Goal: Information Seeking & Learning: Learn about a topic

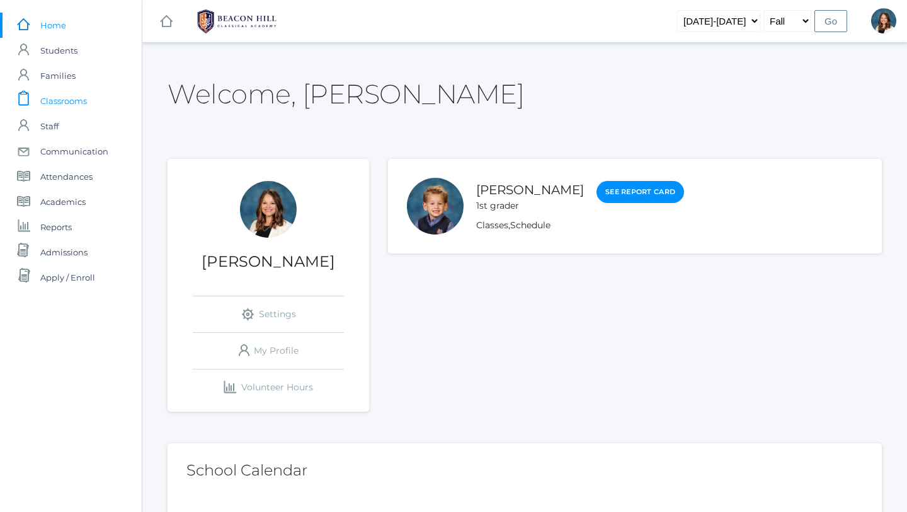
click at [72, 102] on span "Classrooms" at bounding box center [63, 100] width 47 height 25
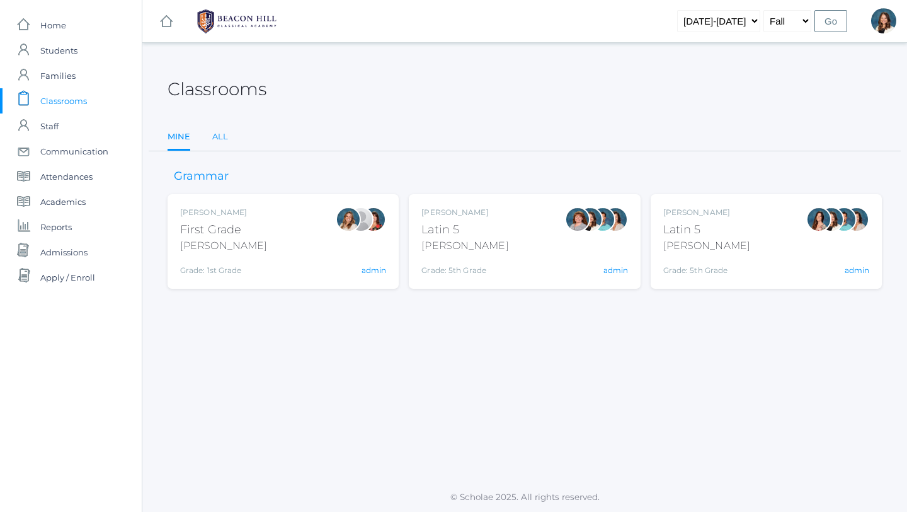
click at [222, 135] on link "All" at bounding box center [220, 136] width 16 height 25
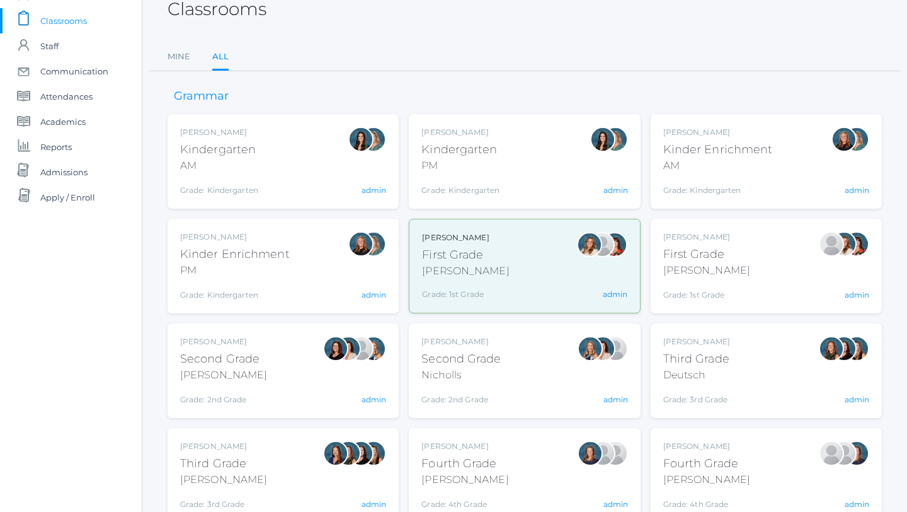
scroll to position [81, 0]
click at [457, 273] on div "[PERSON_NAME]" at bounding box center [465, 270] width 87 height 15
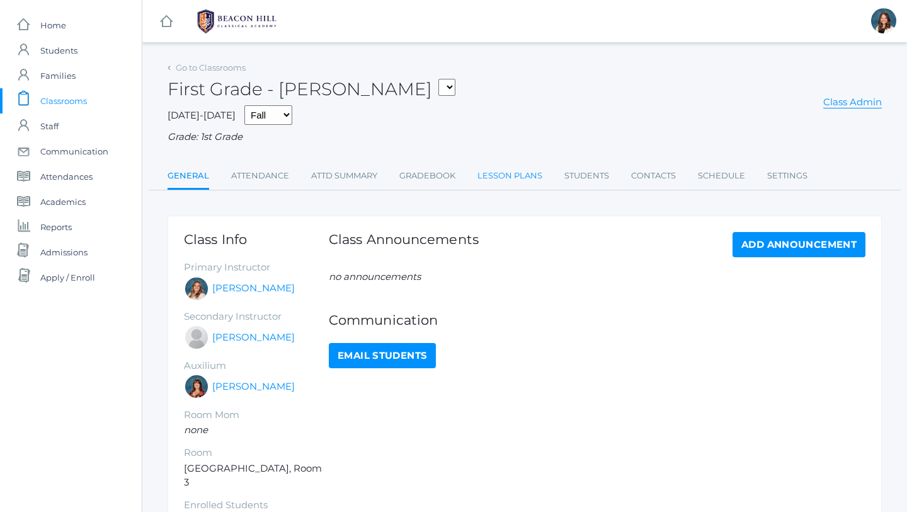
click at [491, 173] on link "Lesson Plans" at bounding box center [510, 175] width 65 height 25
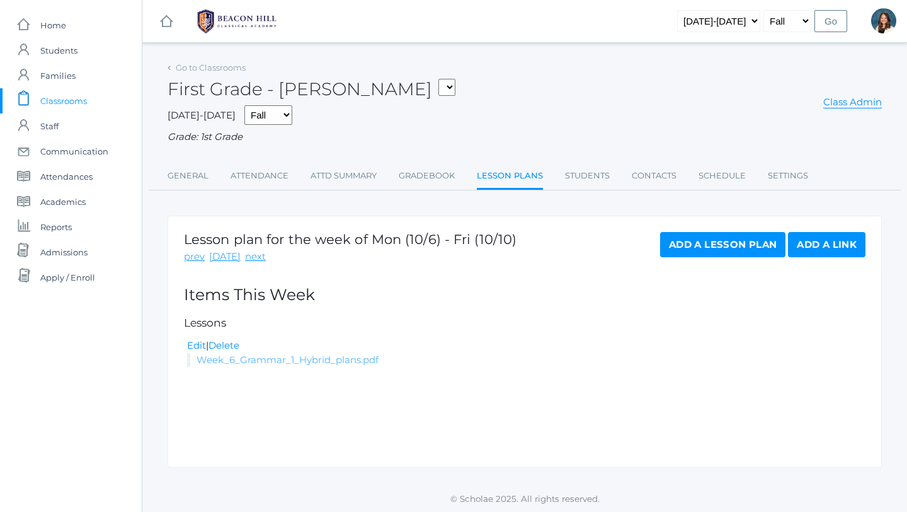
click at [324, 360] on link "Week_6_Grammar_1_Hybrid_plans.pdf" at bounding box center [288, 359] width 182 height 12
click at [217, 67] on link "Go to Classrooms" at bounding box center [211, 67] width 70 height 10
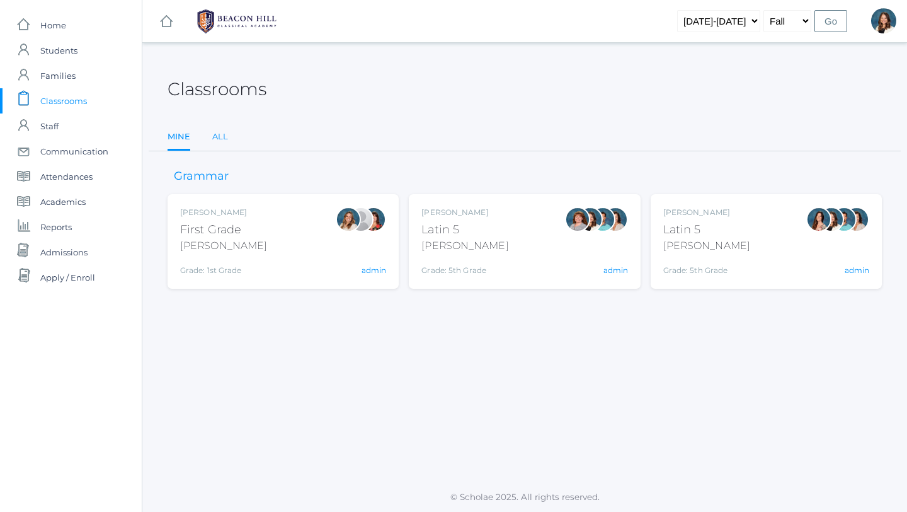
click at [224, 134] on link "All" at bounding box center [220, 136] width 16 height 25
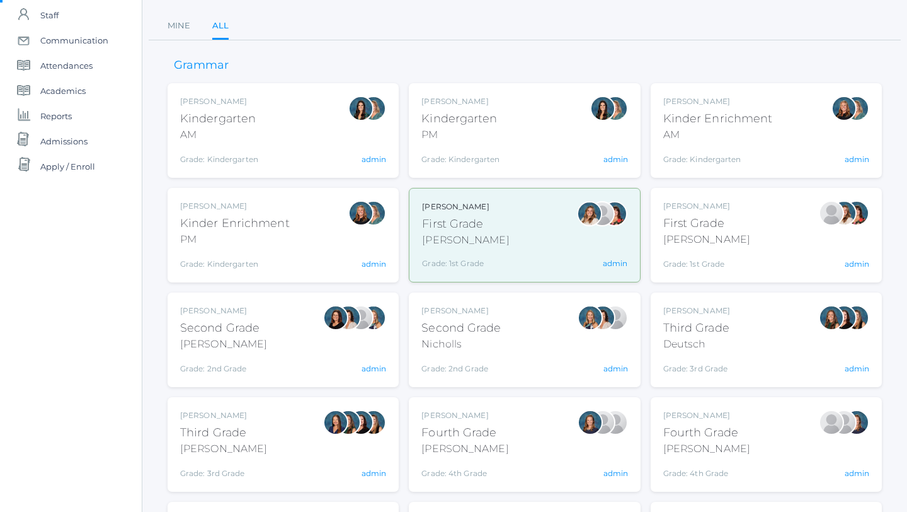
scroll to position [113, 0]
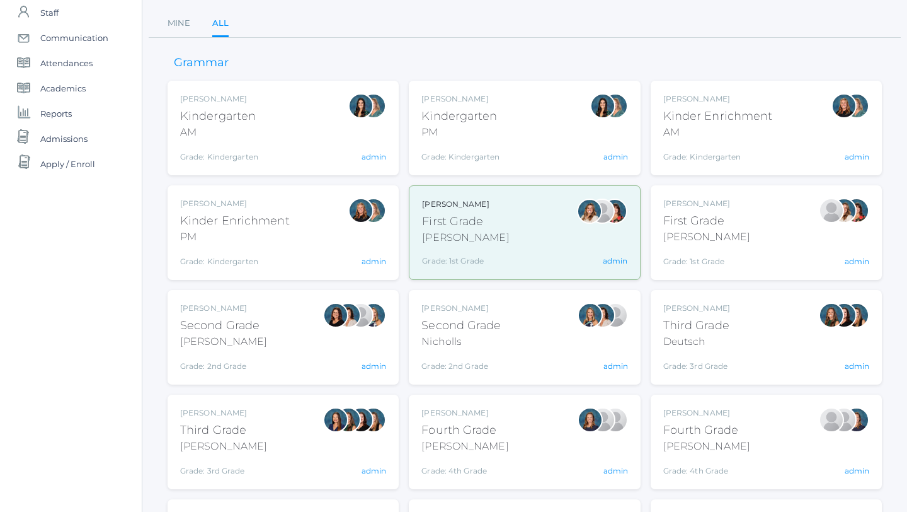
click at [740, 330] on div "Andrea Deutsch Third Grade Deutsch Grade: 3rd Grade 03LA admin" at bounding box center [766, 336] width 206 height 69
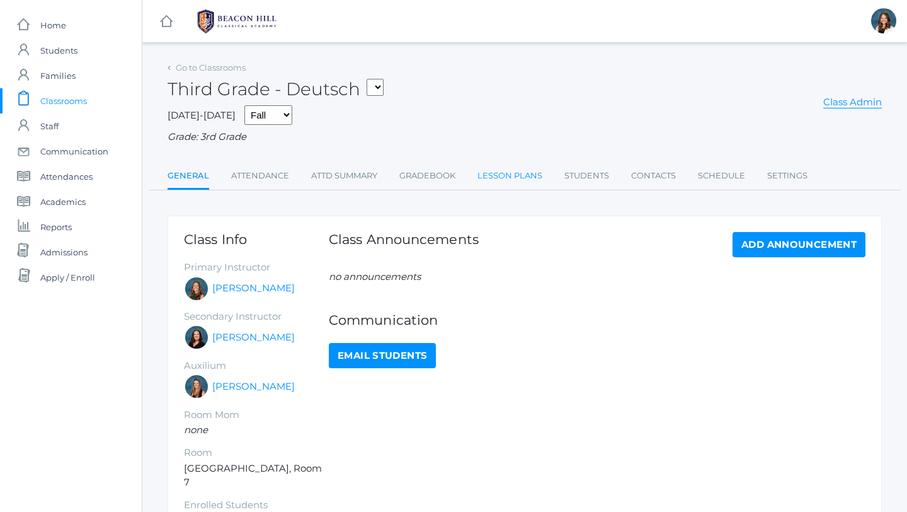
click at [508, 173] on link "Lesson Plans" at bounding box center [510, 175] width 65 height 25
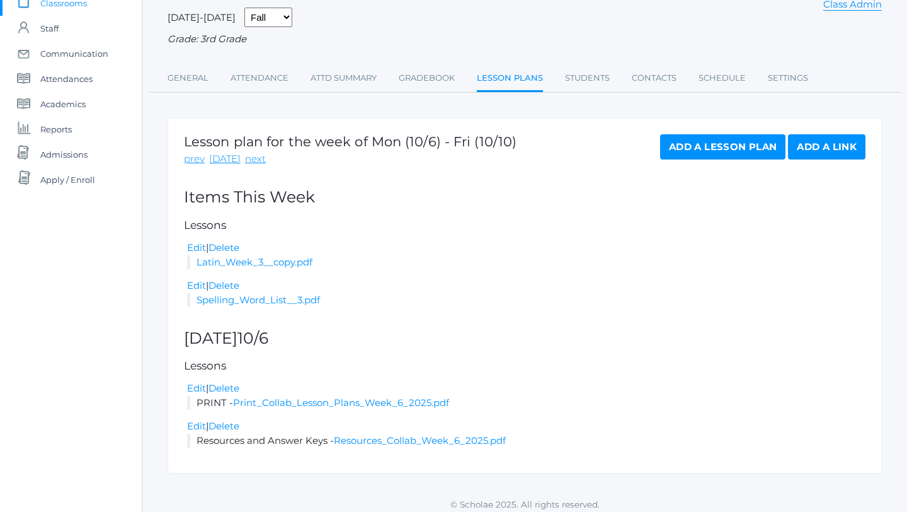
scroll to position [105, 0]
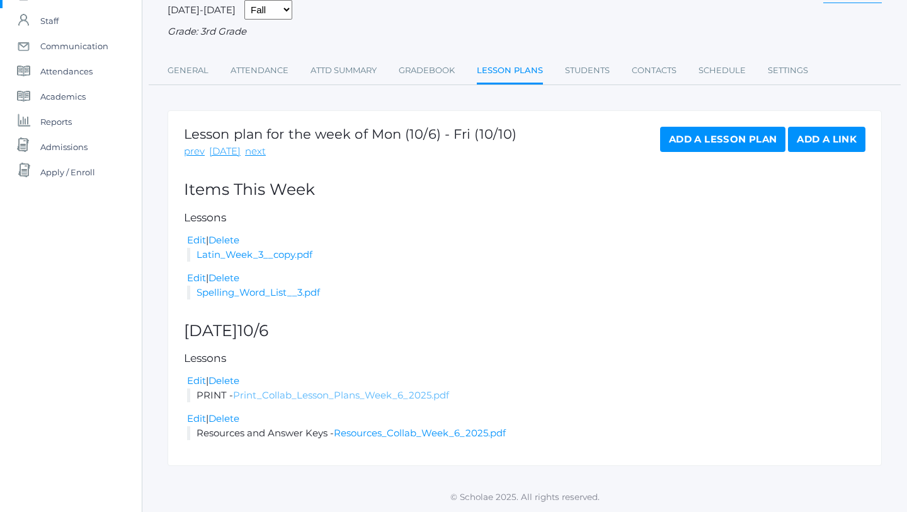
click at [371, 396] on link "Print_Collab_Lesson_Plans_Week_6_2025.pdf" at bounding box center [341, 395] width 216 height 12
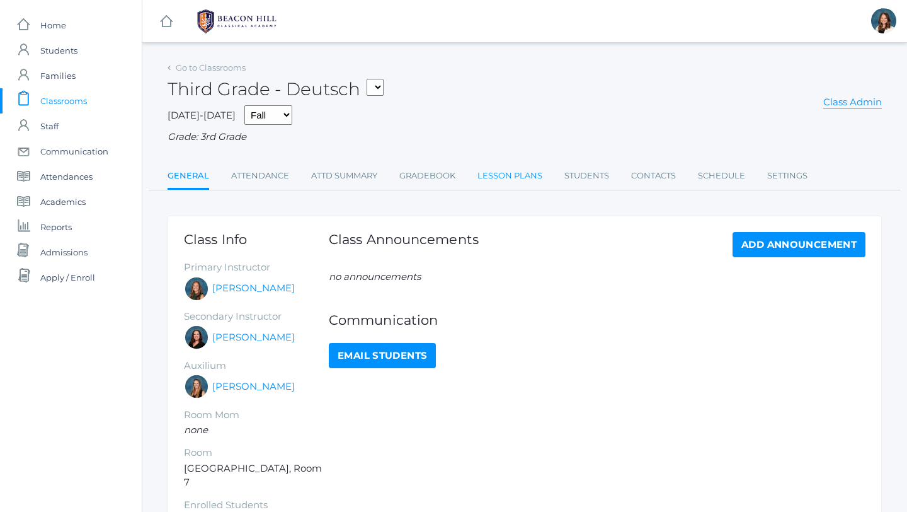
click at [522, 176] on link "Lesson Plans" at bounding box center [510, 175] width 65 height 25
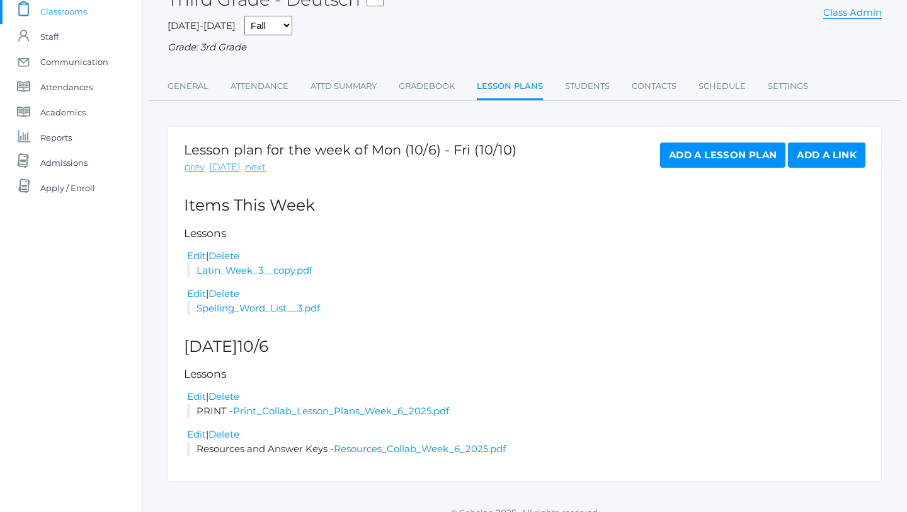
scroll to position [95, 0]
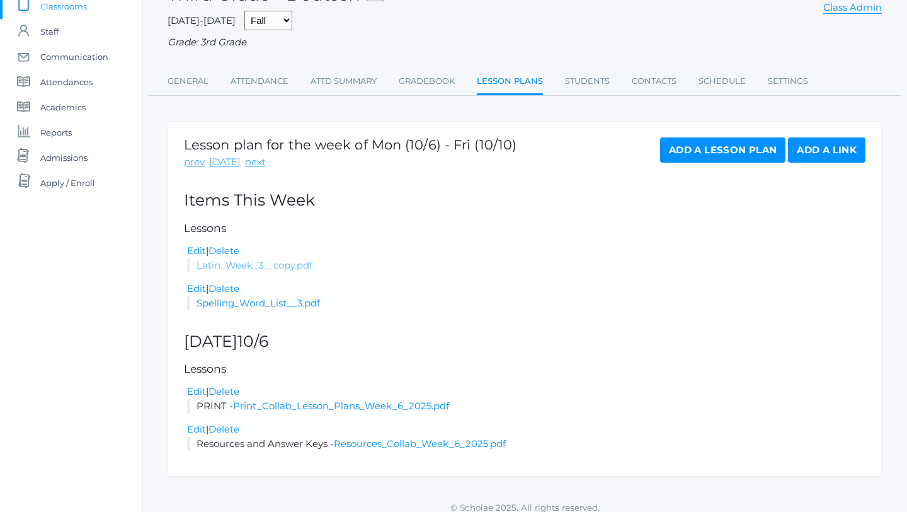
click at [301, 265] on link "Latin_Week_3__copy.pdf" at bounding box center [255, 265] width 116 height 12
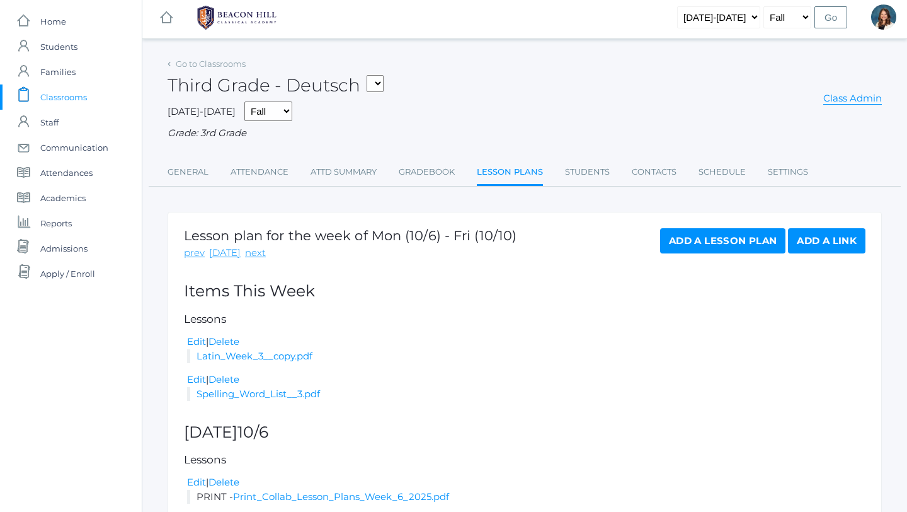
scroll to position [3, 0]
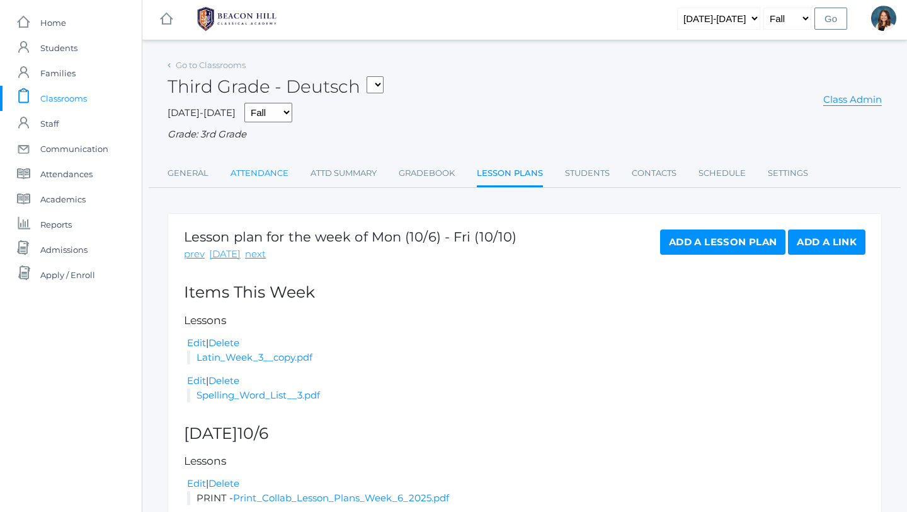
click at [262, 174] on link "Attendance" at bounding box center [260, 173] width 58 height 25
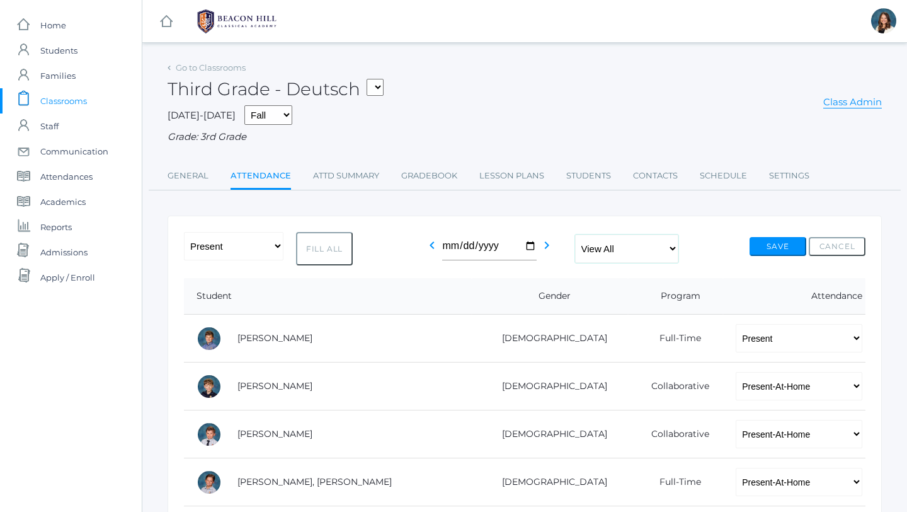
click at [670, 246] on select "View All Full-Time 4-Day Collaborative Collaborative" at bounding box center [626, 248] width 103 height 28
select select "collaborative"
click at [575, 234] on select "View All Full-Time 4-Day Collaborative Collaborative" at bounding box center [626, 248] width 103 height 28
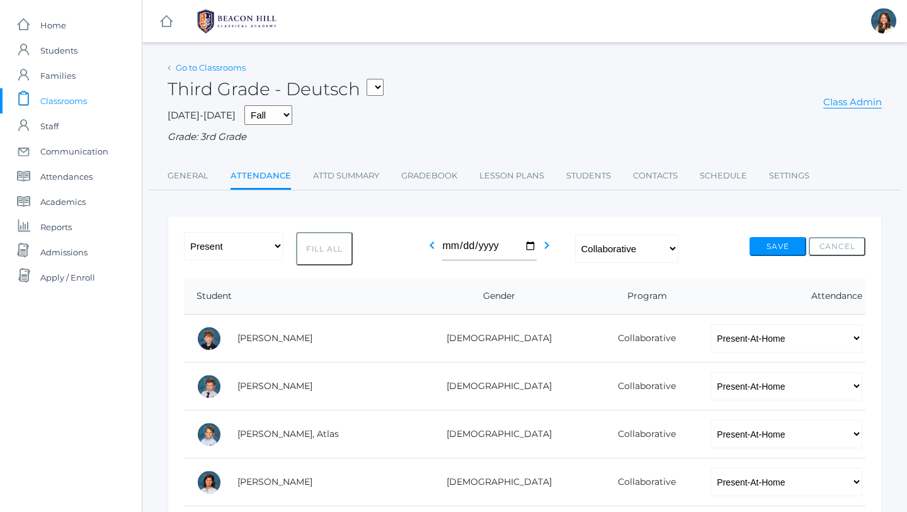
click at [226, 65] on link "Go to Classrooms" at bounding box center [211, 67] width 70 height 10
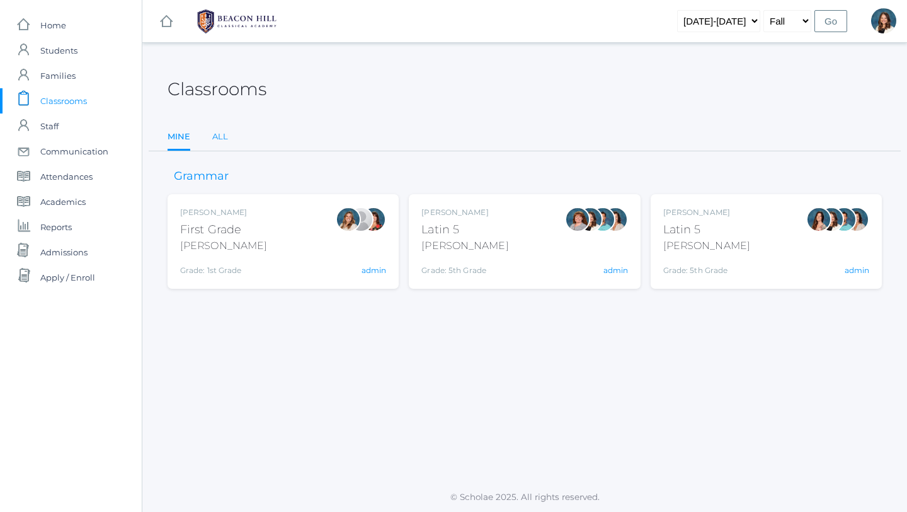
click at [221, 130] on link "All" at bounding box center [220, 136] width 16 height 25
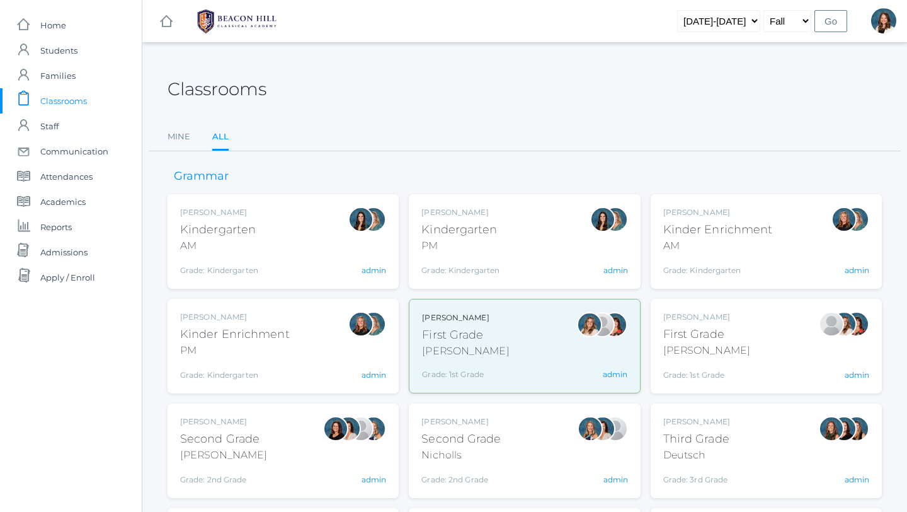
click at [294, 248] on div "Jordyn Dewey Kindergarten AM Grade: Kindergarten *KIND admin" at bounding box center [283, 241] width 206 height 69
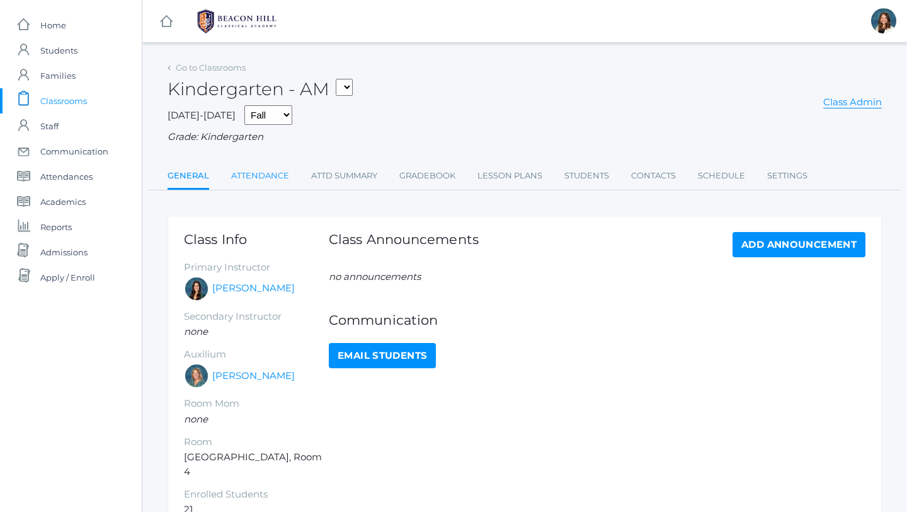
click at [282, 179] on link "Attendance" at bounding box center [260, 175] width 58 height 25
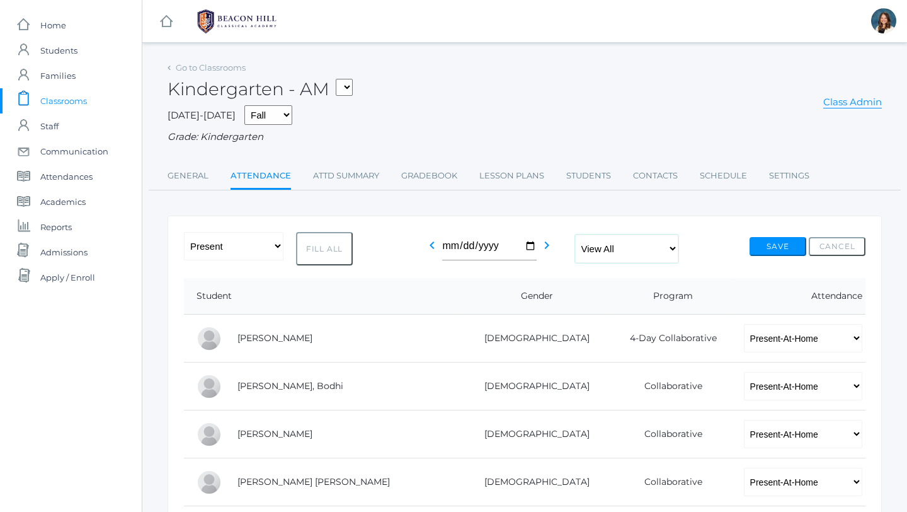
click at [673, 248] on select "View All Full-Time 4-Day Collaborative Collaborative" at bounding box center [626, 248] width 103 height 28
select select "collaborative"
click at [575, 234] on select "View All Full-Time 4-Day Collaborative Collaborative" at bounding box center [626, 248] width 103 height 28
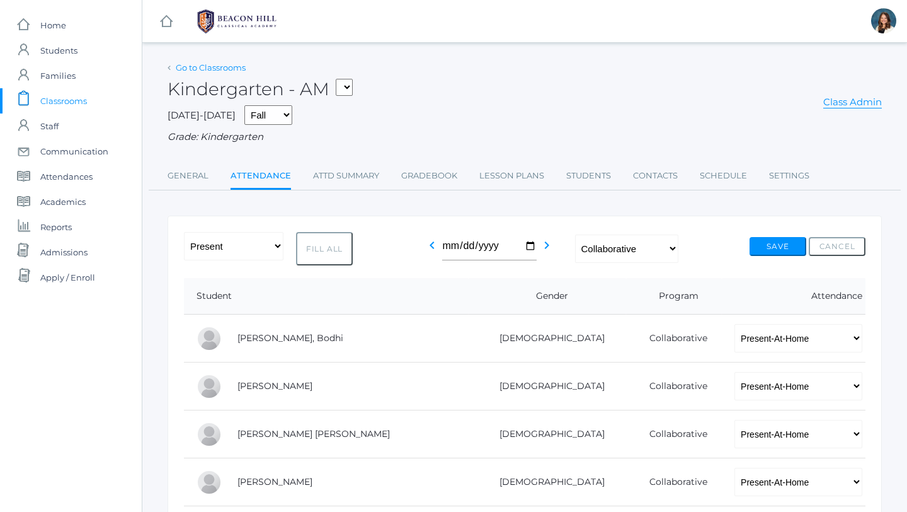
click at [224, 67] on link "Go to Classrooms" at bounding box center [211, 67] width 70 height 10
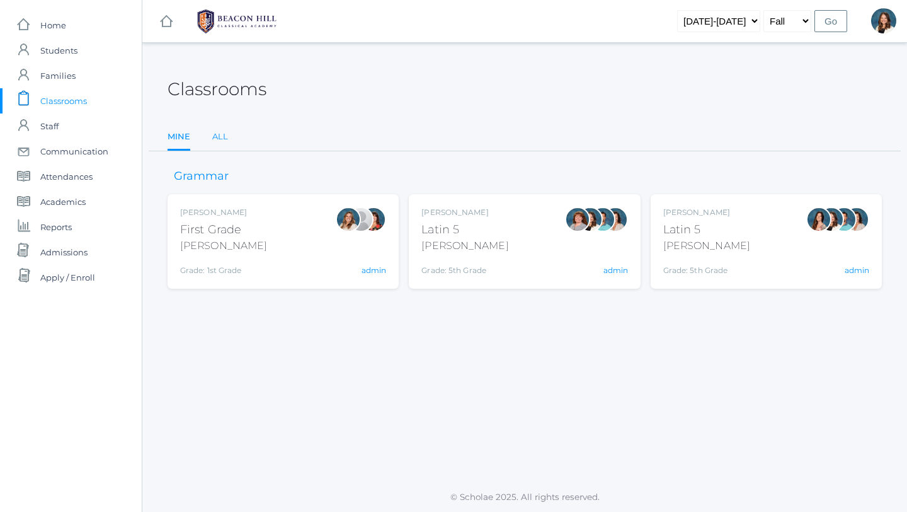
click at [221, 127] on link "All" at bounding box center [220, 136] width 16 height 25
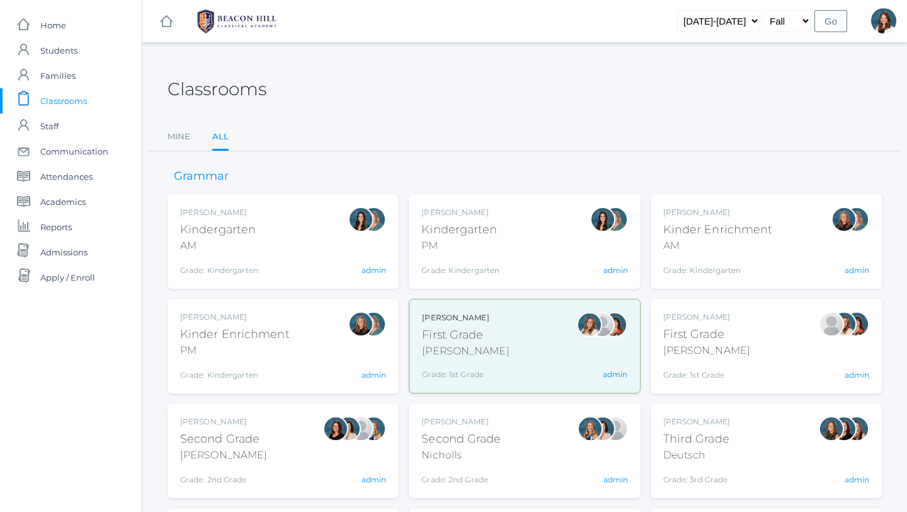
click at [508, 248] on div "Jordyn Dewey Kindergarten PM Grade: Kindergarten *KIND admin" at bounding box center [525, 241] width 206 height 69
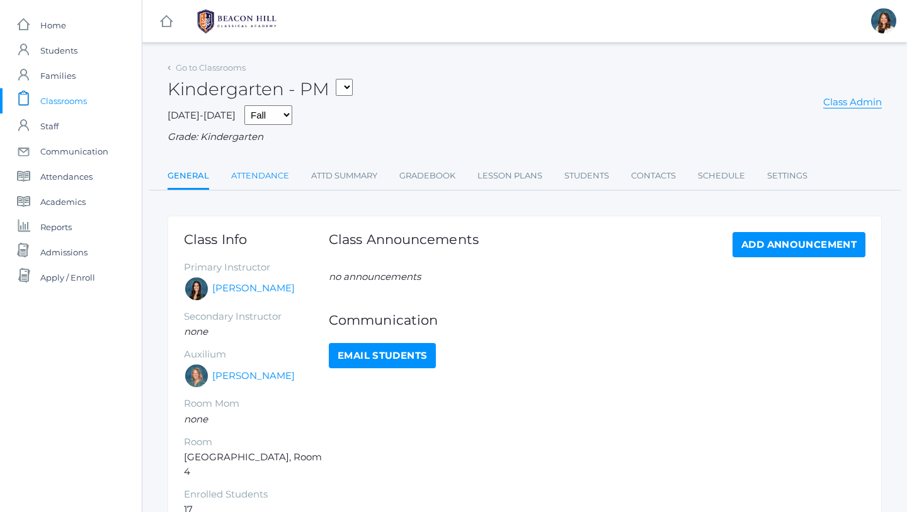
click at [275, 175] on link "Attendance" at bounding box center [260, 175] width 58 height 25
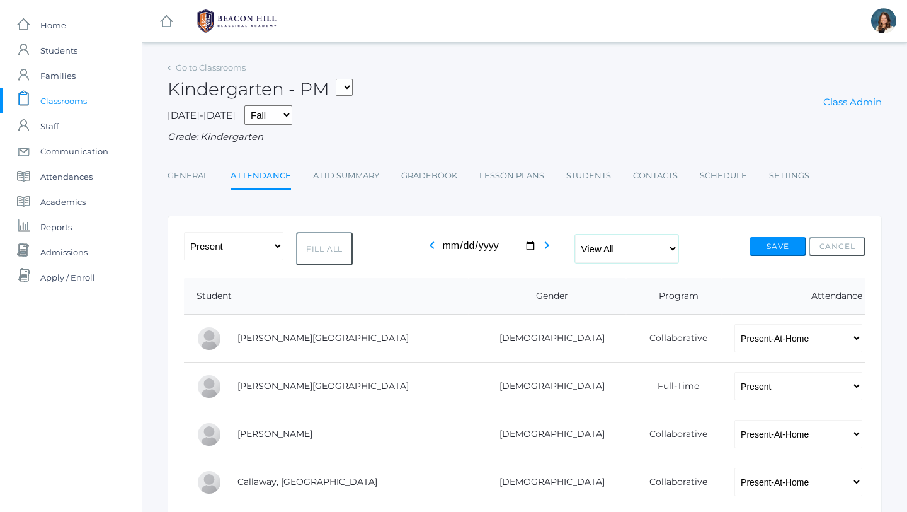
click at [673, 246] on select "View All Full-Time 4-Day Collaborative Collaborative" at bounding box center [626, 248] width 103 height 28
select select "collaborative"
click at [575, 234] on select "View All Full-Time 4-Day Collaborative Collaborative" at bounding box center [626, 248] width 103 height 28
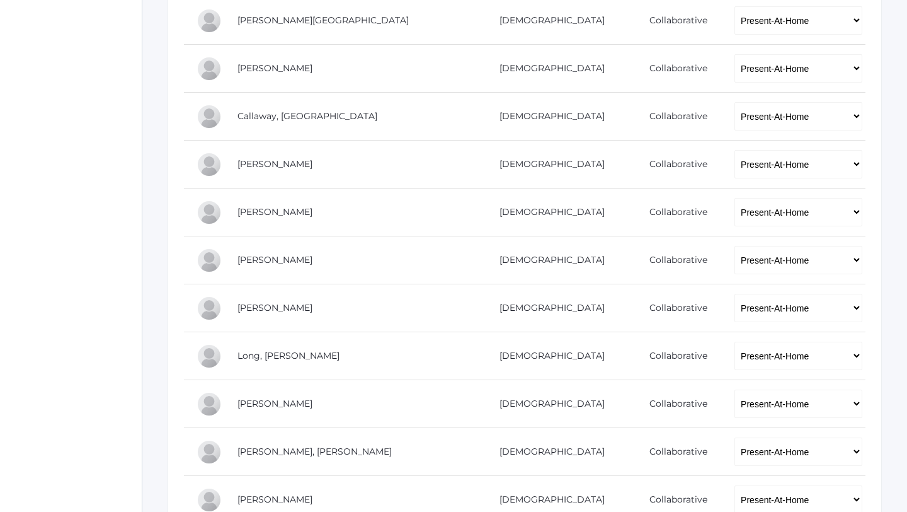
scroll to position [316, 0]
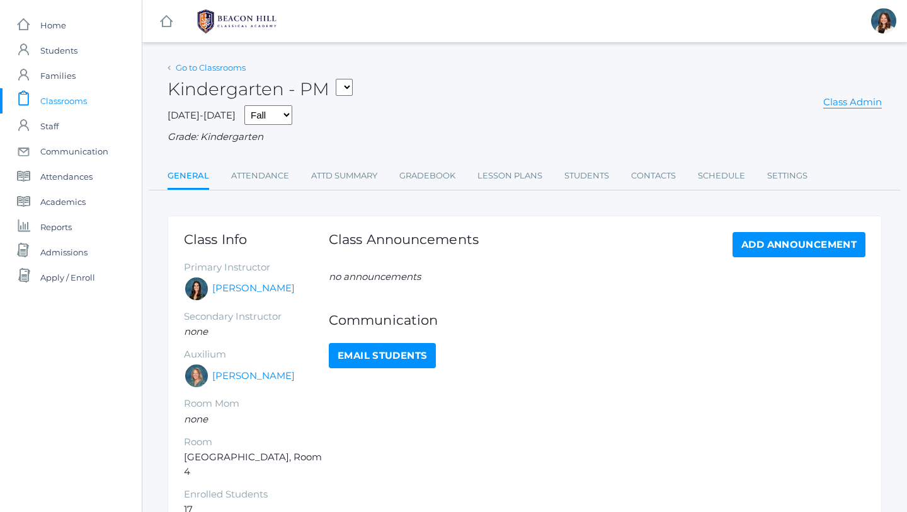
click at [236, 66] on link "Go to Classrooms" at bounding box center [211, 67] width 70 height 10
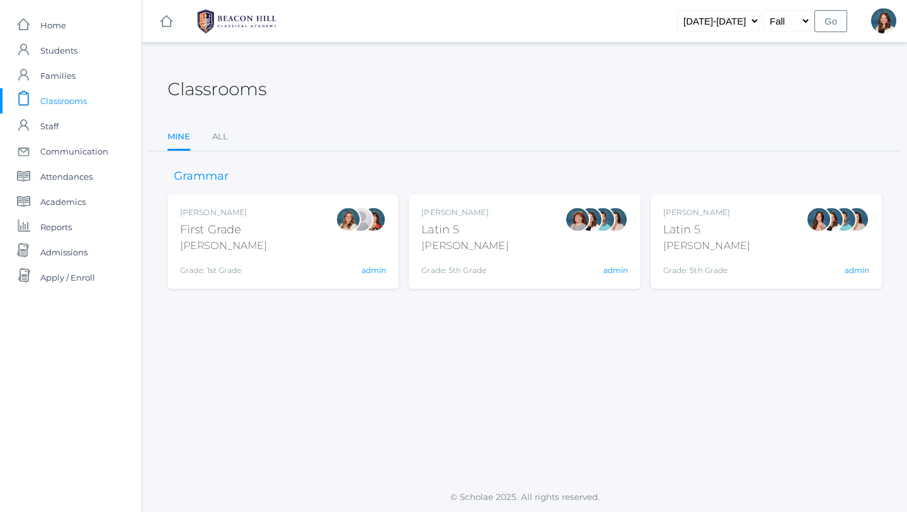
click at [234, 250] on div "[PERSON_NAME]" at bounding box center [223, 245] width 87 height 15
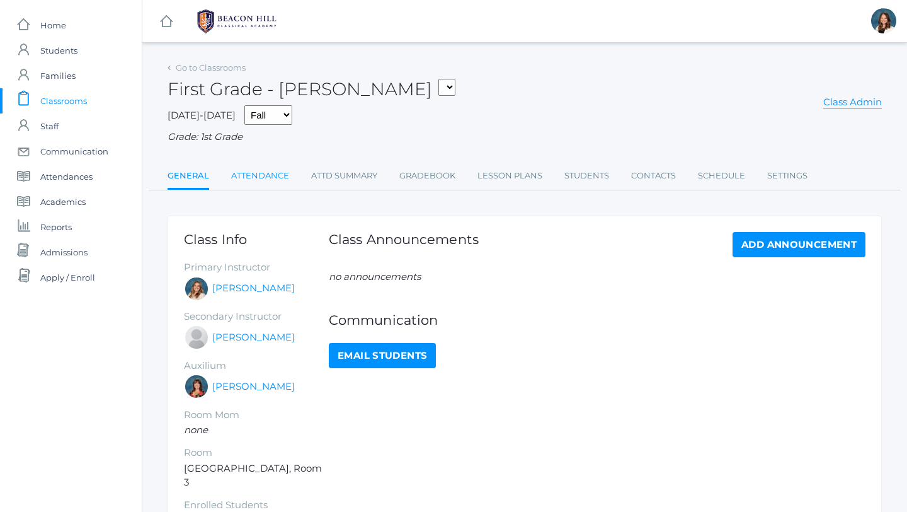
click at [263, 174] on link "Attendance" at bounding box center [260, 175] width 58 height 25
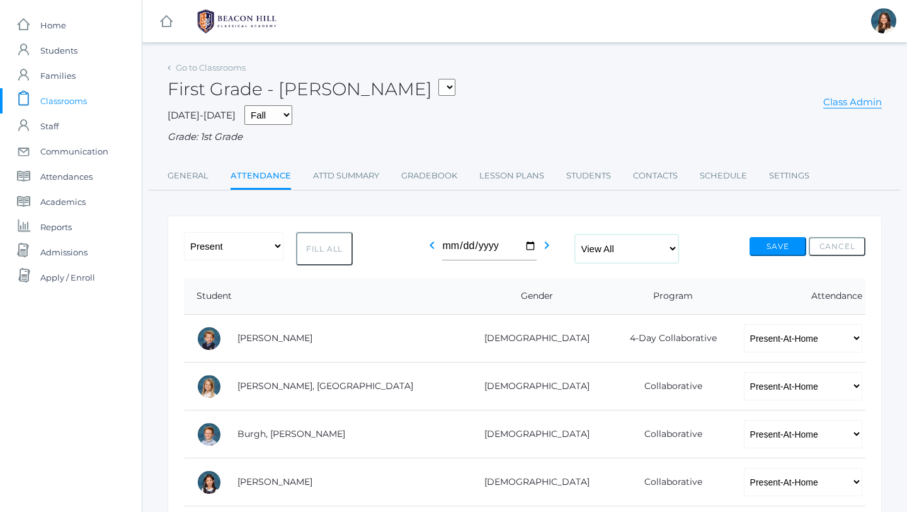
click at [672, 248] on select "View All Full-Time 4-Day Collaborative Collaborative" at bounding box center [626, 248] width 103 height 28
click at [575, 234] on select "View All Full-Time 4-Day Collaborative Collaborative" at bounding box center [626, 248] width 103 height 28
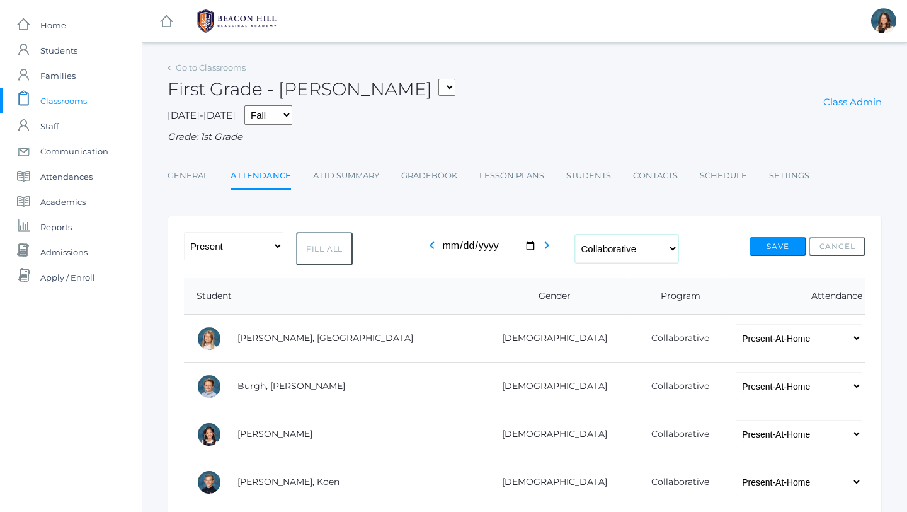
click at [675, 244] on select "View All Full-Time 4-Day Collaborative Collaborative" at bounding box center [626, 248] width 103 height 28
click at [575, 234] on select "View All Full-Time 4-Day Collaborative Collaborative" at bounding box center [626, 248] width 103 height 28
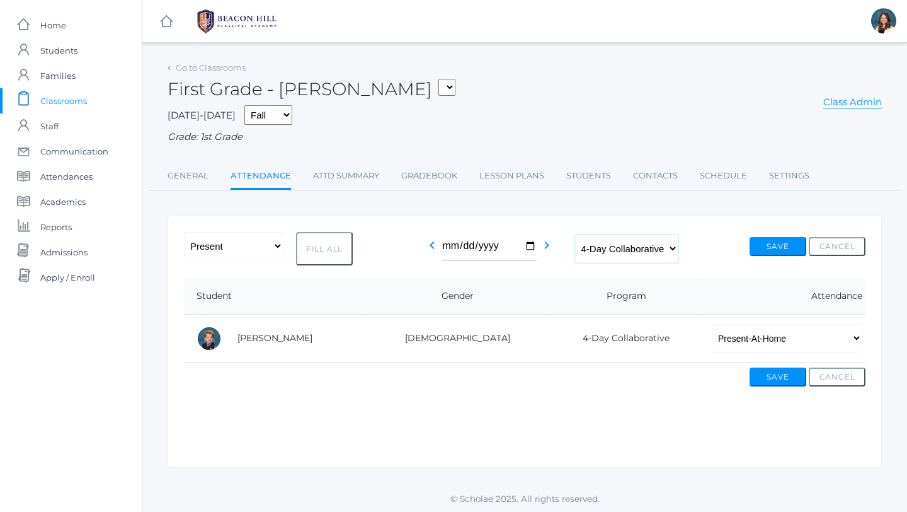
click at [675, 246] on select "View All Full-Time 4-Day Collaborative Collaborative" at bounding box center [626, 248] width 103 height 28
select select "collaborative"
click at [575, 234] on select "View All Full-Time 4-Day Collaborative Collaborative" at bounding box center [626, 248] width 103 height 28
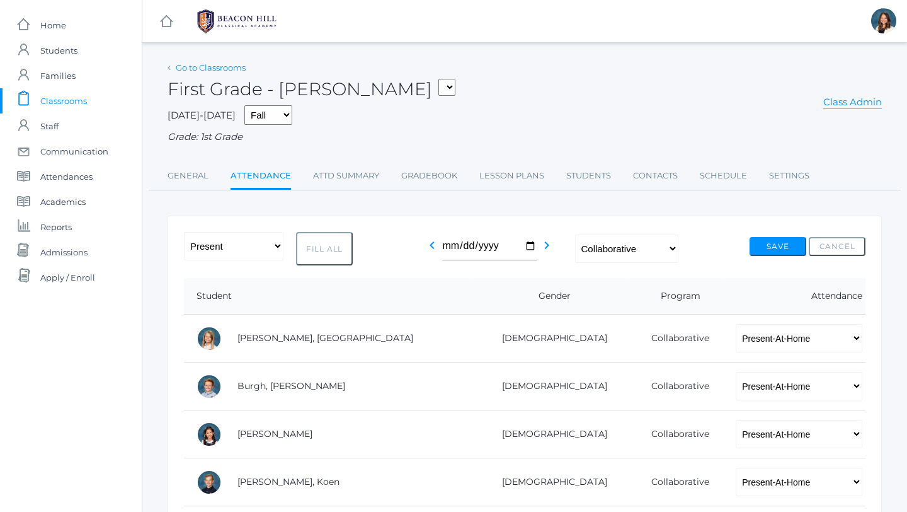
click at [211, 66] on link "Go to Classrooms" at bounding box center [211, 67] width 70 height 10
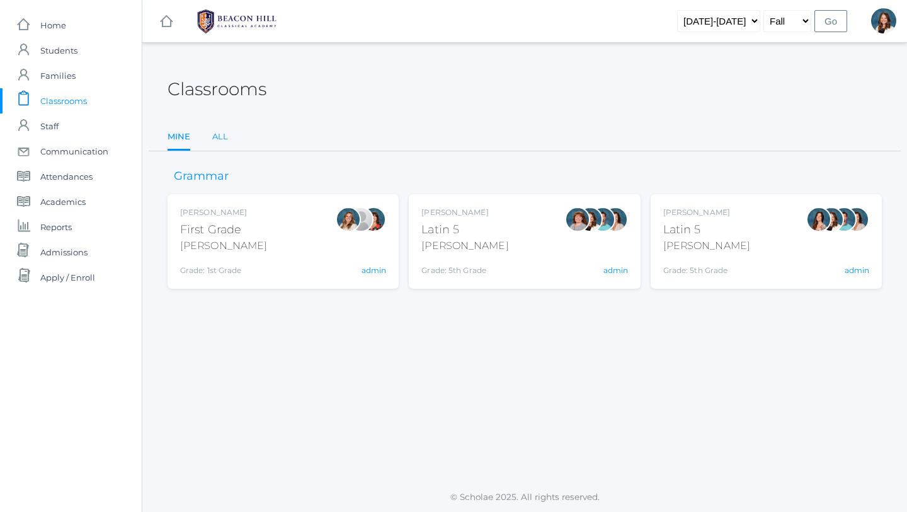
click at [221, 135] on link "All" at bounding box center [220, 136] width 16 height 25
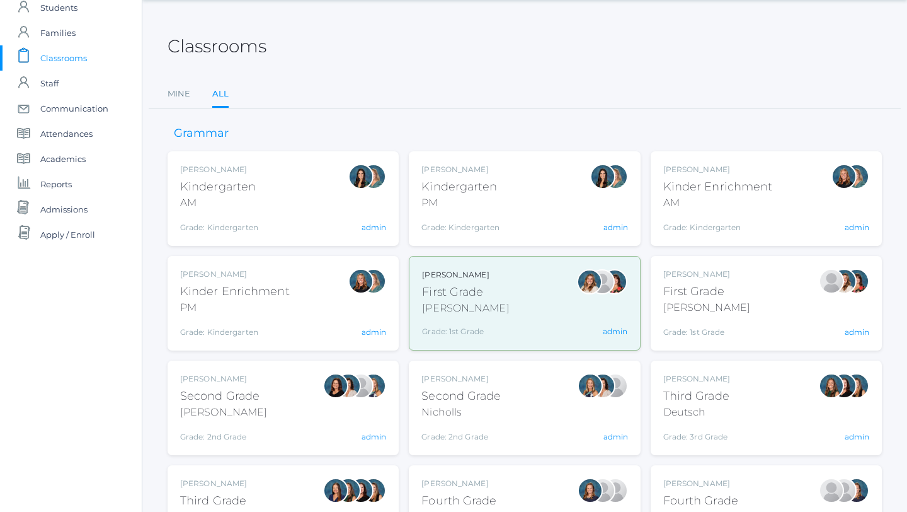
scroll to position [58, 0]
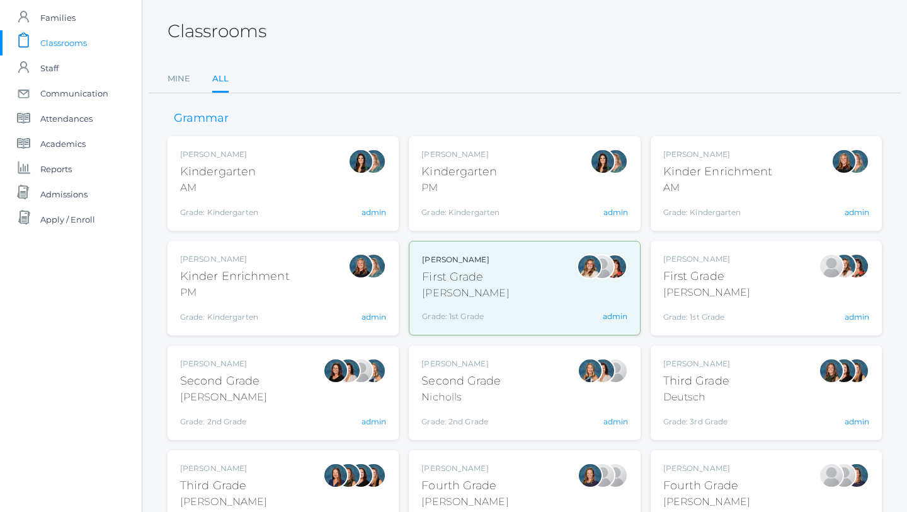
click at [490, 181] on div "PM" at bounding box center [461, 187] width 78 height 15
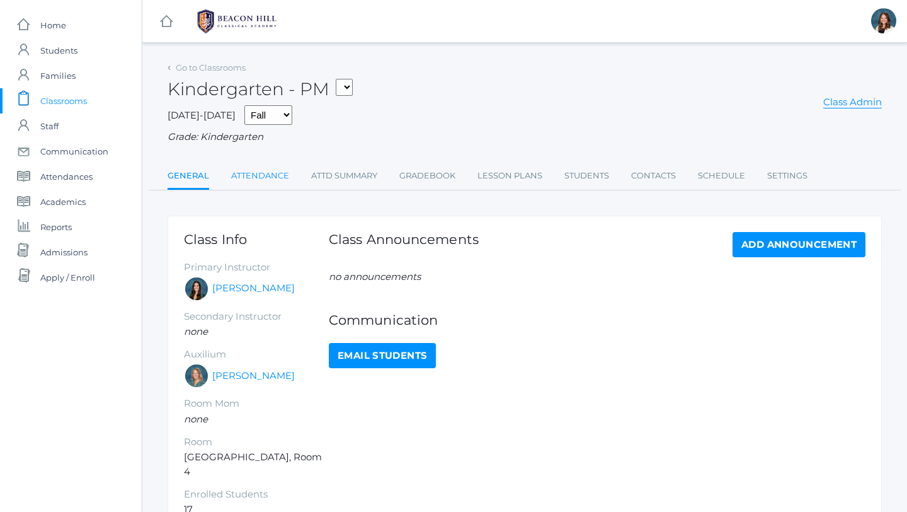
click at [271, 171] on link "Attendance" at bounding box center [260, 175] width 58 height 25
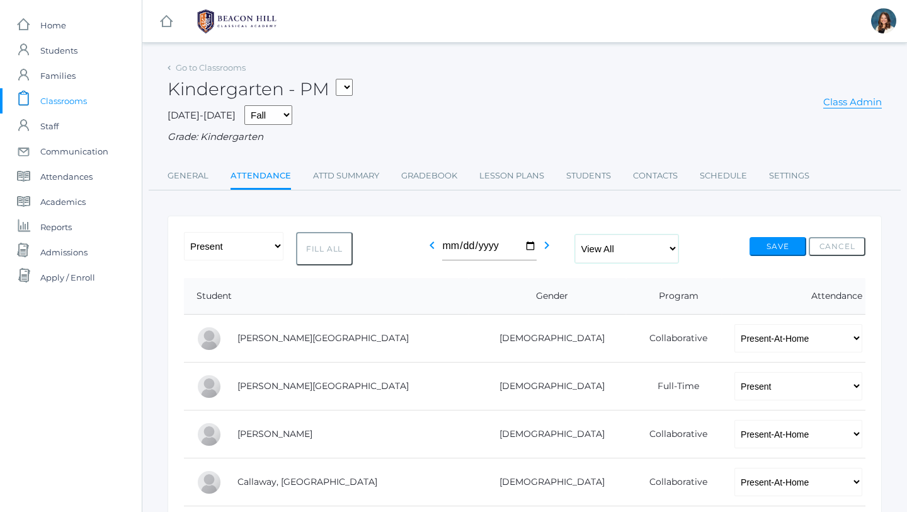
click at [672, 241] on select "View All Full-Time 4-Day Collaborative Collaborative" at bounding box center [626, 248] width 103 height 28
select select "4-day-collaborative"
click at [575, 234] on select "View All Full-Time 4-Day Collaborative Collaborative" at bounding box center [626, 248] width 103 height 28
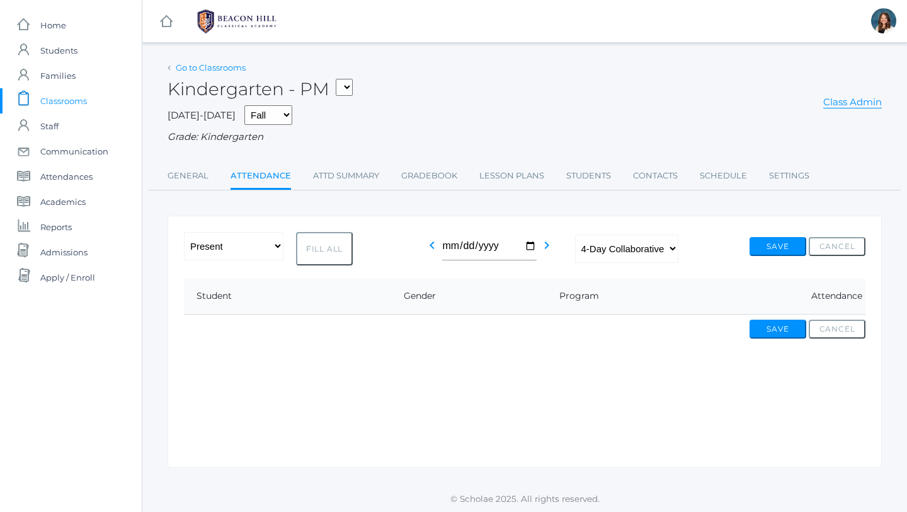
click at [206, 64] on link "Go to Classrooms" at bounding box center [211, 67] width 70 height 10
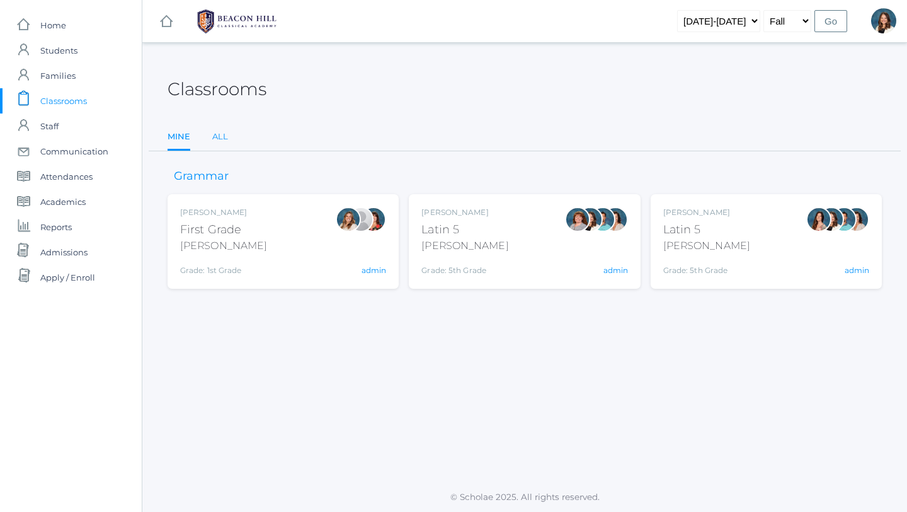
click at [218, 134] on link "All" at bounding box center [220, 136] width 16 height 25
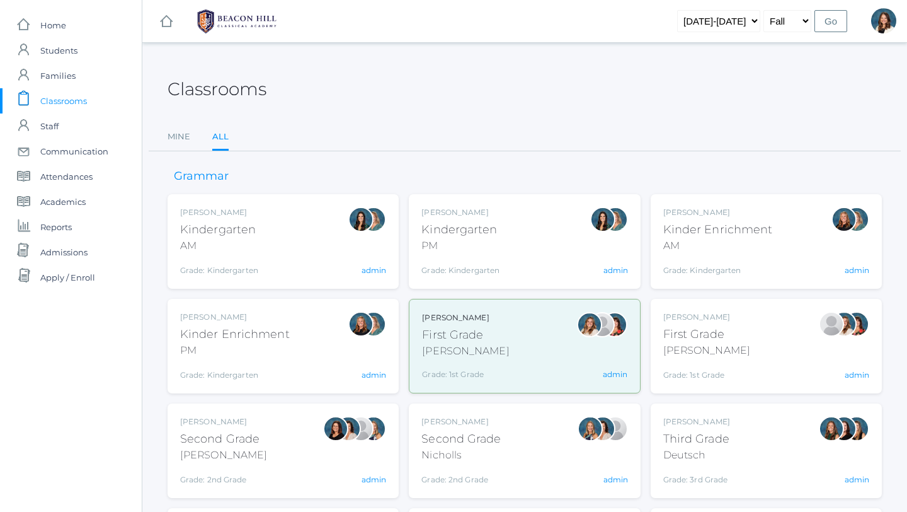
click at [299, 250] on div "Jordyn Dewey Kindergarten AM Grade: Kindergarten *KIND admin" at bounding box center [283, 241] width 206 height 69
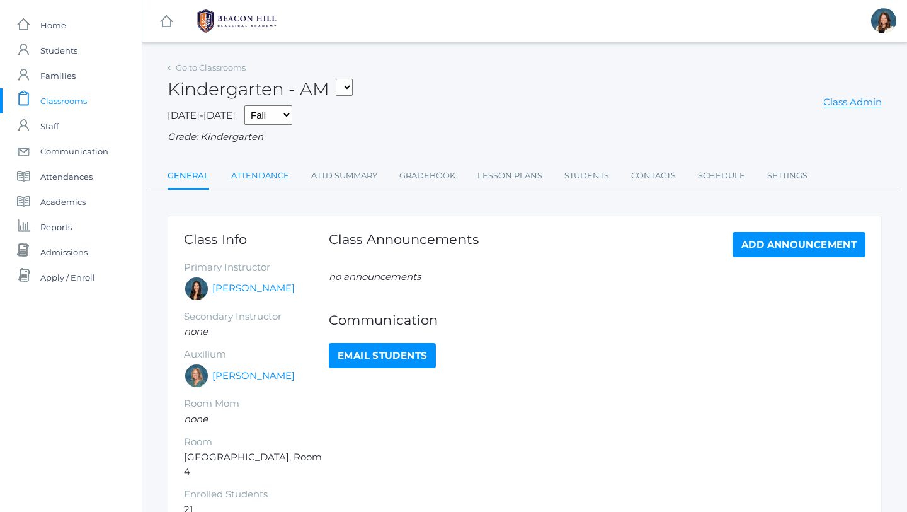
click at [269, 173] on link "Attendance" at bounding box center [260, 175] width 58 height 25
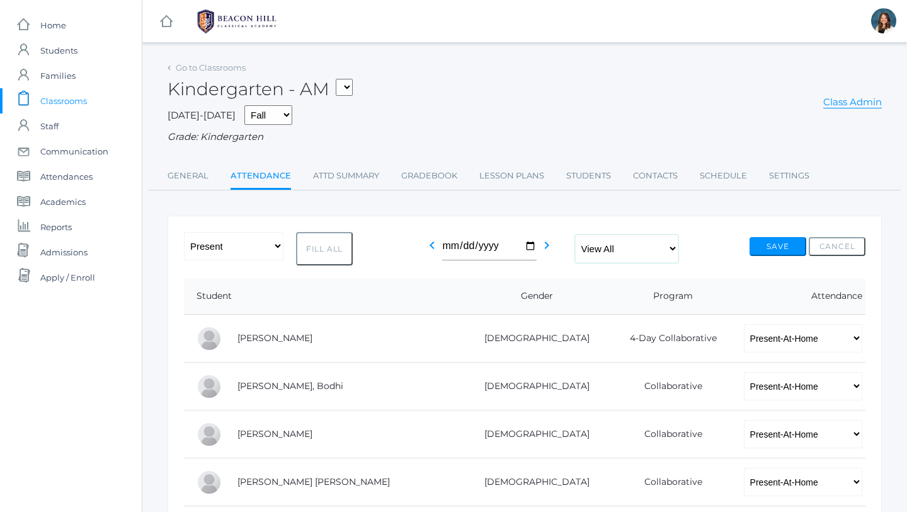
click at [676, 247] on select "View All Full-Time 4-Day Collaborative Collaborative" at bounding box center [626, 248] width 103 height 28
select select "4-day-collaborative"
click at [575, 234] on select "View All Full-Time 4-Day Collaborative Collaborative" at bounding box center [626, 248] width 103 height 28
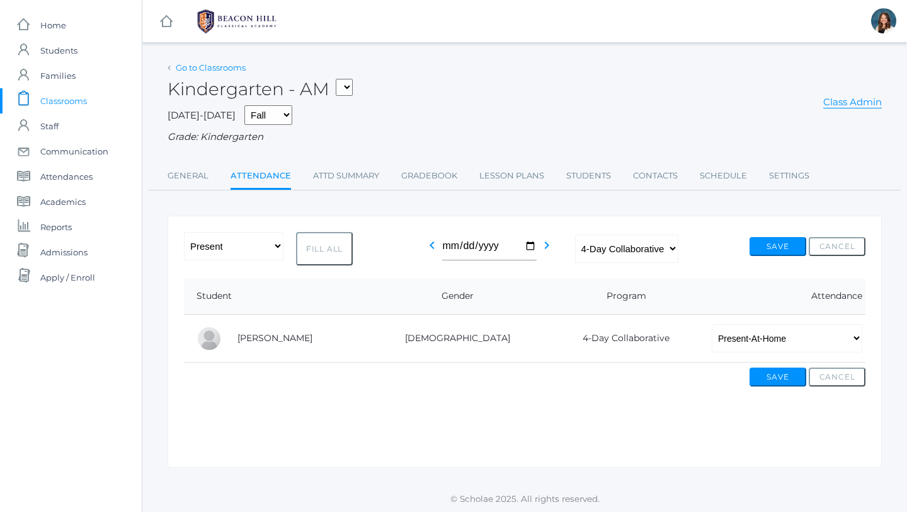
click at [214, 64] on link "Go to Classrooms" at bounding box center [211, 67] width 70 height 10
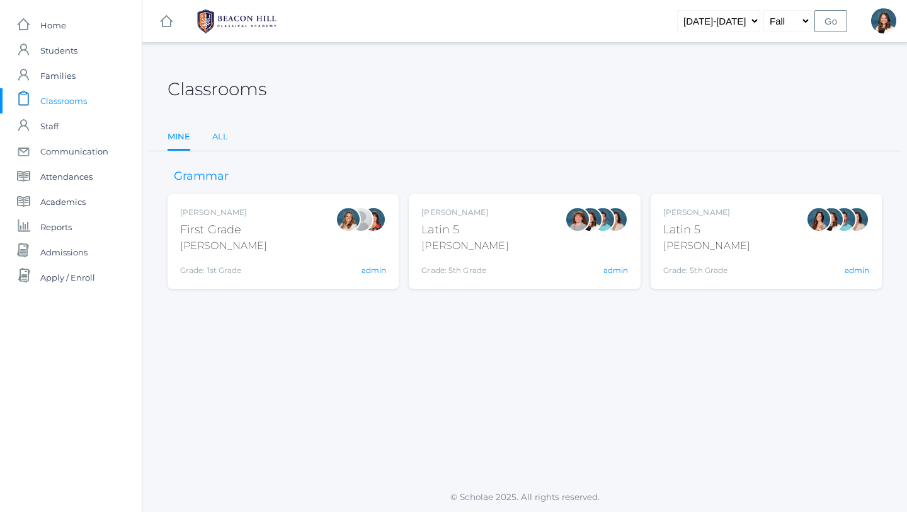
click at [218, 133] on link "All" at bounding box center [220, 136] width 16 height 25
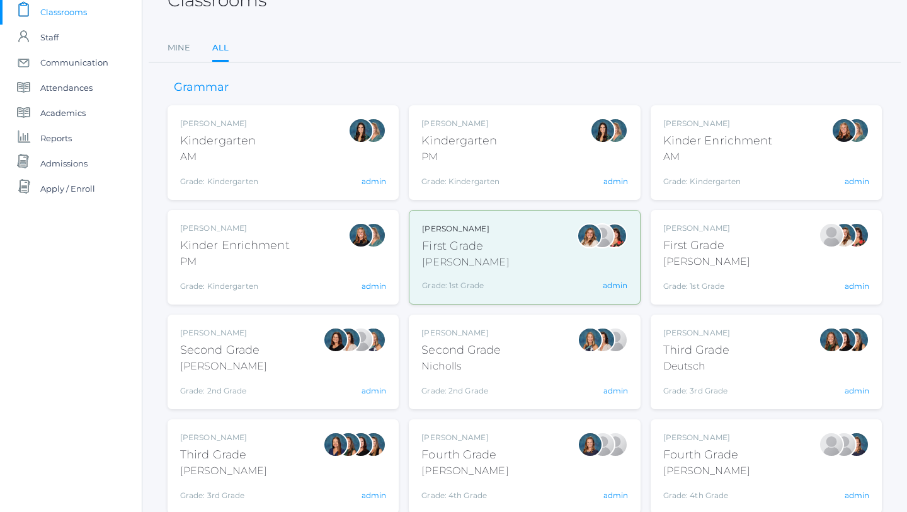
scroll to position [90, 0]
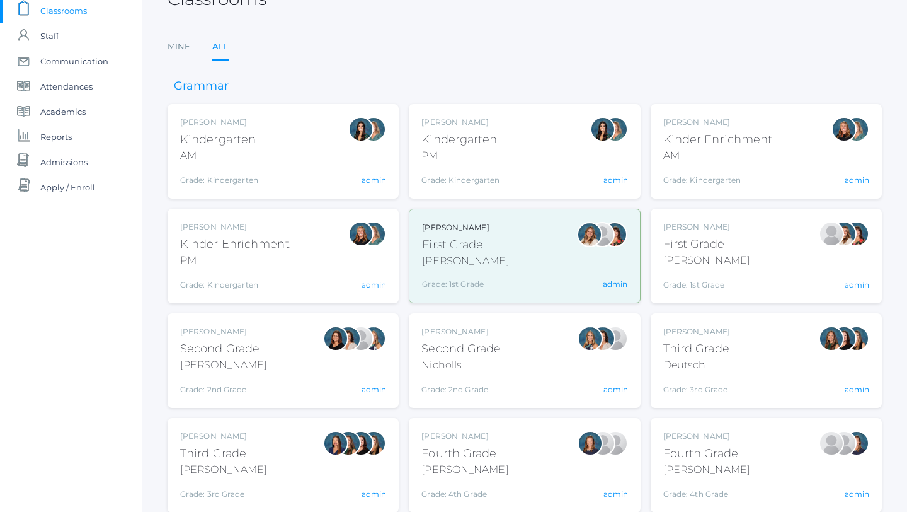
click at [728, 249] on div "Jaimie Watson First Grade Watson Grade: 1st Grade 01LA admin" at bounding box center [766, 255] width 206 height 69
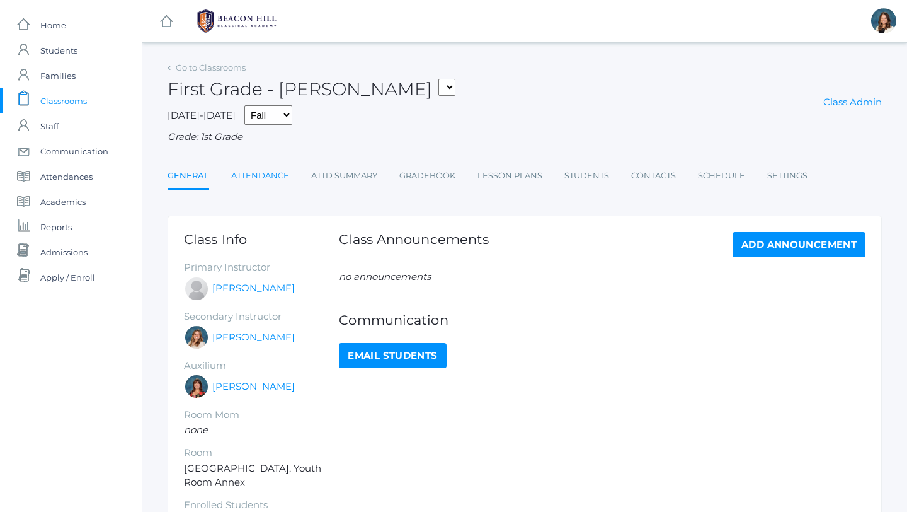
click at [260, 173] on link "Attendance" at bounding box center [260, 175] width 58 height 25
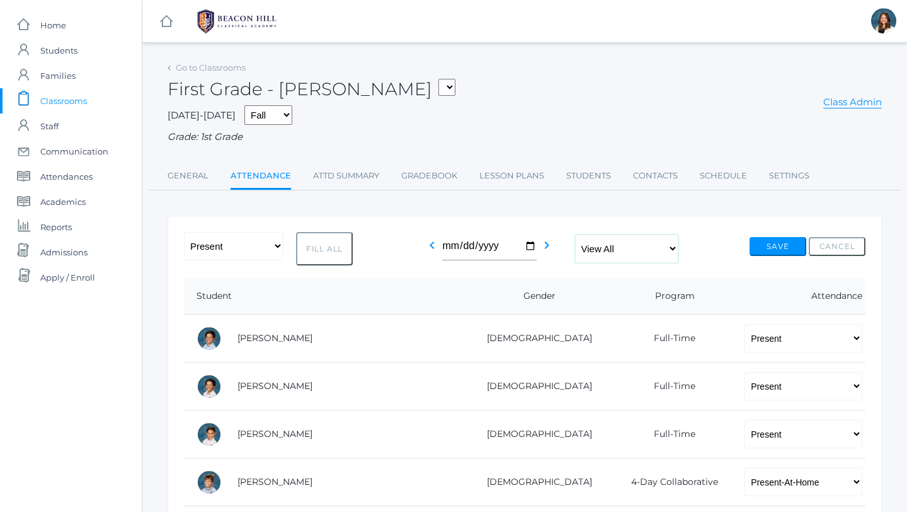
click at [675, 248] on select "View All Full-Time 4-Day Collaborative Collaborative" at bounding box center [626, 248] width 103 height 28
click at [575, 234] on select "View All Full-Time 4-Day Collaborative Collaborative" at bounding box center [626, 248] width 103 height 28
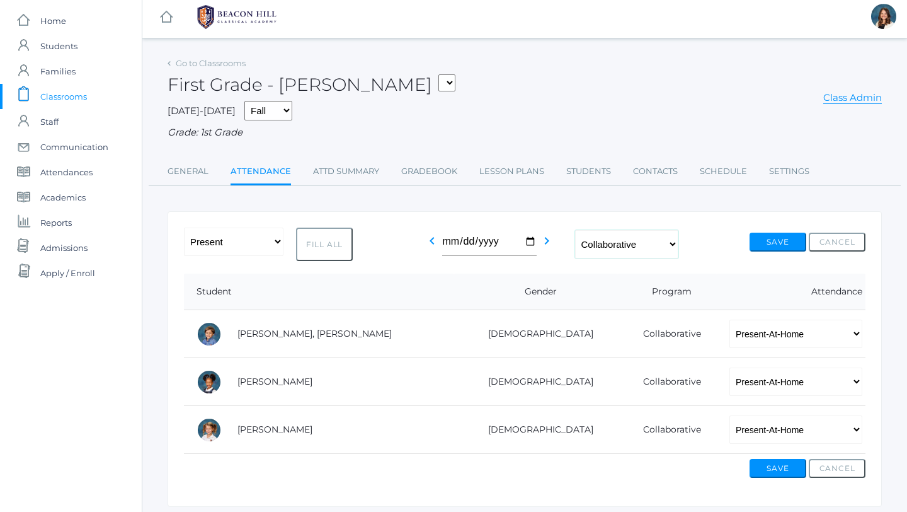
scroll to position [5, 0]
click at [675, 241] on select "View All Full-Time 4-Day Collaborative Collaborative" at bounding box center [626, 243] width 103 height 28
select select "4-day-collaborative"
click at [575, 233] on select "View All Full-Time 4-Day Collaborative Collaborative" at bounding box center [626, 243] width 103 height 28
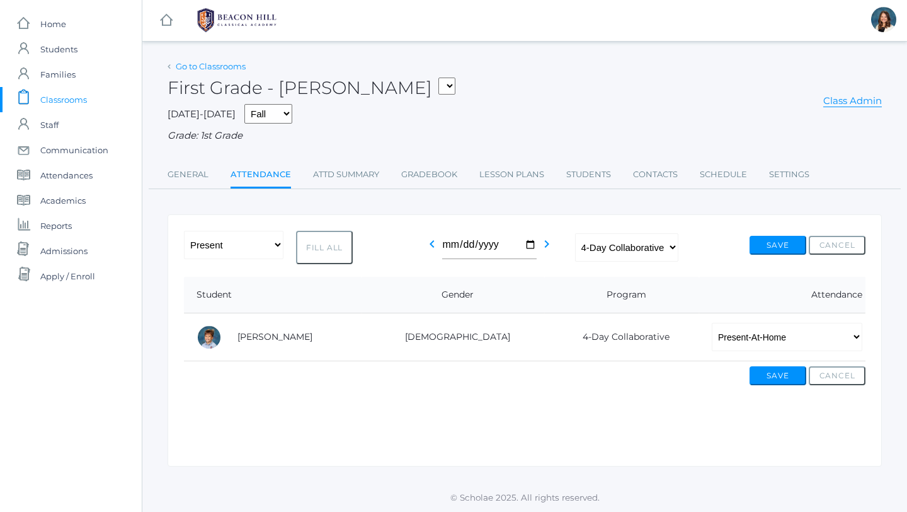
click at [227, 63] on link "Go to Classrooms" at bounding box center [211, 66] width 70 height 10
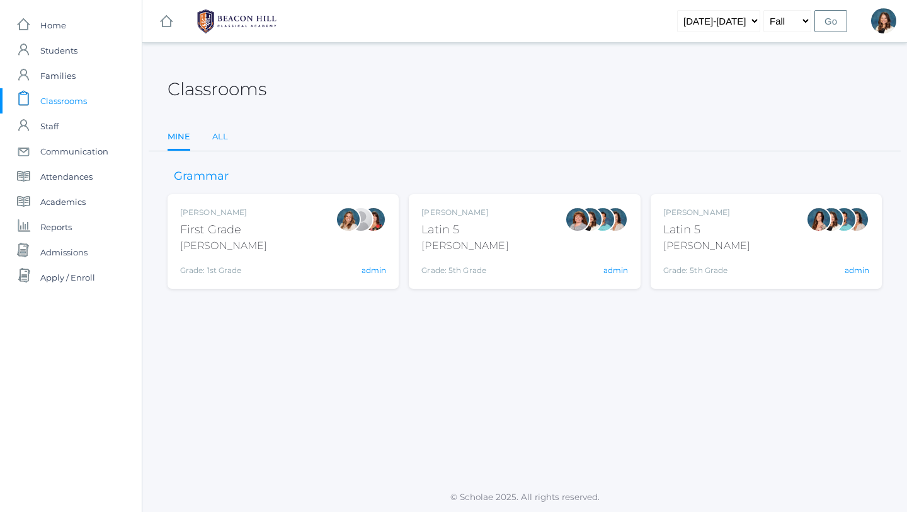
click at [217, 132] on link "All" at bounding box center [220, 136] width 16 height 25
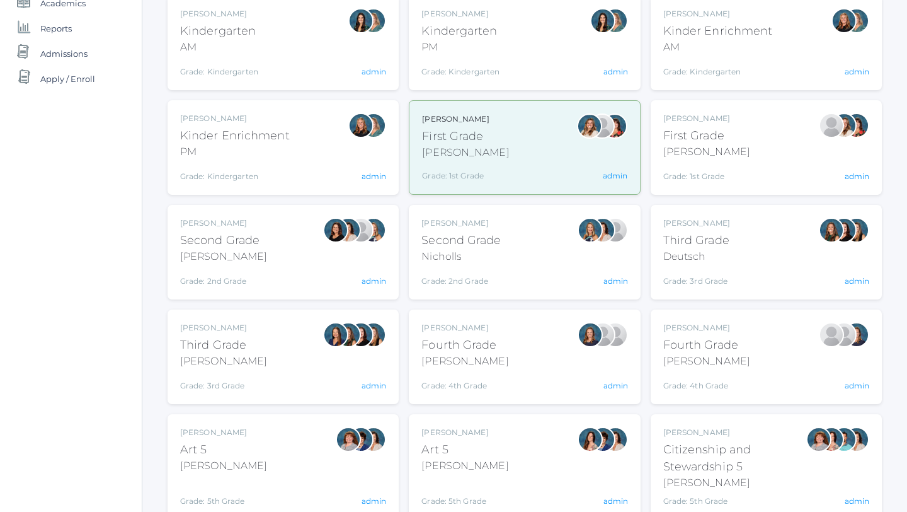
scroll to position [204, 0]
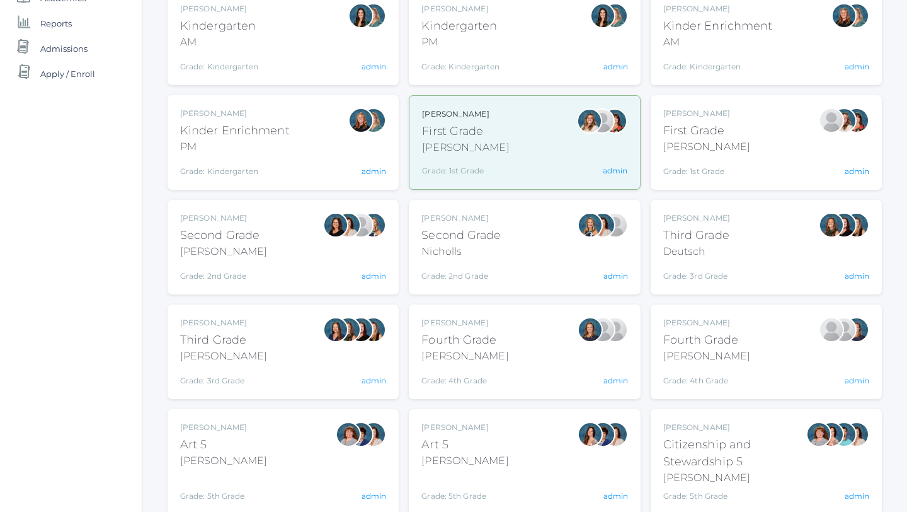
click at [308, 252] on div "Emily Balli Second Grade Balli Grade: 2nd Grade 02LA admin" at bounding box center [283, 246] width 206 height 69
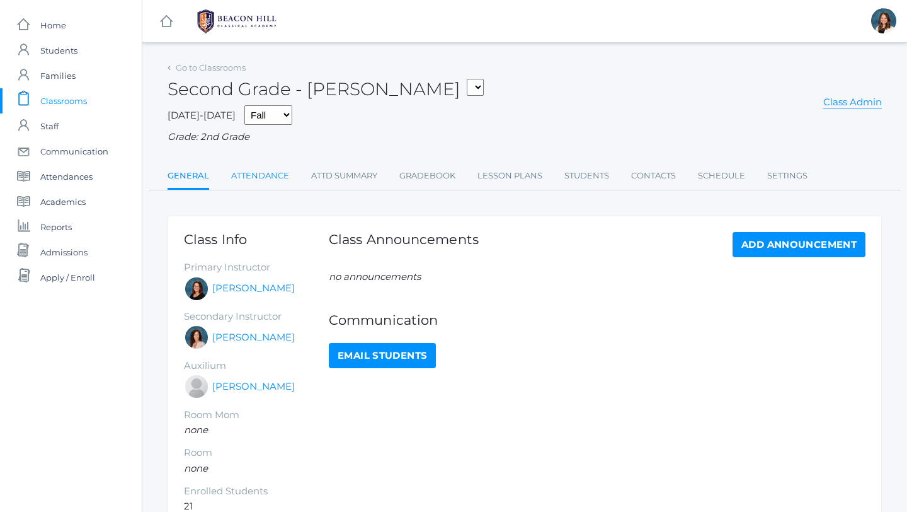
click at [272, 175] on link "Attendance" at bounding box center [260, 175] width 58 height 25
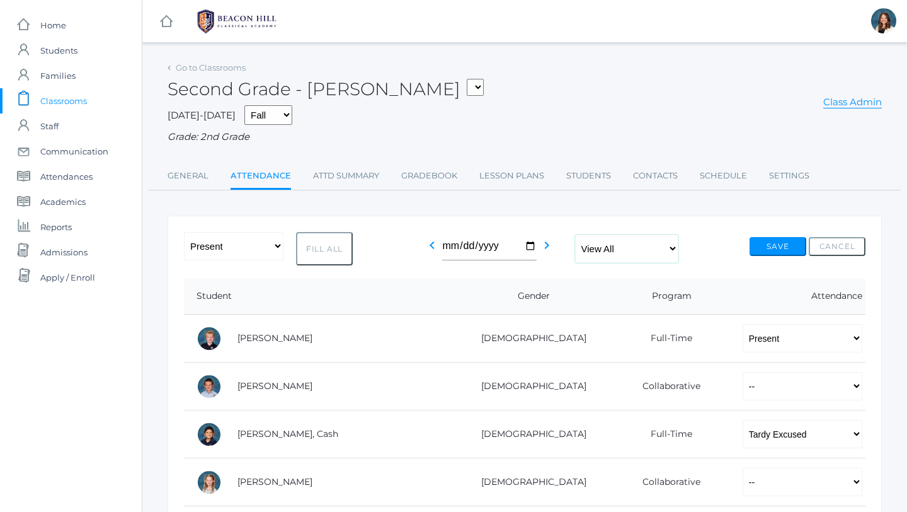
click at [675, 246] on select "View All Full-Time 4-Day Collaborative Collaborative" at bounding box center [626, 248] width 103 height 28
click at [575, 234] on select "View All Full-Time 4-Day Collaborative Collaborative" at bounding box center [626, 248] width 103 height 28
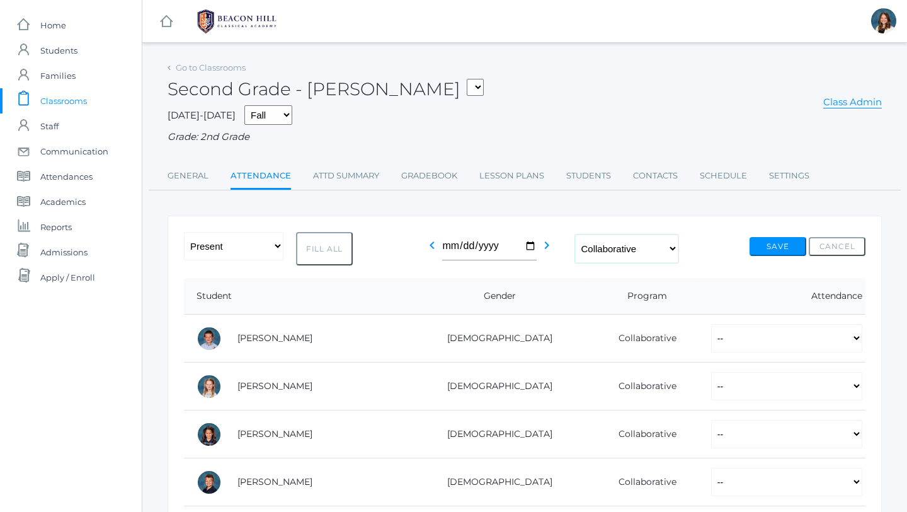
click at [676, 245] on select "View All Full-Time 4-Day Collaborative Collaborative" at bounding box center [626, 248] width 103 height 28
select select "4-day-collaborative"
click at [575, 234] on select "View All Full-Time 4-Day Collaborative Collaborative" at bounding box center [626, 248] width 103 height 28
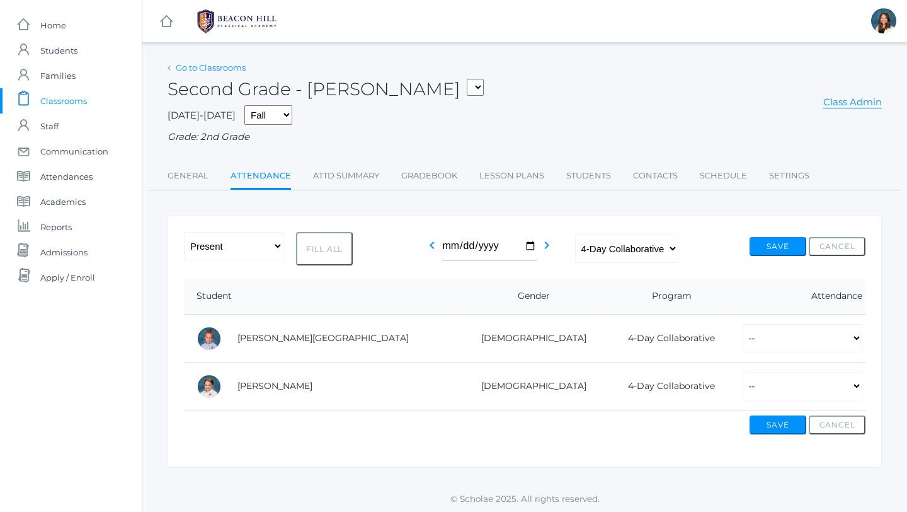
click at [212, 66] on link "Go to Classrooms" at bounding box center [211, 67] width 70 height 10
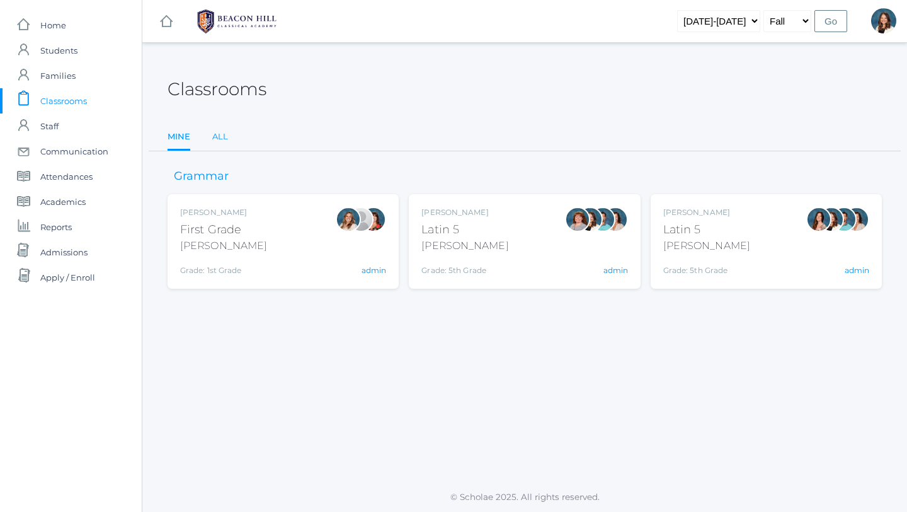
click at [224, 135] on link "All" at bounding box center [220, 136] width 16 height 25
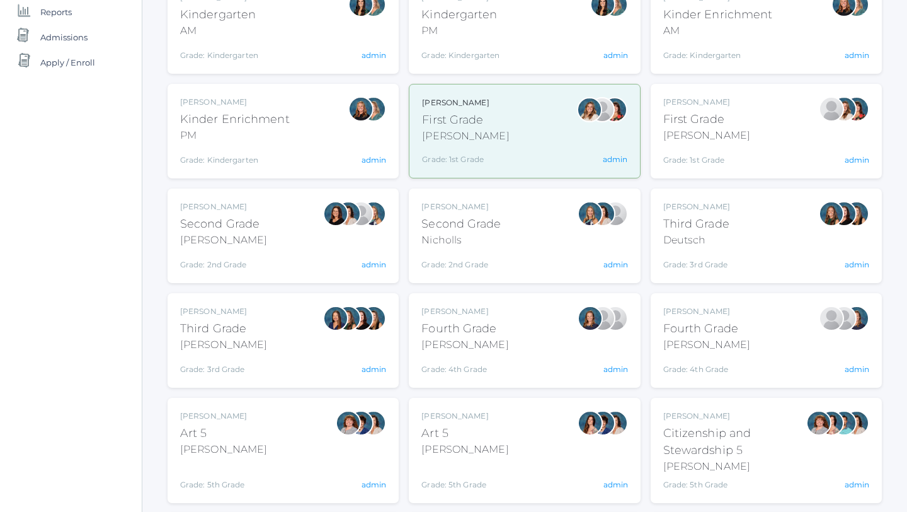
scroll to position [215, 0]
click at [469, 236] on div "Nicholls" at bounding box center [461, 239] width 79 height 15
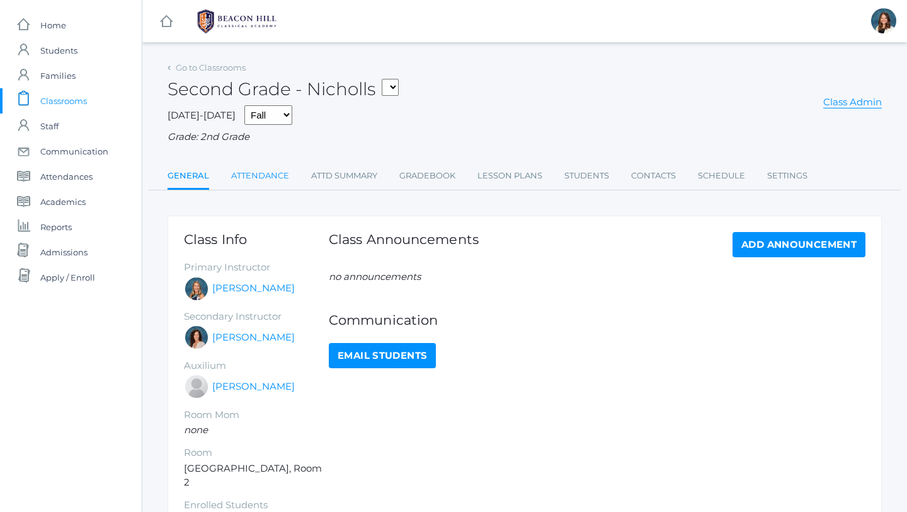
click at [271, 174] on link "Attendance" at bounding box center [260, 175] width 58 height 25
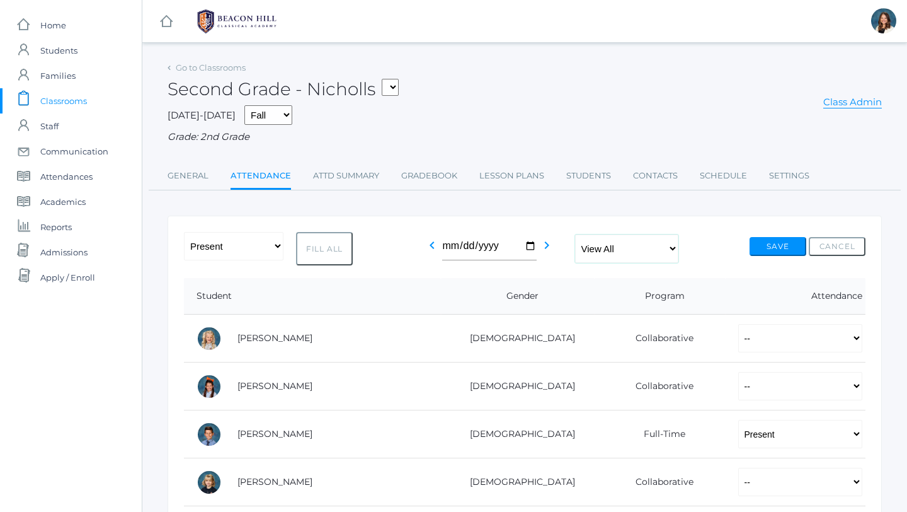
click at [677, 248] on select "View All Full-Time 4-Day Collaborative Collaborative" at bounding box center [626, 248] width 103 height 28
click at [575, 234] on select "View All Full-Time 4-Day Collaborative Collaborative" at bounding box center [626, 248] width 103 height 28
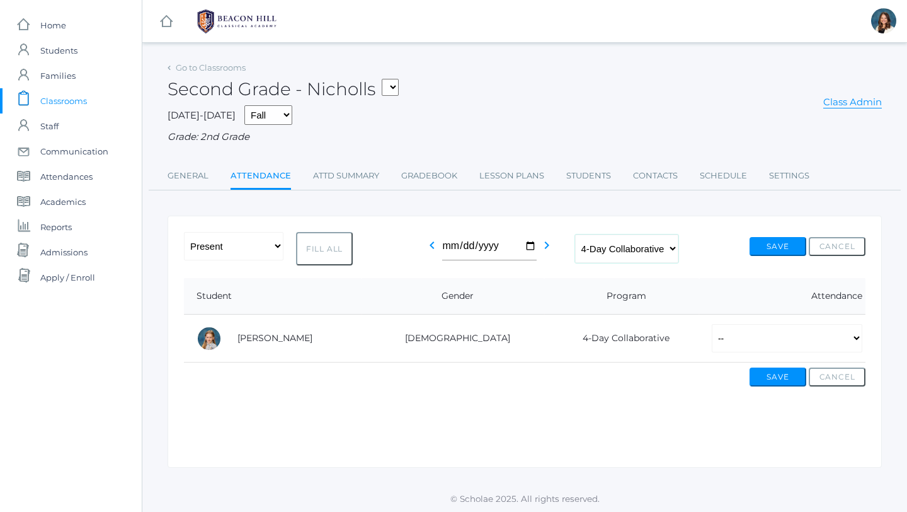
click at [675, 245] on select "View All Full-Time 4-Day Collaborative Collaborative" at bounding box center [626, 248] width 103 height 28
select select "collaborative"
click at [575, 234] on select "View All Full-Time 4-Day Collaborative Collaborative" at bounding box center [626, 248] width 103 height 28
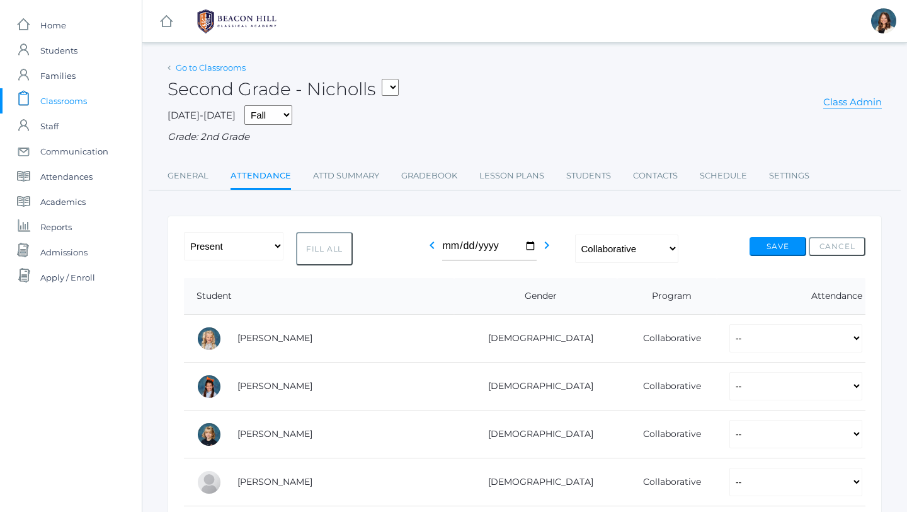
click at [221, 65] on link "Go to Classrooms" at bounding box center [211, 67] width 70 height 10
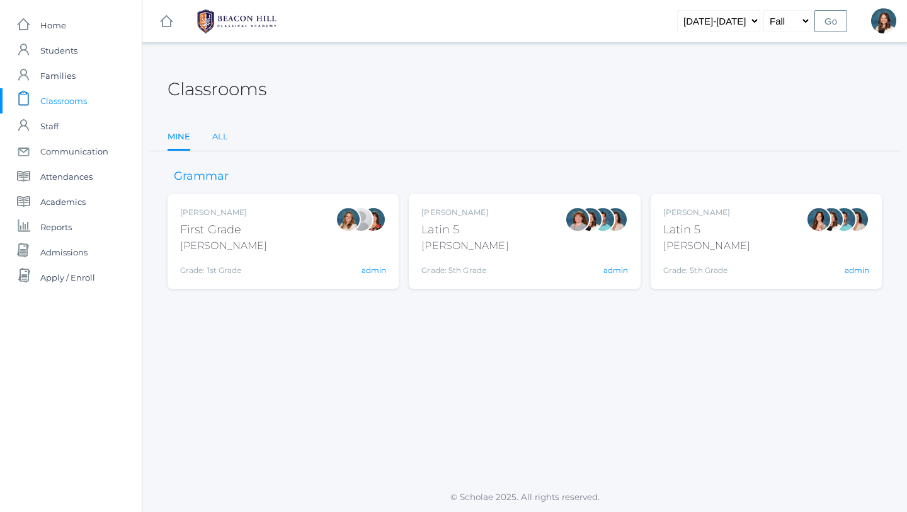
click at [221, 138] on link "All" at bounding box center [220, 136] width 16 height 25
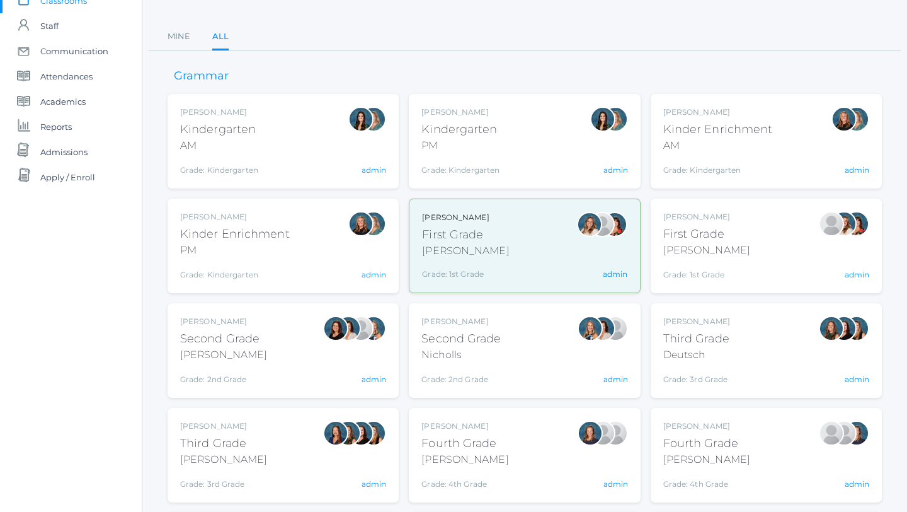
scroll to position [101, 0]
click at [737, 352] on div "Andrea Deutsch Third Grade Deutsch Grade: 3rd Grade 03LA admin" at bounding box center [766, 349] width 206 height 69
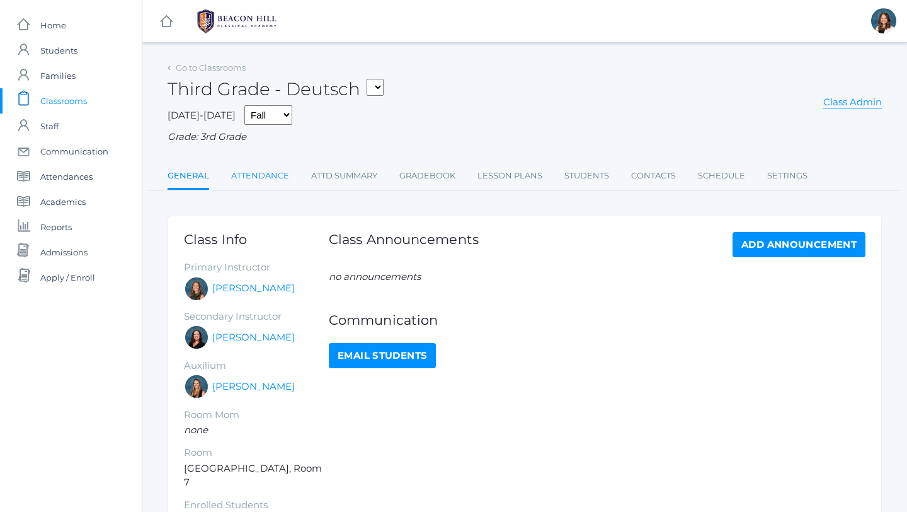
click at [267, 172] on link "Attendance" at bounding box center [260, 175] width 58 height 25
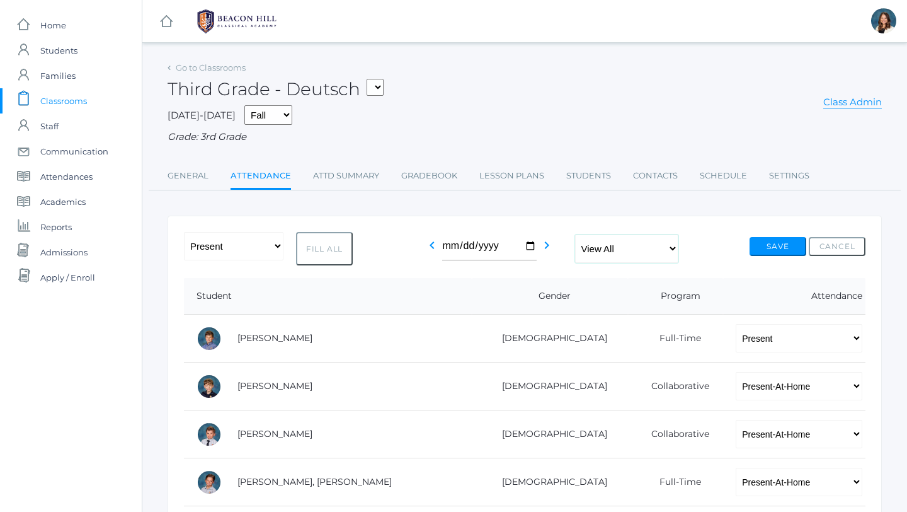
click at [676, 243] on select "View All Full-Time 4-Day Collaborative Collaborative" at bounding box center [626, 248] width 103 height 28
click at [575, 234] on select "View All Full-Time 4-Day Collaborative Collaborative" at bounding box center [626, 248] width 103 height 28
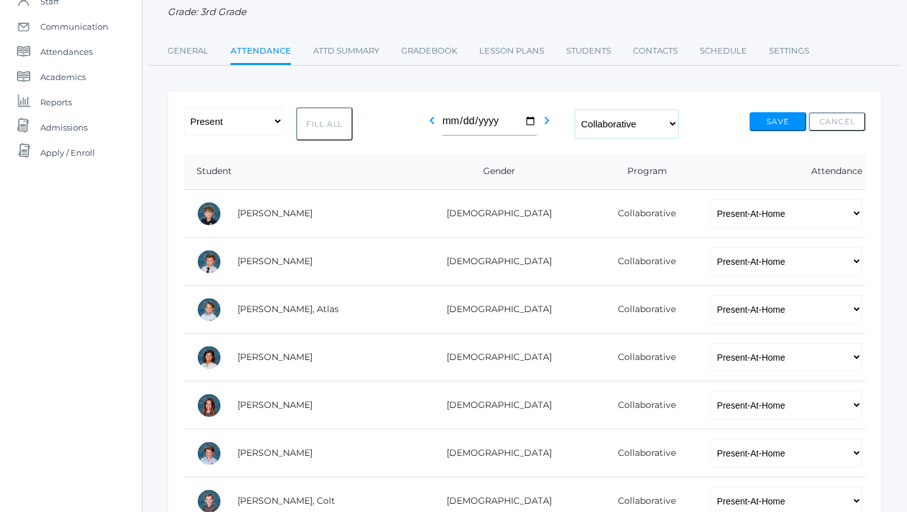
scroll to position [31, 0]
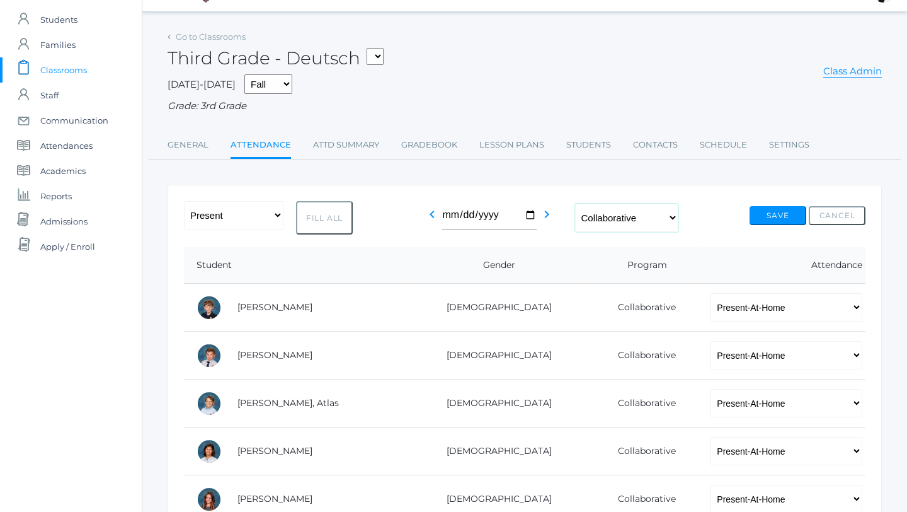
click at [678, 217] on select "View All Full-Time 4-Day Collaborative Collaborative" at bounding box center [626, 218] width 103 height 28
select select "4-day-collaborative"
click at [575, 232] on select "View All Full-Time 4-Day Collaborative Collaborative" at bounding box center [626, 218] width 103 height 28
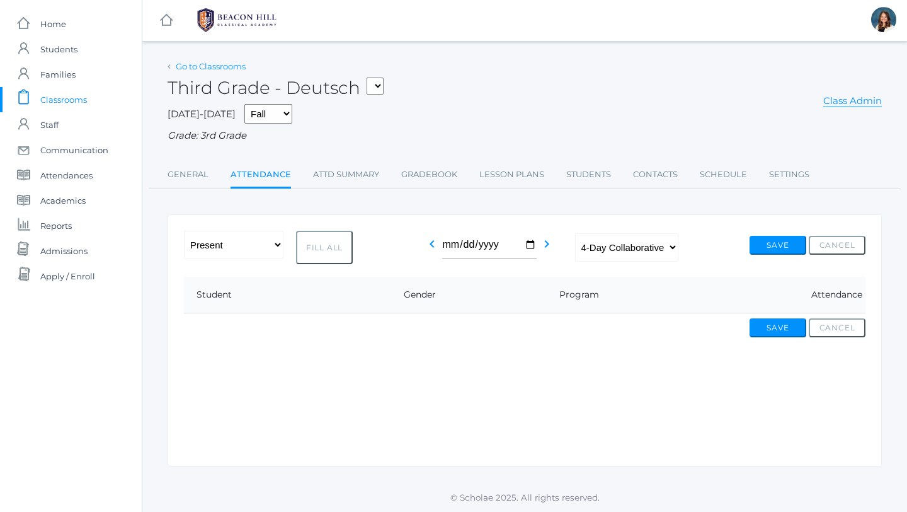
click at [232, 65] on link "Go to Classrooms" at bounding box center [211, 66] width 70 height 10
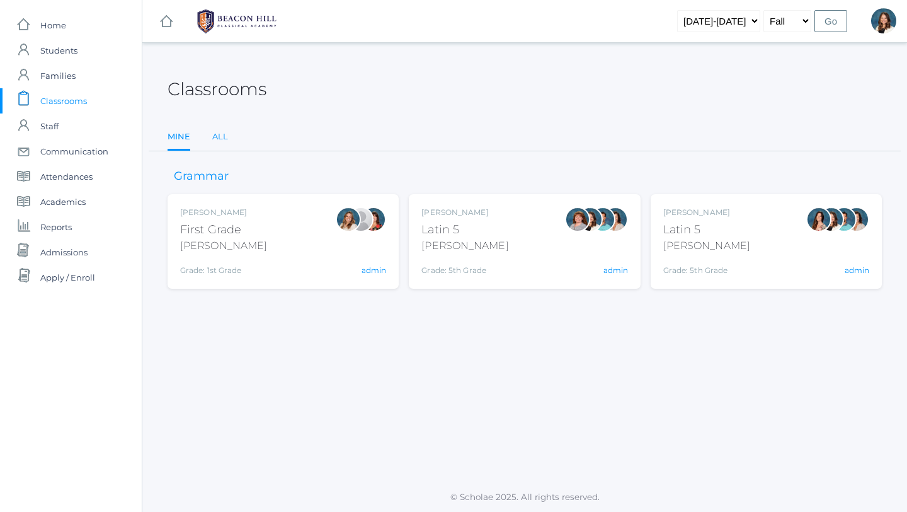
click at [220, 135] on link "All" at bounding box center [220, 136] width 16 height 25
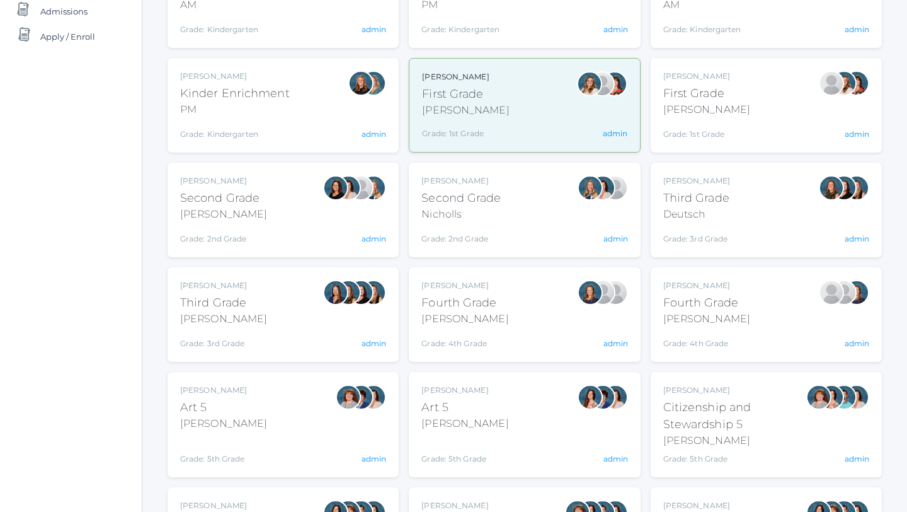
scroll to position [246, 0]
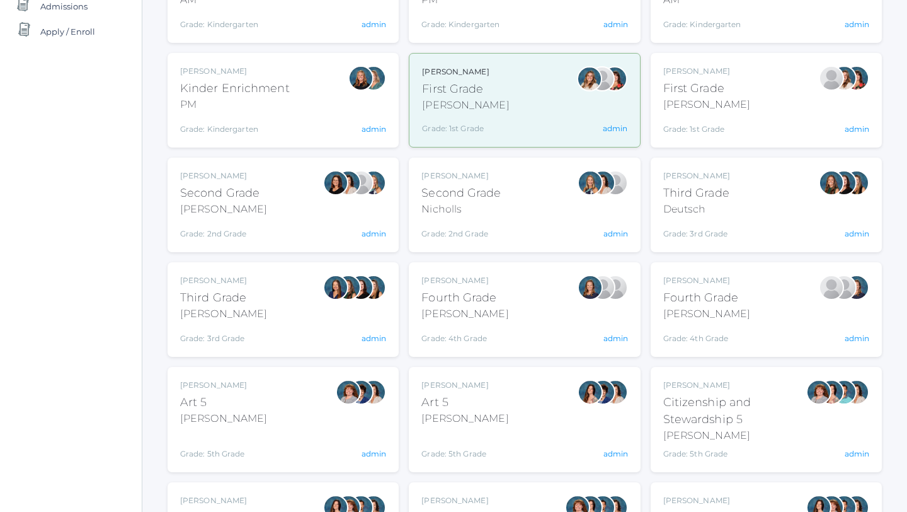
click at [268, 287] on div "Lori Webster Third Grade Webster Grade: 3rd Grade 03LA admin" at bounding box center [283, 309] width 206 height 69
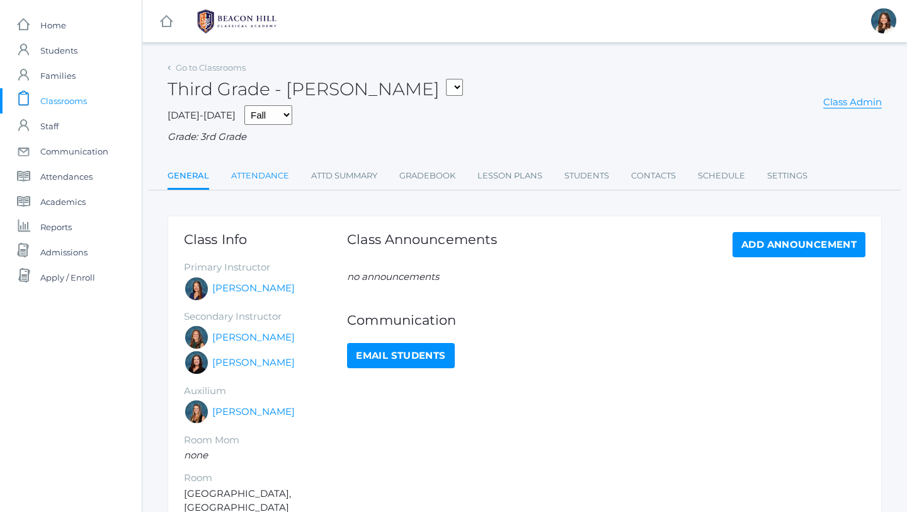
click at [263, 174] on link "Attendance" at bounding box center [260, 175] width 58 height 25
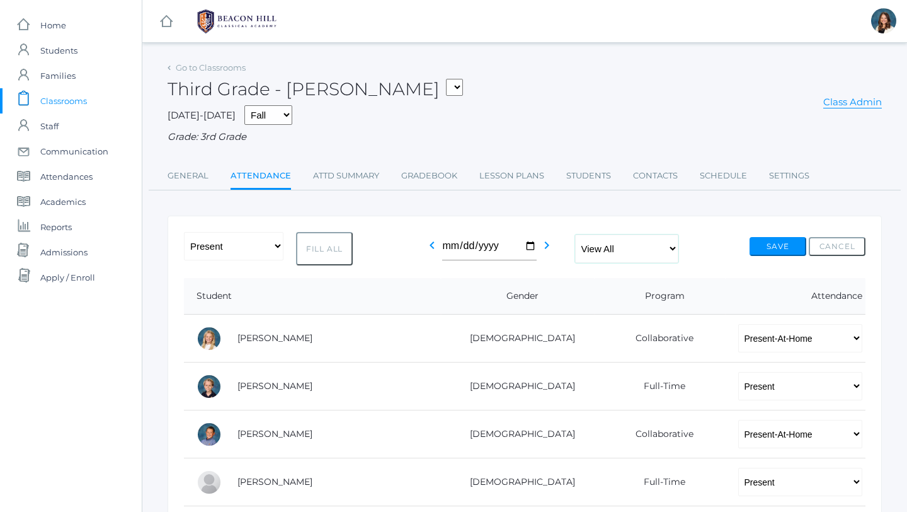
click at [677, 244] on select "View All Full-Time 4-Day Collaborative Collaborative" at bounding box center [626, 248] width 103 height 28
click at [575, 234] on select "View All Full-Time 4-Day Collaborative Collaborative" at bounding box center [626, 248] width 103 height 28
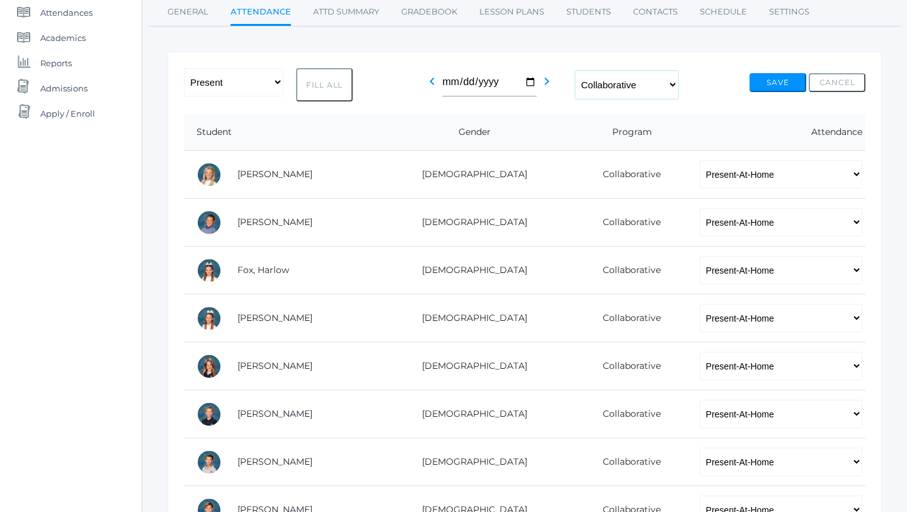
scroll to position [160, 0]
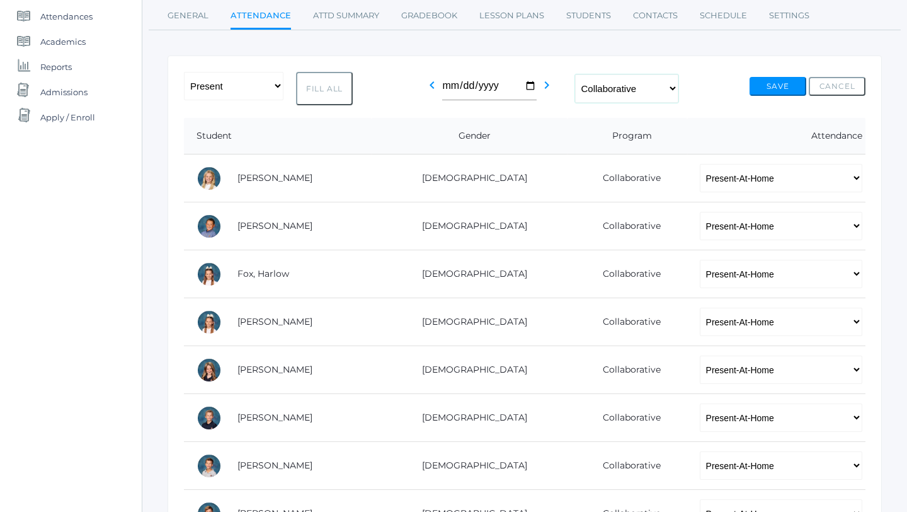
click at [679, 84] on select "View All Full-Time 4-Day Collaborative Collaborative" at bounding box center [626, 88] width 103 height 28
select select "4-day-collaborative"
click at [575, 103] on select "View All Full-Time 4-Day Collaborative Collaborative" at bounding box center [626, 88] width 103 height 28
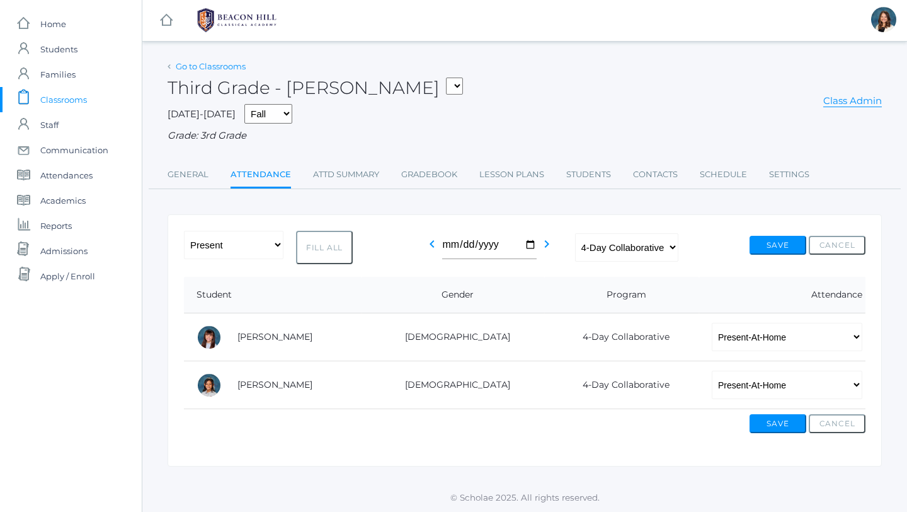
click at [224, 63] on link "Go to Classrooms" at bounding box center [211, 66] width 70 height 10
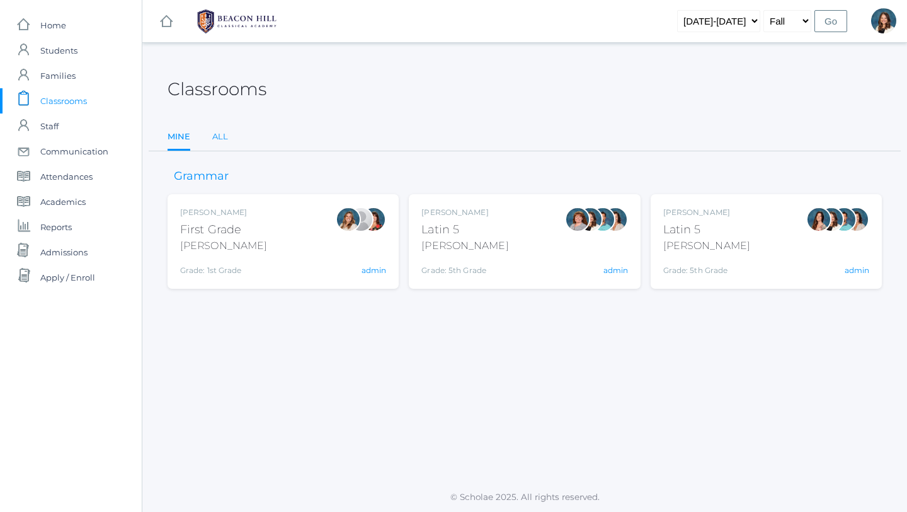
click at [221, 134] on link "All" at bounding box center [220, 136] width 16 height 25
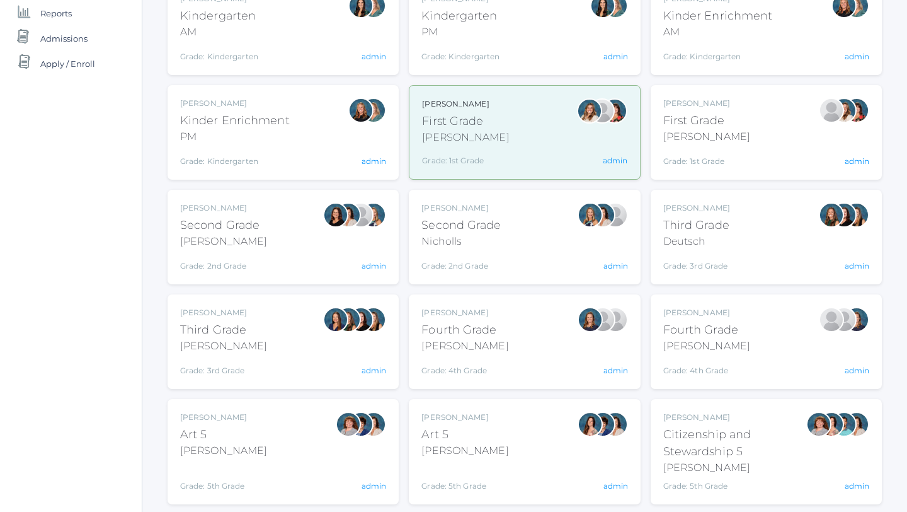
scroll to position [215, 0]
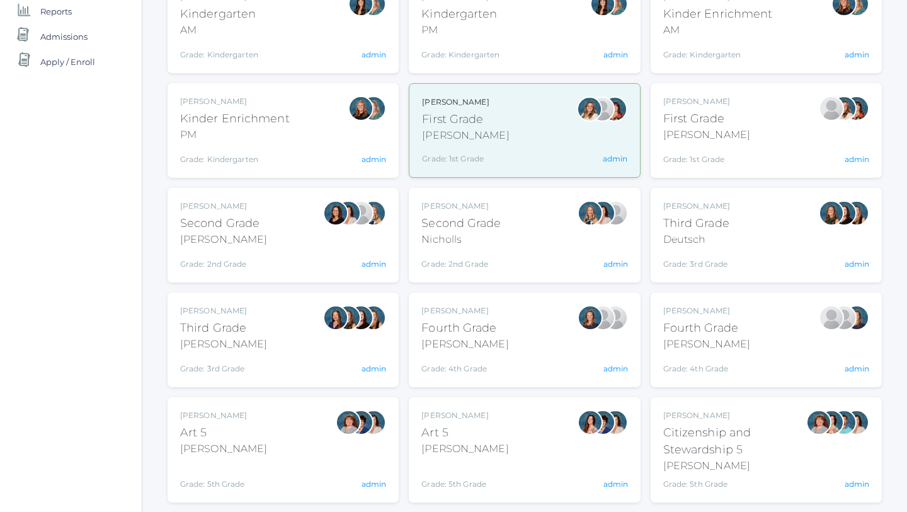
click at [444, 333] on div "Fourth Grade" at bounding box center [465, 327] width 87 height 17
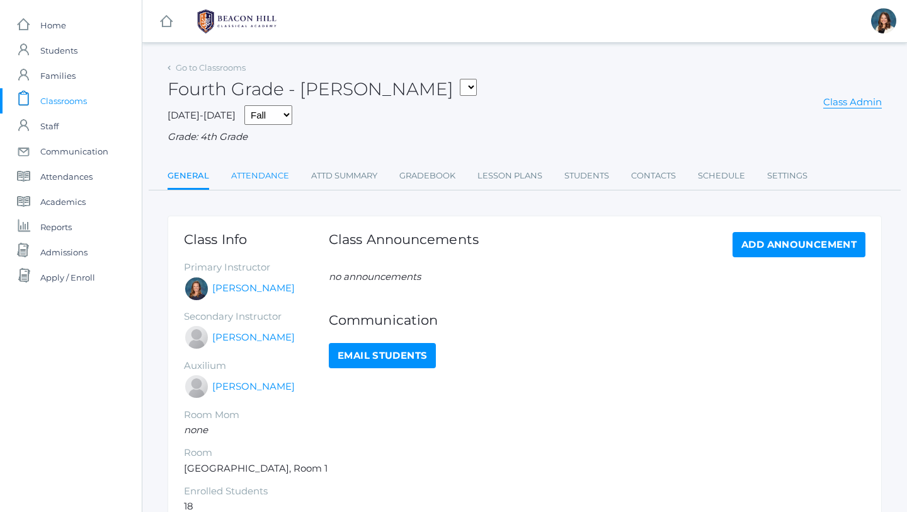
click at [265, 176] on link "Attendance" at bounding box center [260, 175] width 58 height 25
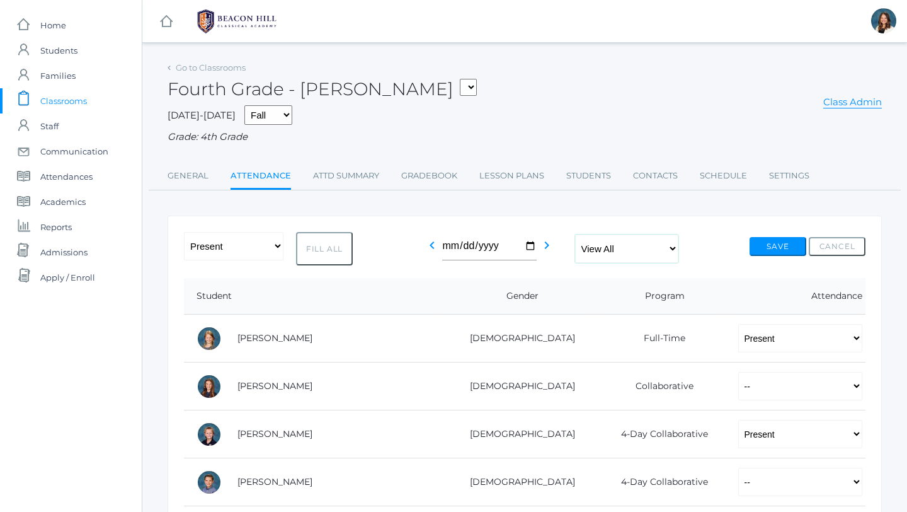
click at [678, 247] on select "View All Full-Time 4-Day Collaborative Collaborative" at bounding box center [626, 248] width 103 height 28
select select "collaborative"
click at [575, 234] on select "View All Full-Time 4-Day Collaborative Collaborative" at bounding box center [626, 248] width 103 height 28
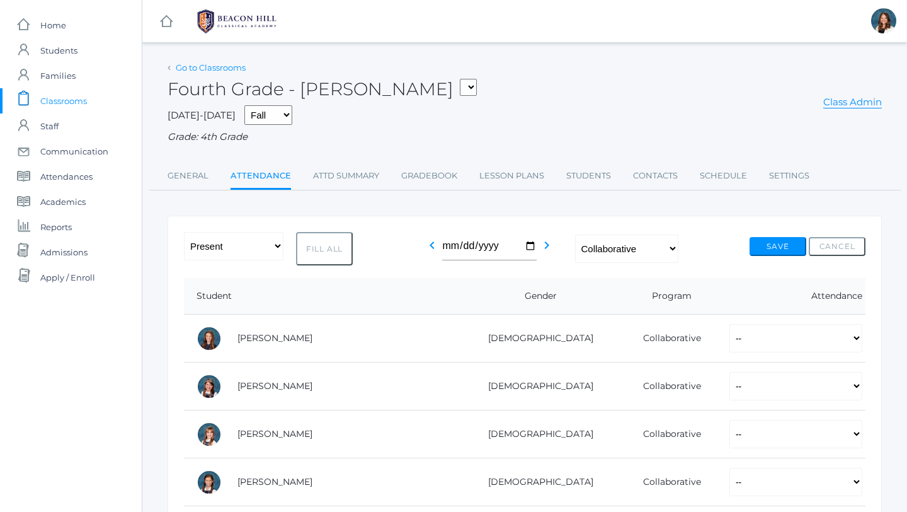
click at [219, 64] on link "Go to Classrooms" at bounding box center [211, 67] width 70 height 10
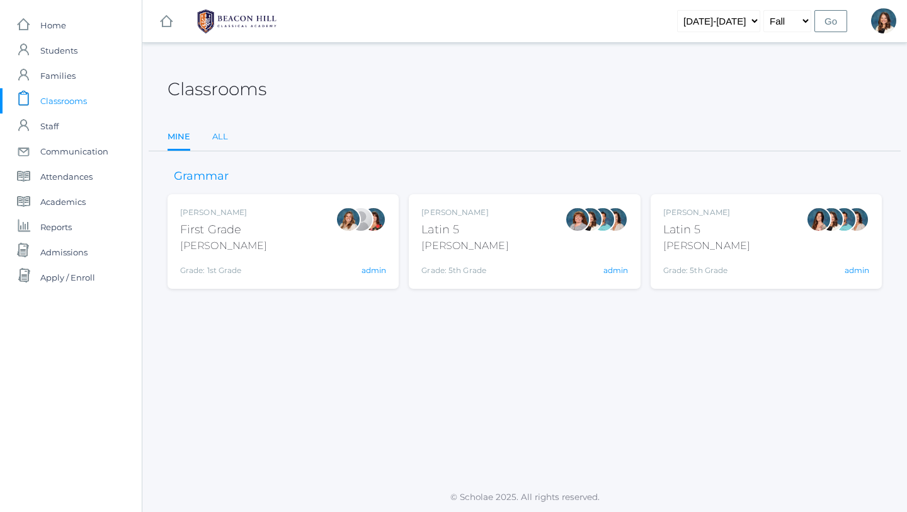
click at [221, 132] on link "All" at bounding box center [220, 136] width 16 height 25
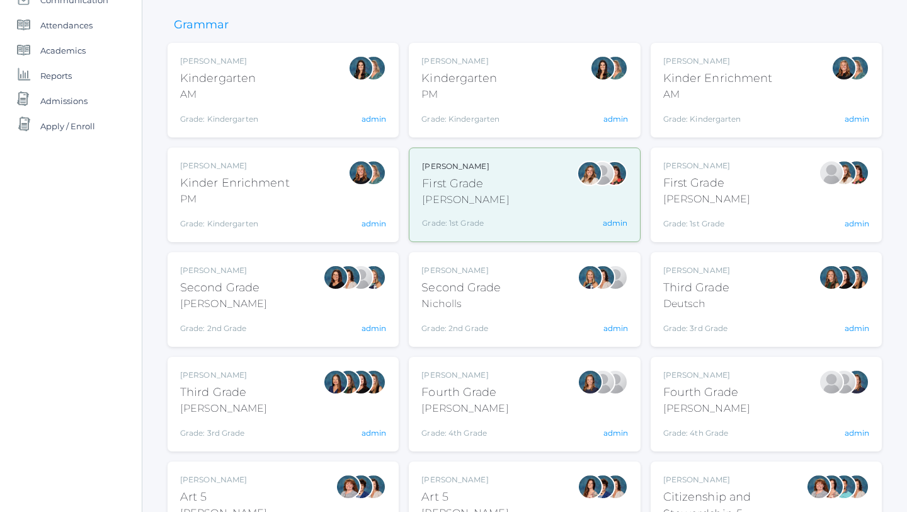
scroll to position [154, 0]
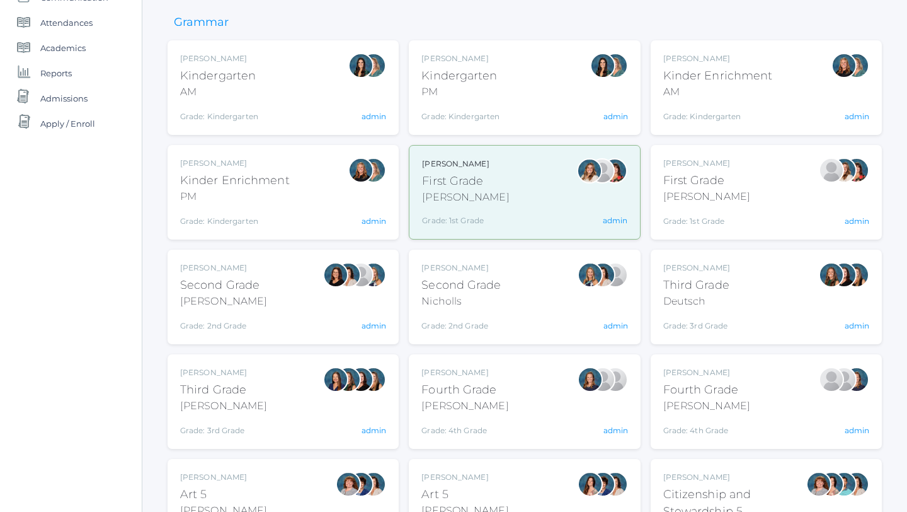
click at [723, 393] on div "Fourth Grade" at bounding box center [706, 389] width 87 height 17
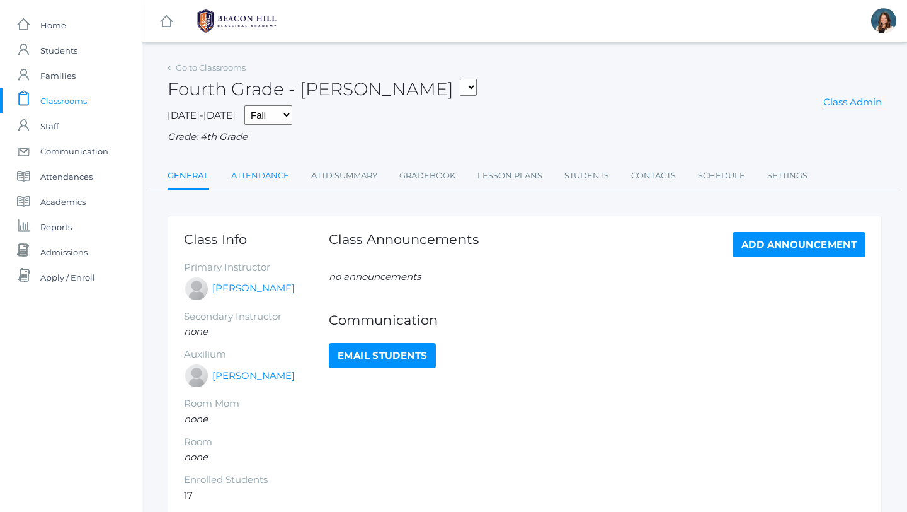
click at [264, 175] on link "Attendance" at bounding box center [260, 175] width 58 height 25
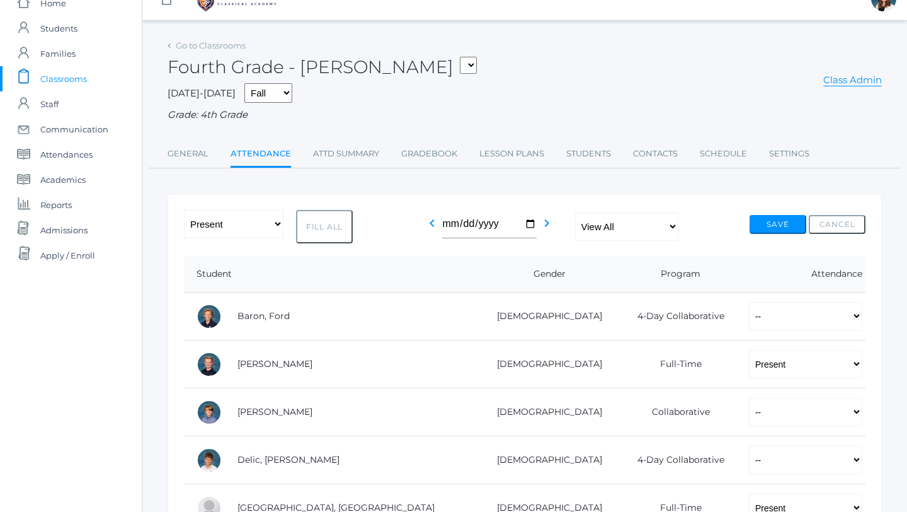
scroll to position [23, 0]
click at [677, 224] on select "View All Full-Time 4-Day Collaborative Collaborative" at bounding box center [626, 226] width 103 height 28
click at [575, 212] on select "View All Full-Time 4-Day Collaborative Collaborative" at bounding box center [626, 226] width 103 height 28
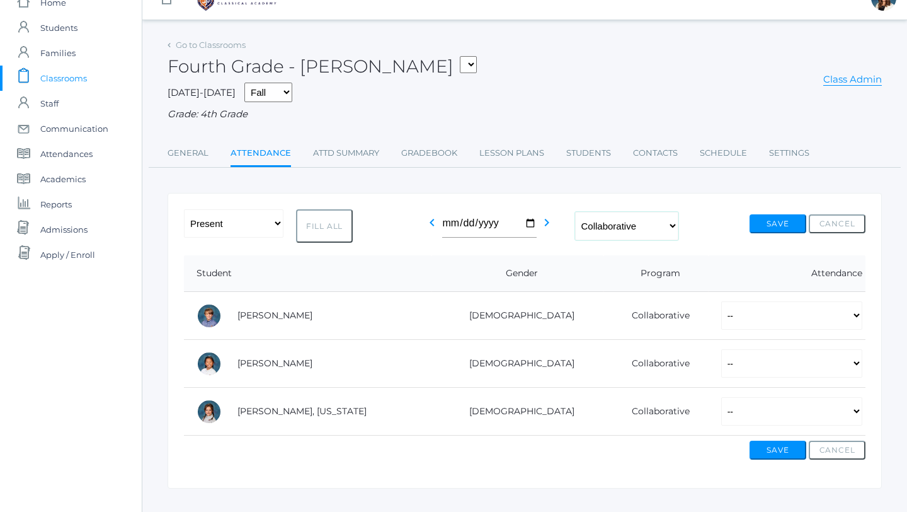
click at [677, 222] on select "View All Full-Time 4-Day Collaborative Collaborative" at bounding box center [626, 226] width 103 height 28
click at [575, 212] on select "View All Full-Time 4-Day Collaborative Collaborative" at bounding box center [626, 226] width 103 height 28
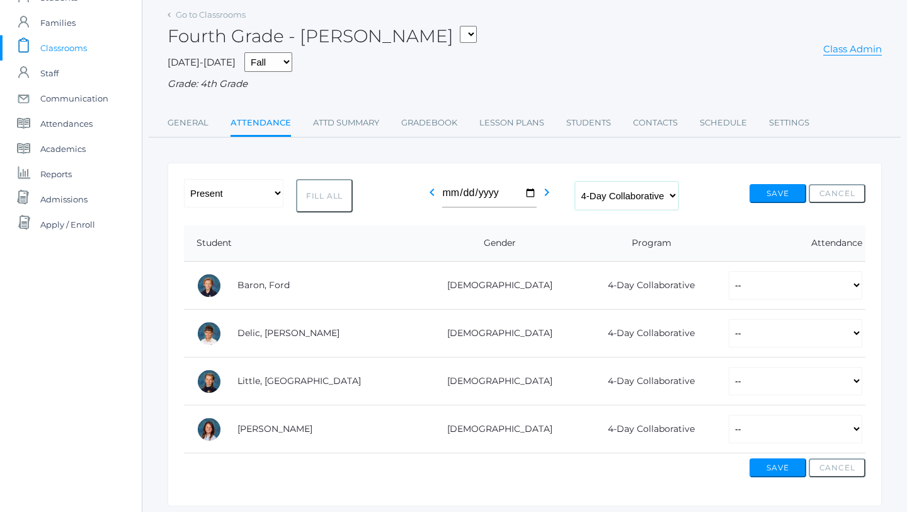
scroll to position [55, 0]
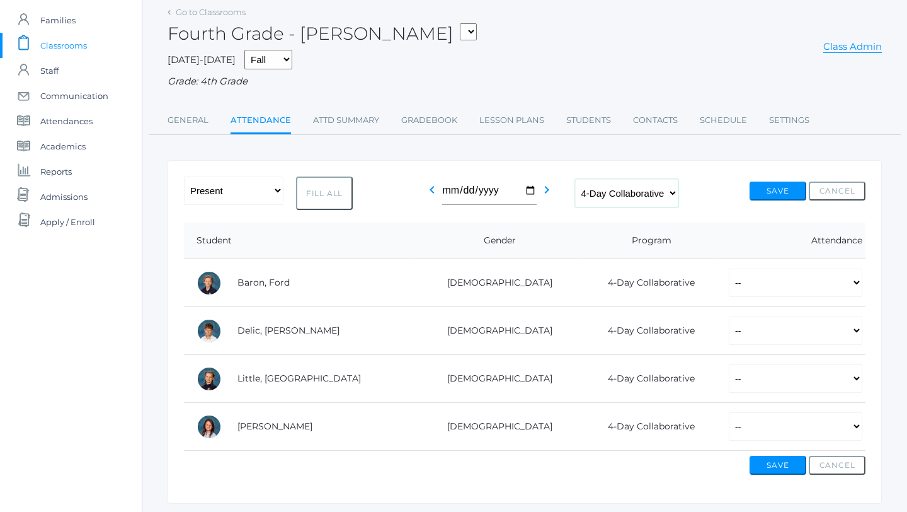
click at [675, 189] on select "View All Full-Time 4-Day Collaborative Collaborative" at bounding box center [626, 193] width 103 height 28
select select "collaborative"
click at [575, 189] on select "View All Full-Time 4-Day Collaborative Collaborative" at bounding box center [626, 193] width 103 height 28
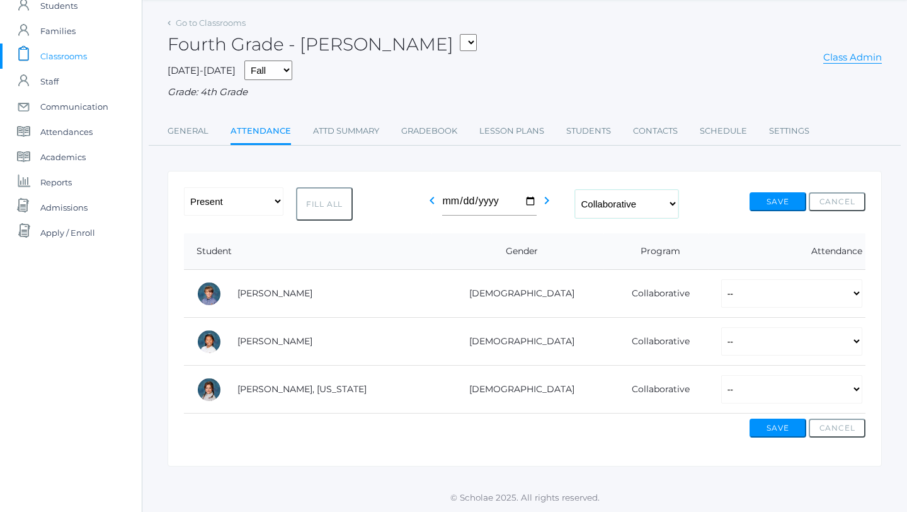
scroll to position [45, 0]
click at [214, 18] on link "Go to Classrooms" at bounding box center [211, 23] width 70 height 10
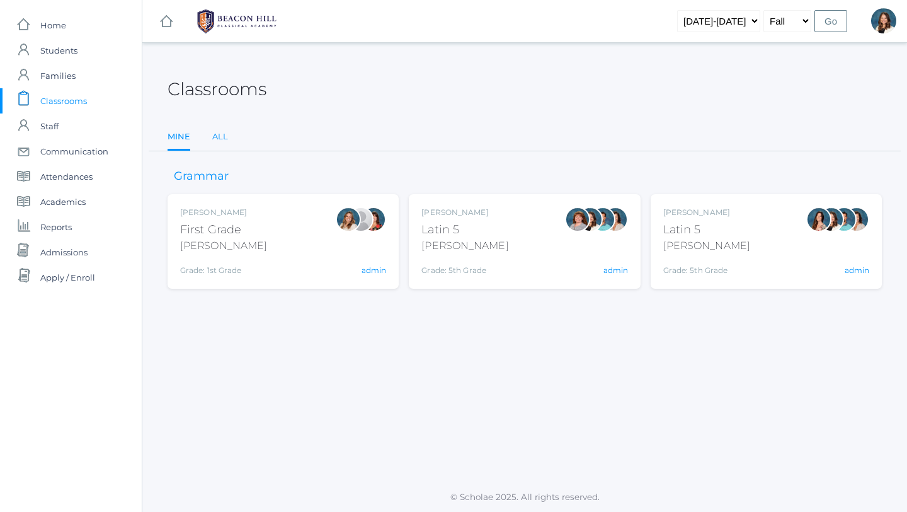
click at [221, 132] on link "All" at bounding box center [220, 136] width 16 height 25
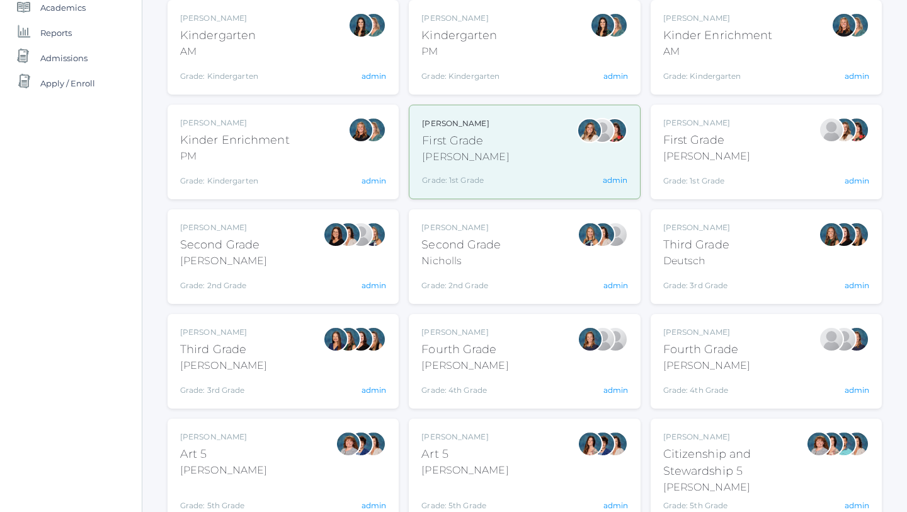
scroll to position [198, 0]
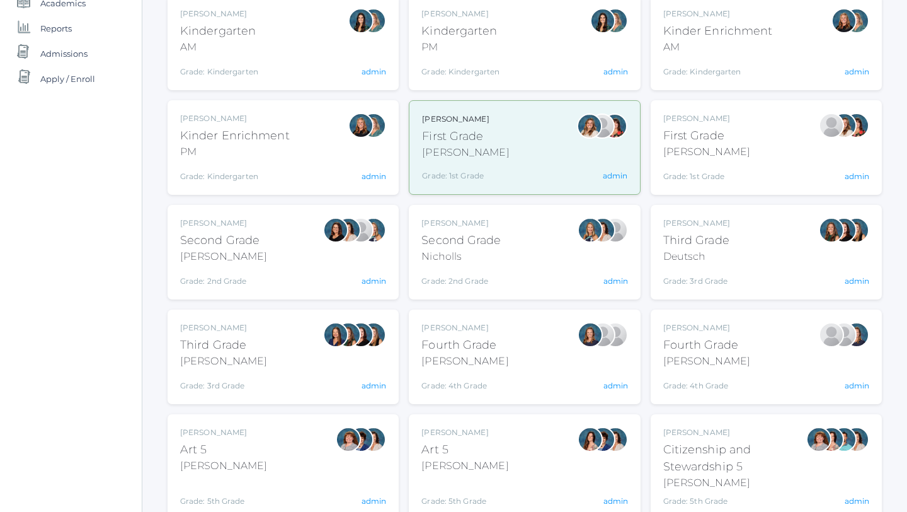
click at [461, 355] on div "[PERSON_NAME]" at bounding box center [465, 360] width 87 height 15
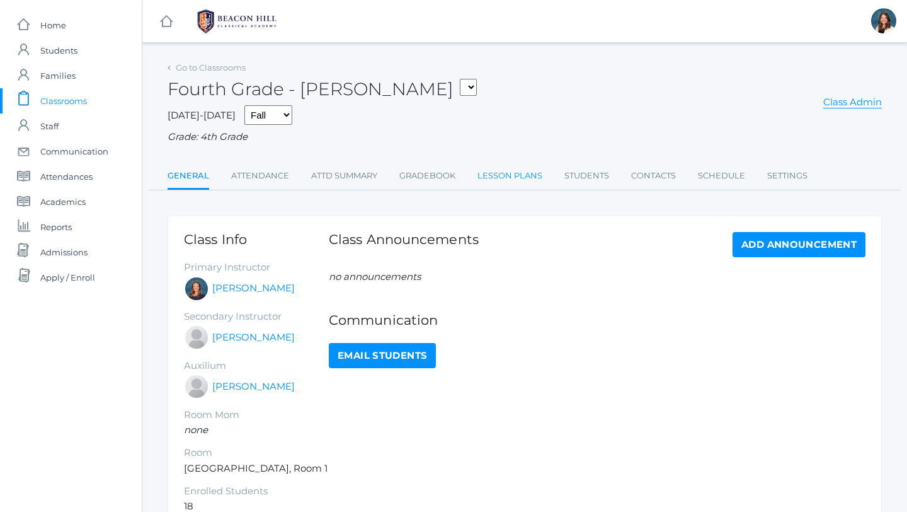
click at [503, 168] on link "Lesson Plans" at bounding box center [510, 175] width 65 height 25
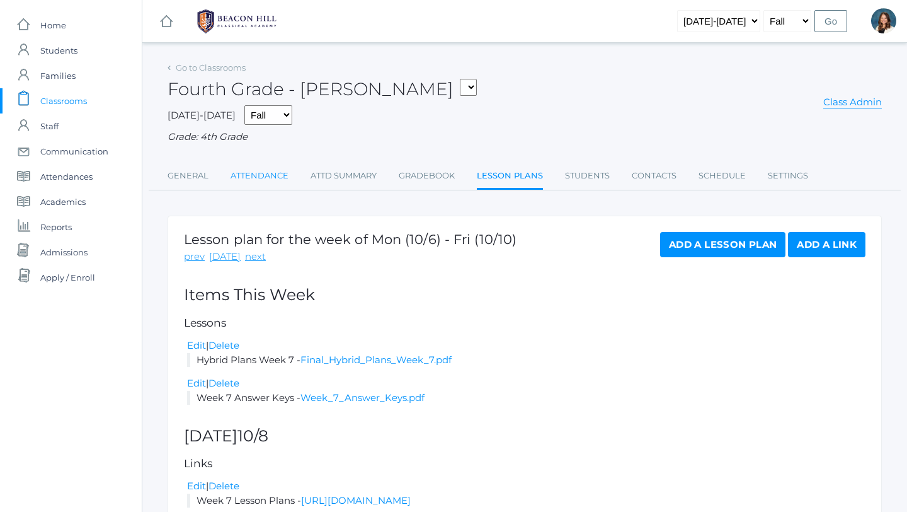
click at [268, 173] on link "Attendance" at bounding box center [260, 175] width 58 height 25
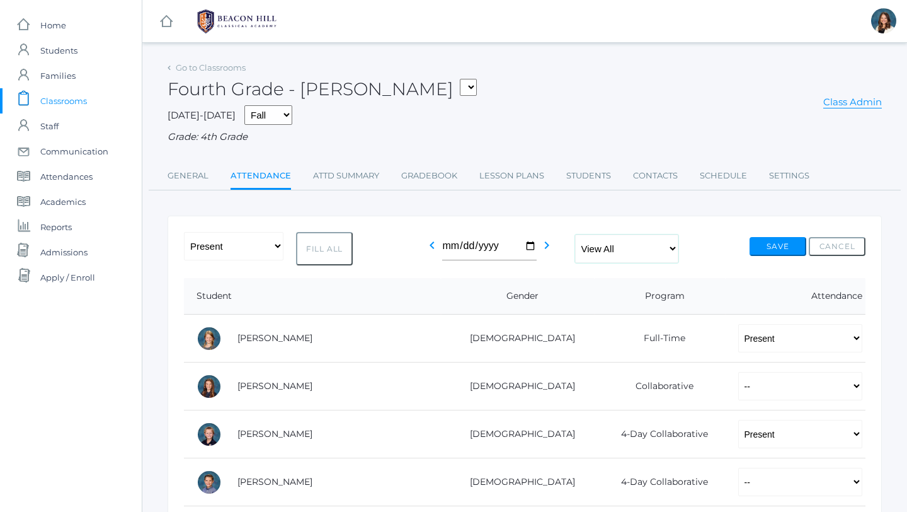
click at [677, 244] on select "View All Full-Time 4-Day Collaborative Collaborative" at bounding box center [626, 248] width 103 height 28
click at [575, 234] on select "View All Full-Time 4-Day Collaborative Collaborative" at bounding box center [626, 248] width 103 height 28
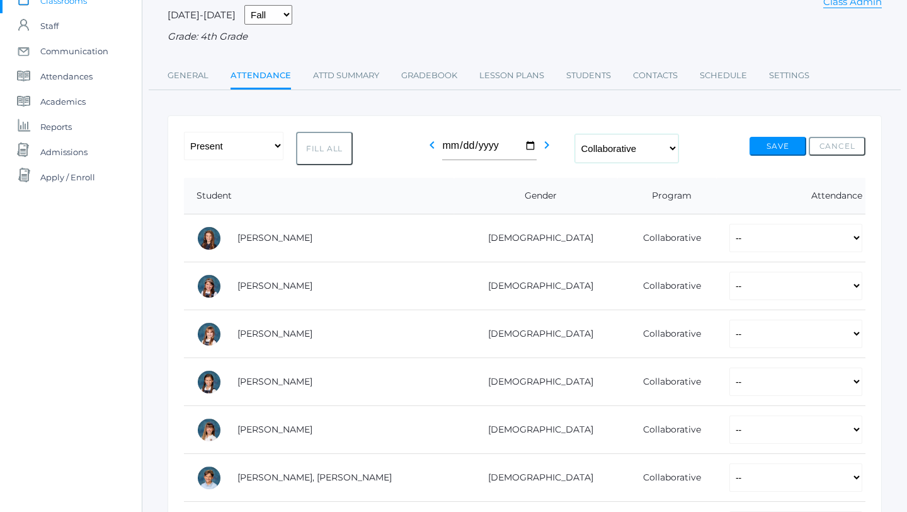
scroll to position [92, 0]
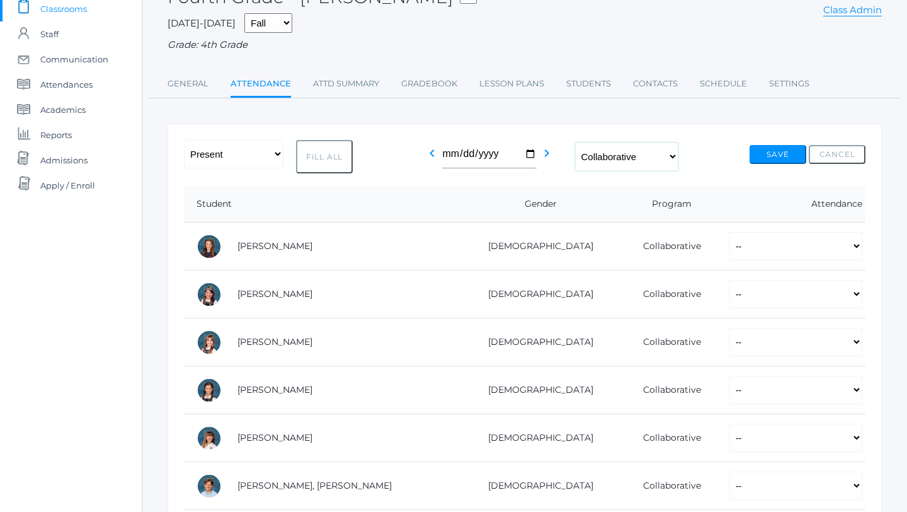
click at [676, 152] on select "View All Full-Time 4-Day Collaborative Collaborative" at bounding box center [626, 156] width 103 height 28
select select "4-day-collaborative"
click at [575, 171] on select "View All Full-Time 4-Day Collaborative Collaborative" at bounding box center [626, 156] width 103 height 28
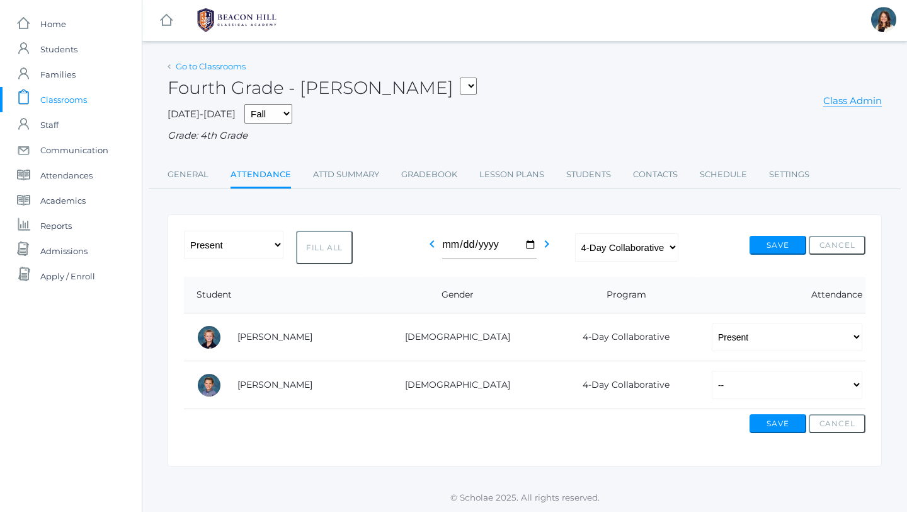
click at [233, 67] on link "Go to Classrooms" at bounding box center [211, 66] width 70 height 10
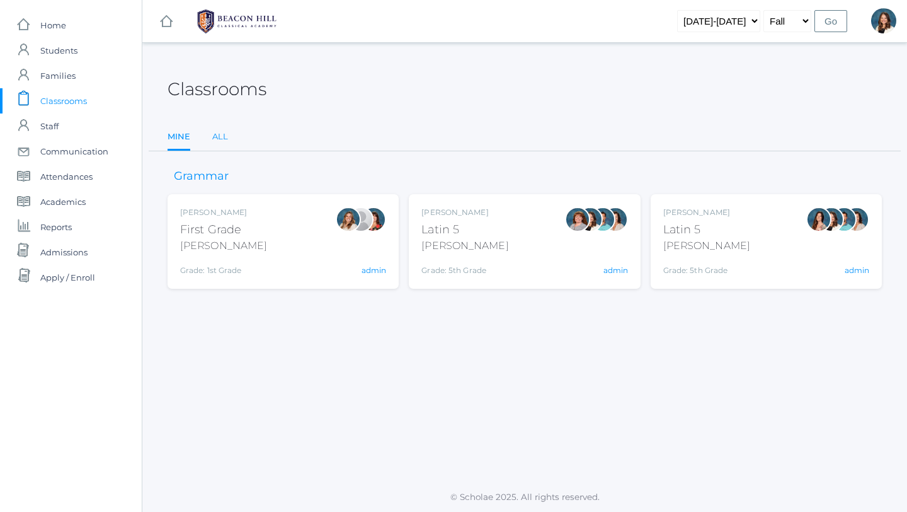
click at [220, 136] on link "All" at bounding box center [220, 136] width 16 height 25
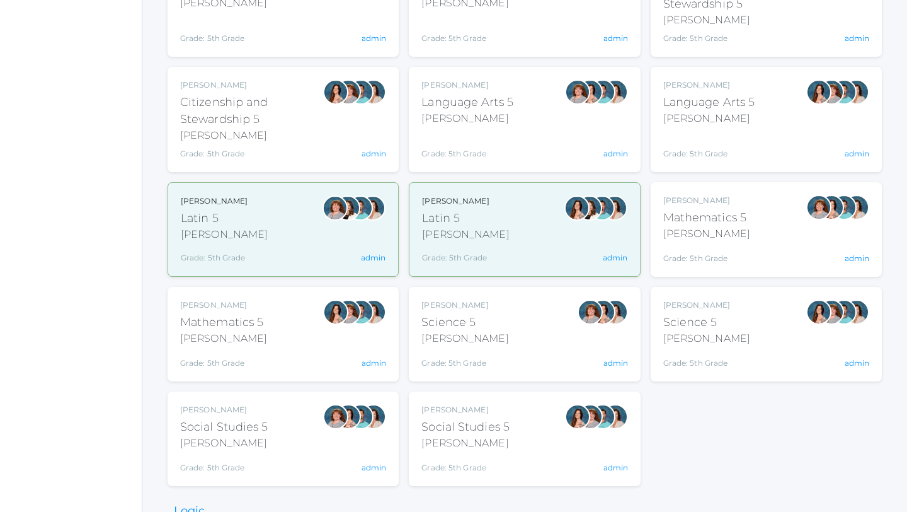
scroll to position [666, 0]
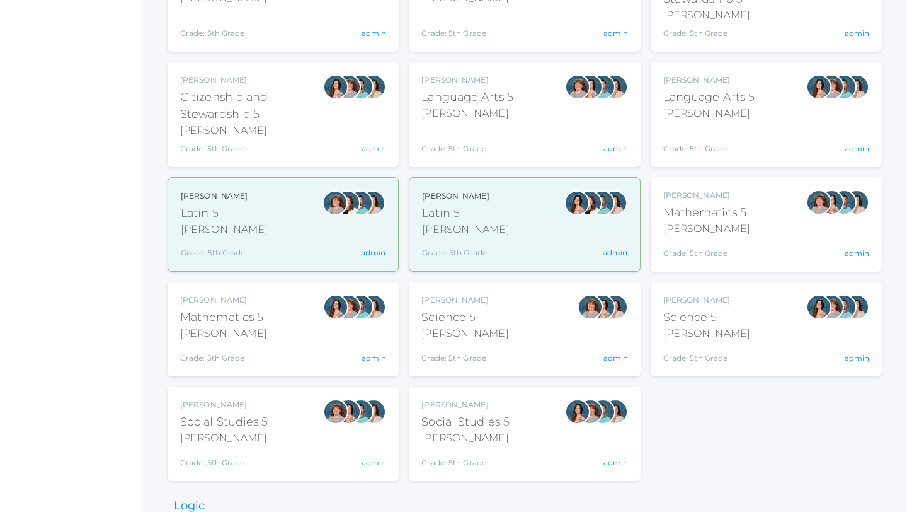
click at [508, 115] on div "[PERSON_NAME]" at bounding box center [468, 113] width 92 height 15
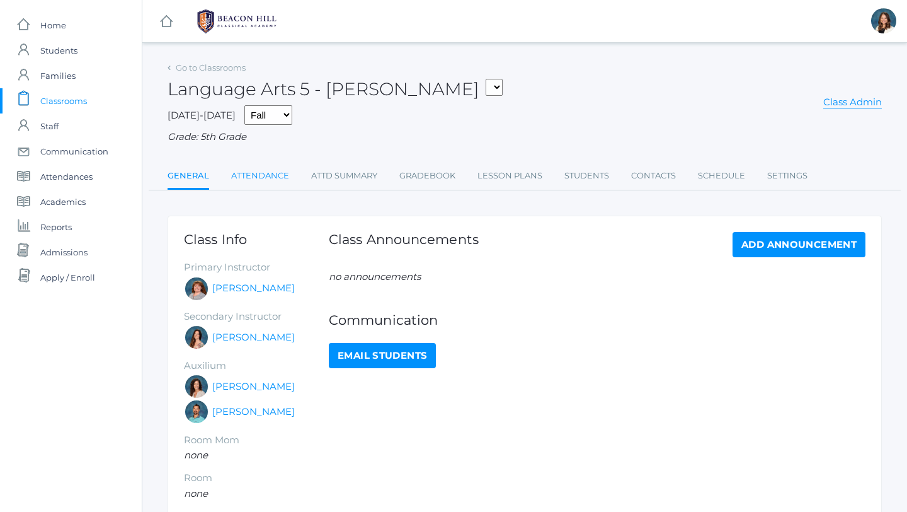
click at [284, 173] on link "Attendance" at bounding box center [260, 175] width 58 height 25
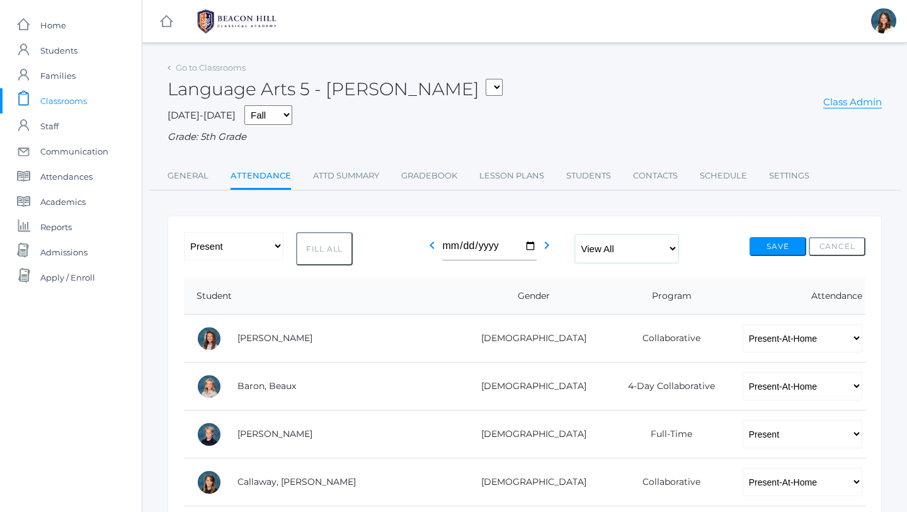
click at [674, 247] on select "View All Full-Time 4-Day Collaborative Collaborative" at bounding box center [626, 248] width 103 height 28
click at [575, 234] on select "View All Full-Time 4-Day Collaborative Collaborative" at bounding box center [626, 248] width 103 height 28
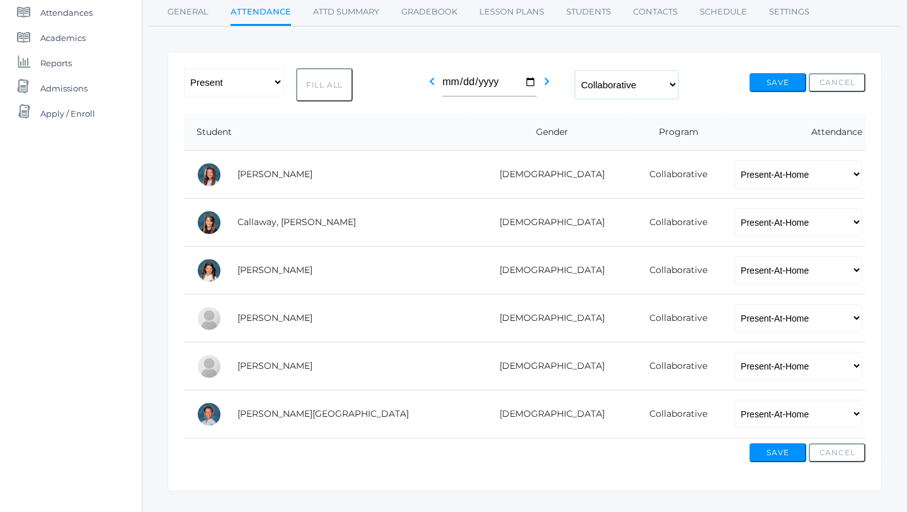
scroll to position [174, 0]
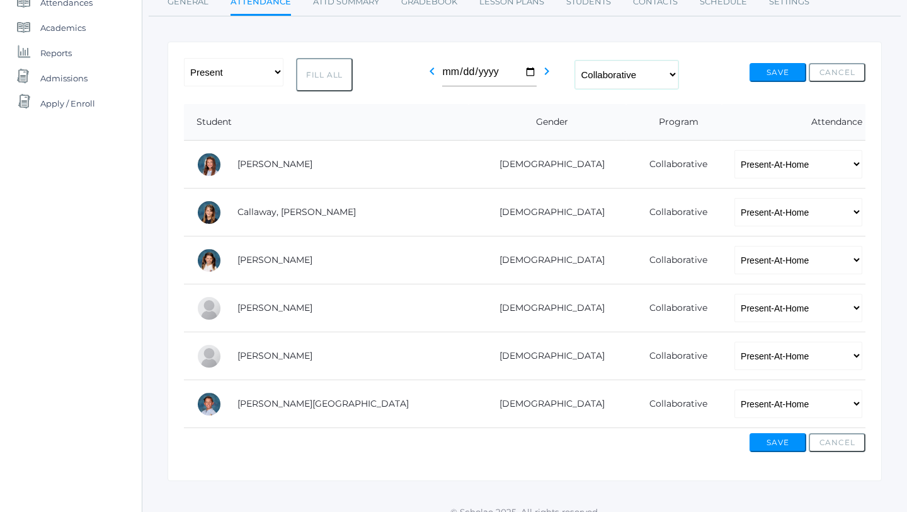
click at [677, 72] on select "View All Full-Time 4-Day Collaborative Collaborative" at bounding box center [626, 74] width 103 height 28
select select "4-day-collaborative"
click at [575, 89] on select "View All Full-Time 4-Day Collaborative Collaborative" at bounding box center [626, 74] width 103 height 28
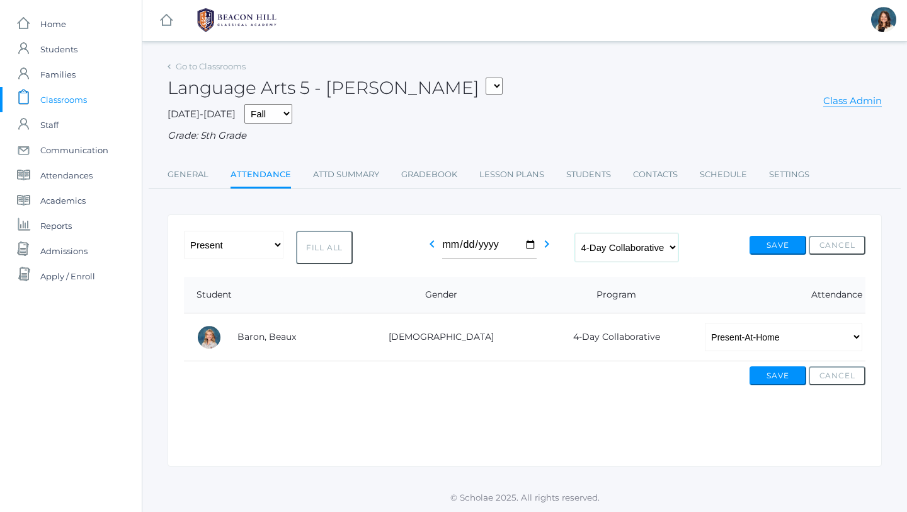
scroll to position [1, 0]
click at [242, 64] on link "Go to Classrooms" at bounding box center [211, 66] width 70 height 10
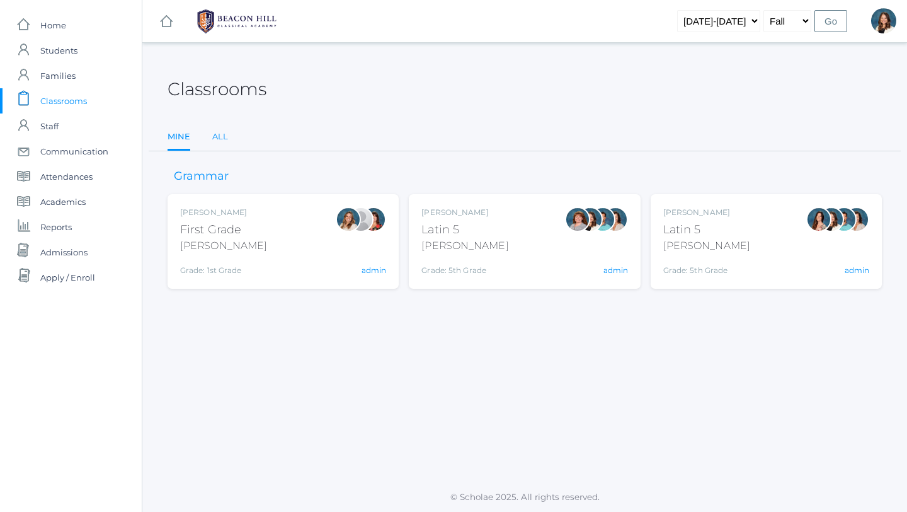
click at [219, 136] on link "All" at bounding box center [220, 136] width 16 height 25
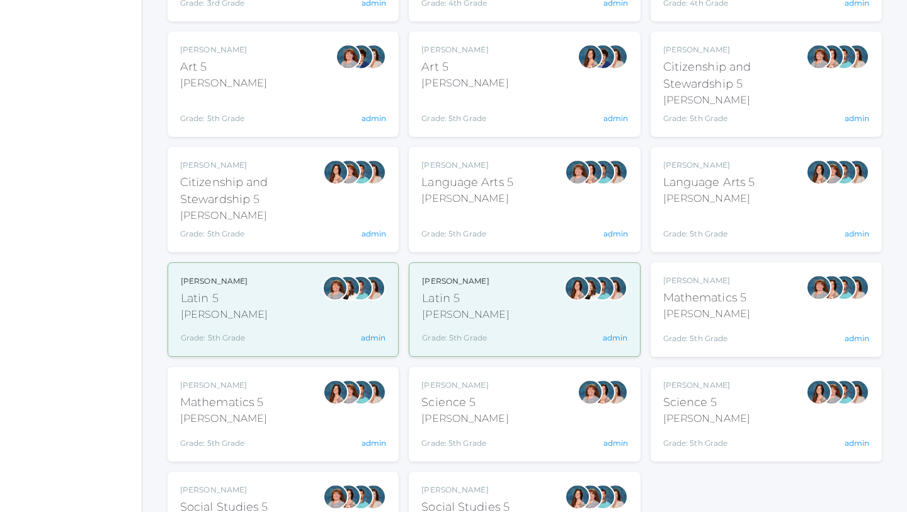
scroll to position [580, 0]
click at [705, 200] on div "[PERSON_NAME]" at bounding box center [709, 199] width 92 height 15
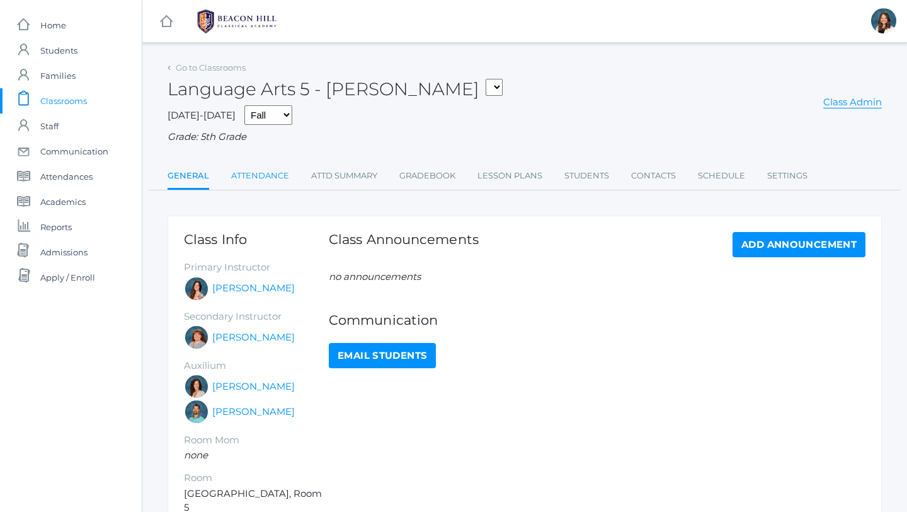
click at [268, 171] on link "Attendance" at bounding box center [260, 175] width 58 height 25
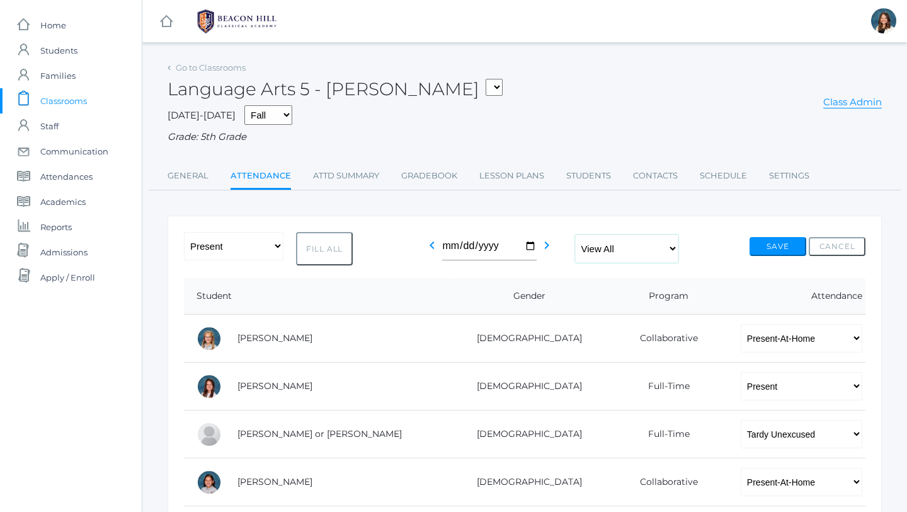
click at [678, 245] on select "View All Full-Time 4-Day Collaborative Collaborative" at bounding box center [626, 248] width 103 height 28
click at [575, 234] on select "View All Full-Time 4-Day Collaborative Collaborative" at bounding box center [626, 248] width 103 height 28
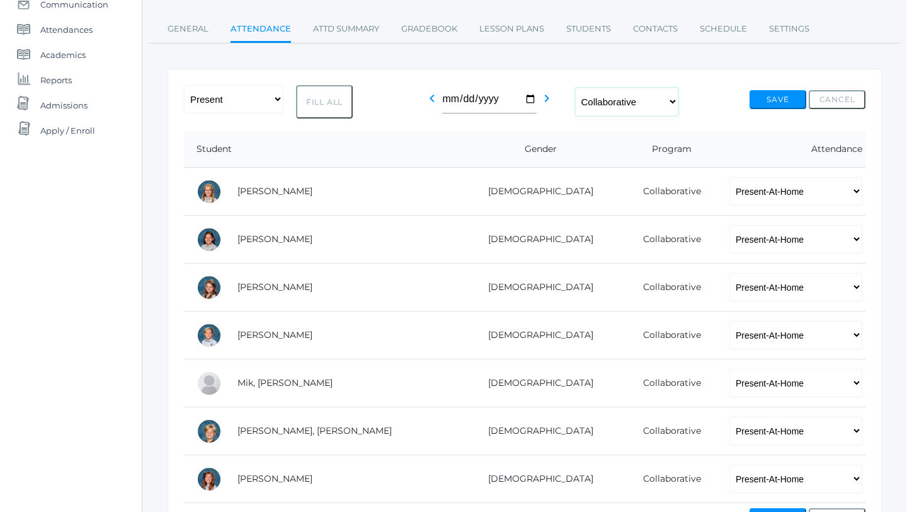
scroll to position [140, 0]
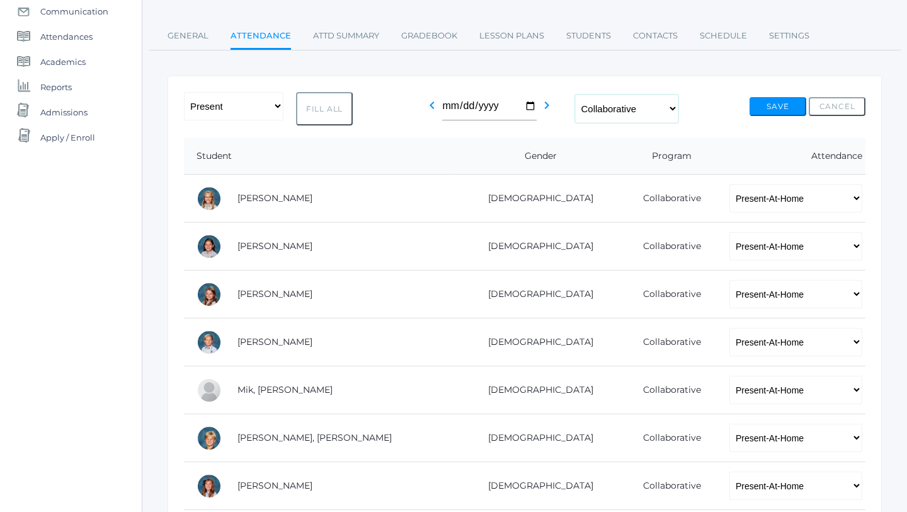
click at [678, 105] on select "View All Full-Time 4-Day Collaborative Collaborative" at bounding box center [626, 109] width 103 height 28
select select "4-day-collaborative"
click at [575, 95] on select "View All Full-Time 4-Day Collaborative Collaborative" at bounding box center [626, 109] width 103 height 28
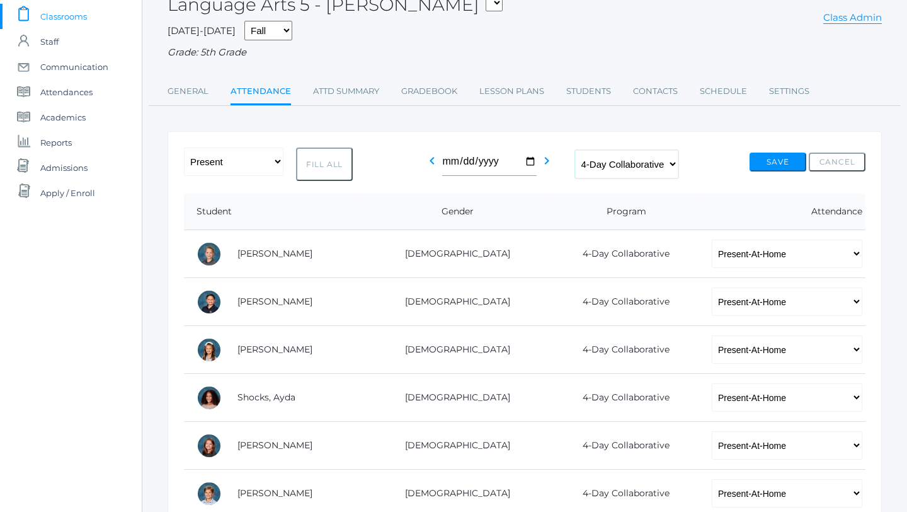
scroll to position [0, 0]
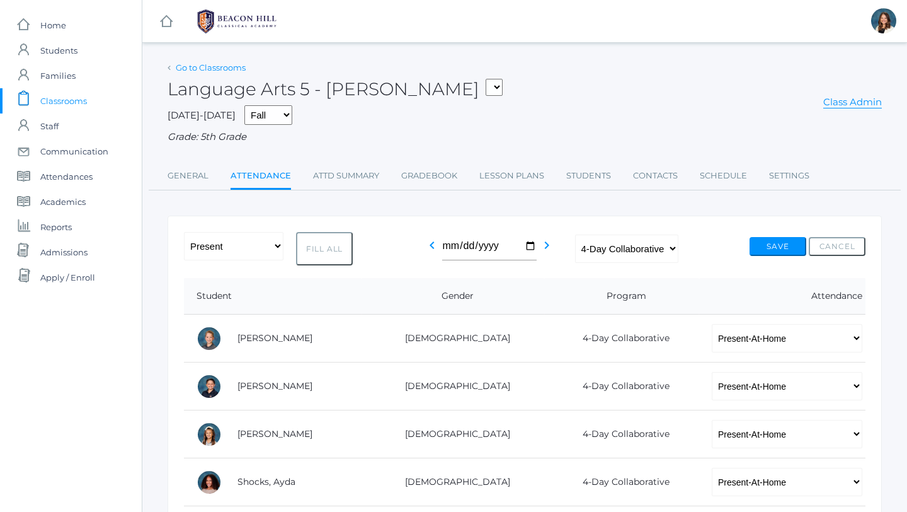
click at [227, 64] on link "Go to Classrooms" at bounding box center [211, 67] width 70 height 10
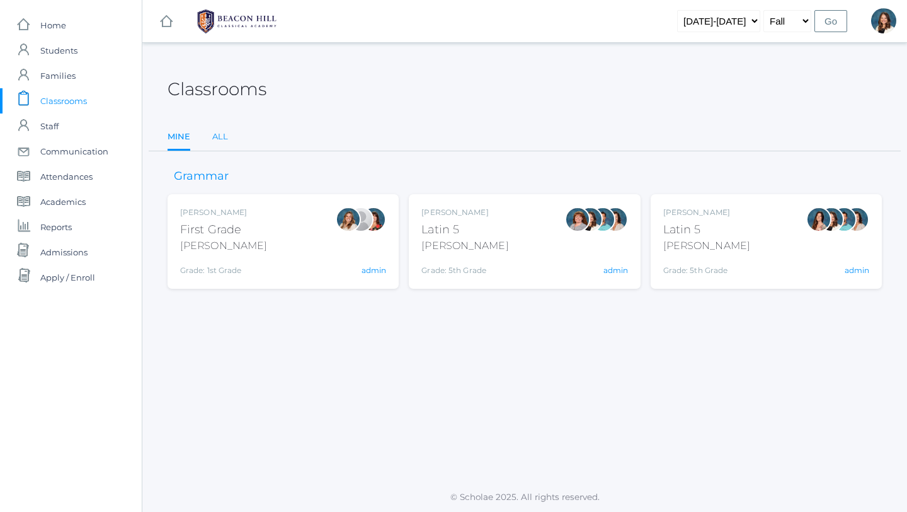
click at [221, 137] on link "All" at bounding box center [220, 136] width 16 height 25
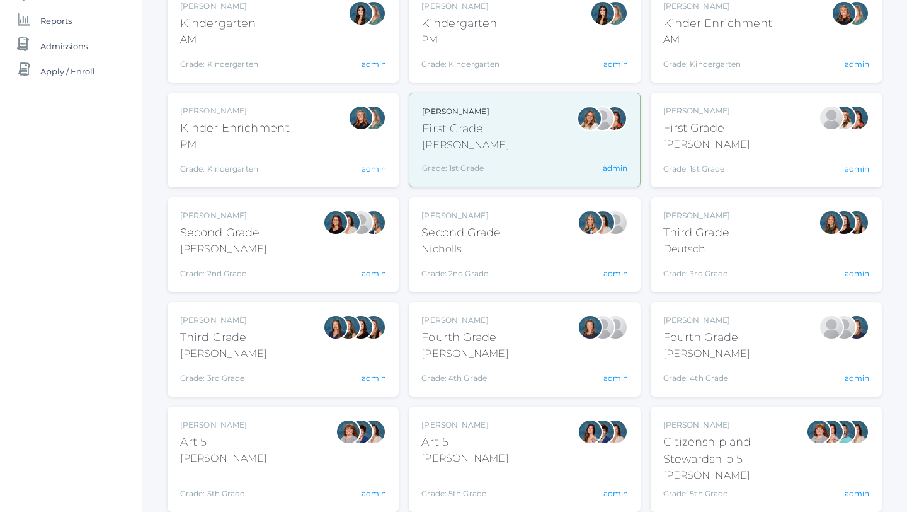
scroll to position [207, 0]
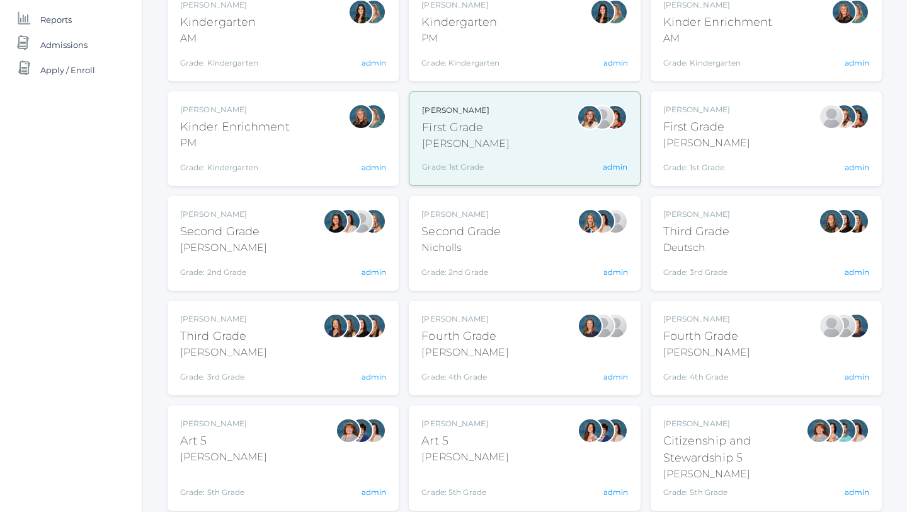
click at [494, 358] on div "[PERSON_NAME]" at bounding box center [465, 352] width 87 height 15
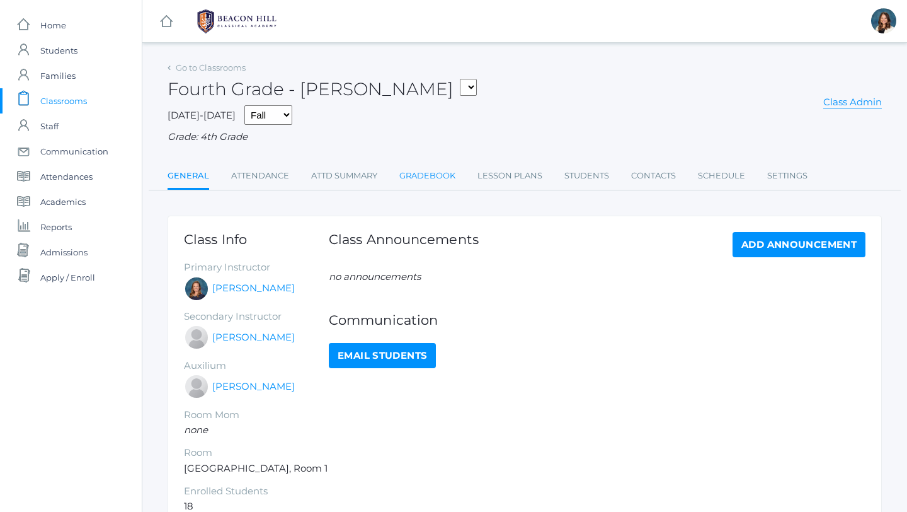
click at [417, 173] on link "Gradebook" at bounding box center [427, 175] width 56 height 25
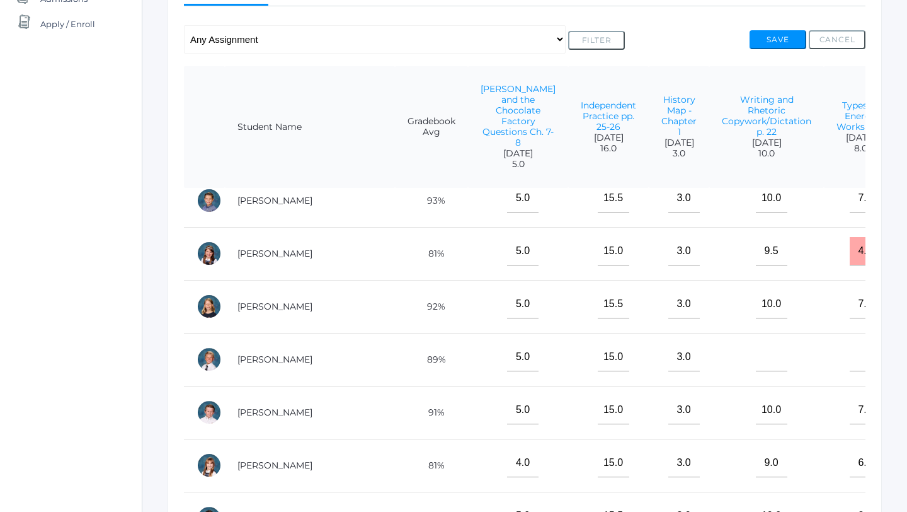
scroll to position [172, 0]
click at [271, 362] on link "Doyle, Ian" at bounding box center [275, 359] width 75 height 11
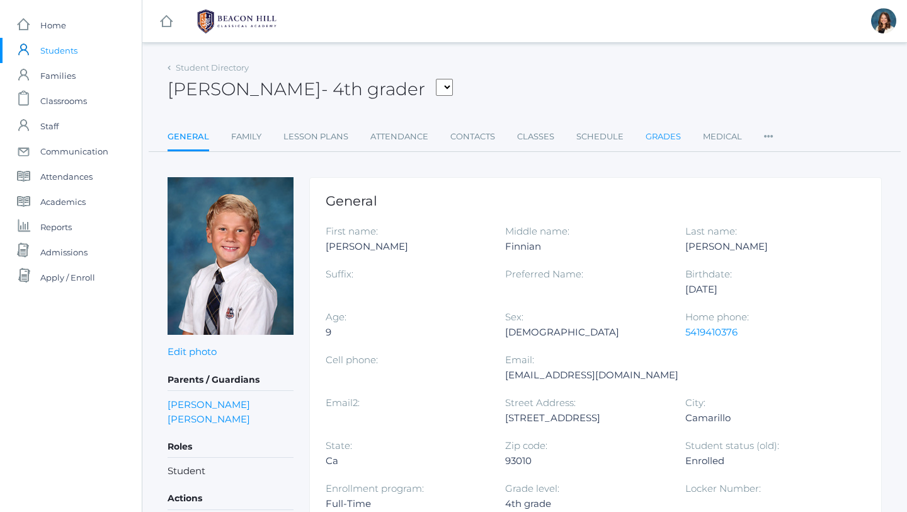
click at [658, 138] on link "Grades" at bounding box center [663, 136] width 35 height 25
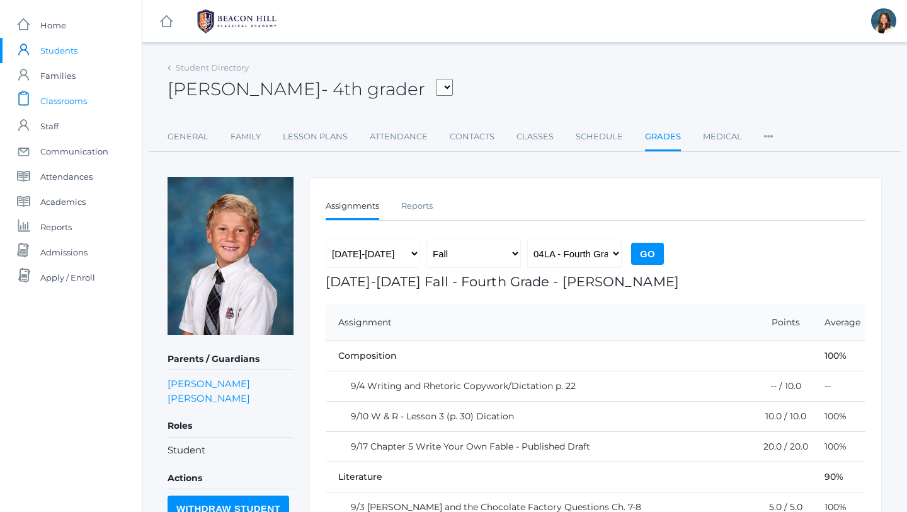
click at [71, 98] on span "Classrooms" at bounding box center [63, 100] width 47 height 25
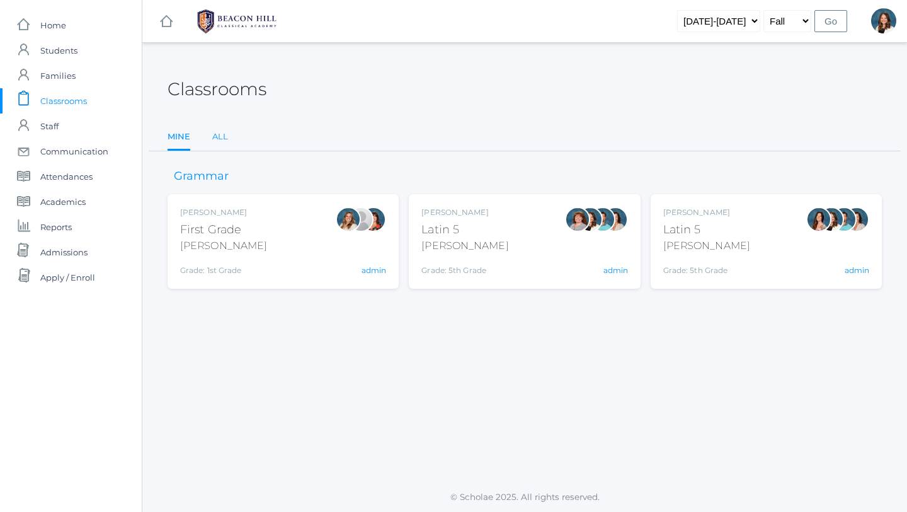
click at [220, 135] on link "All" at bounding box center [220, 136] width 16 height 25
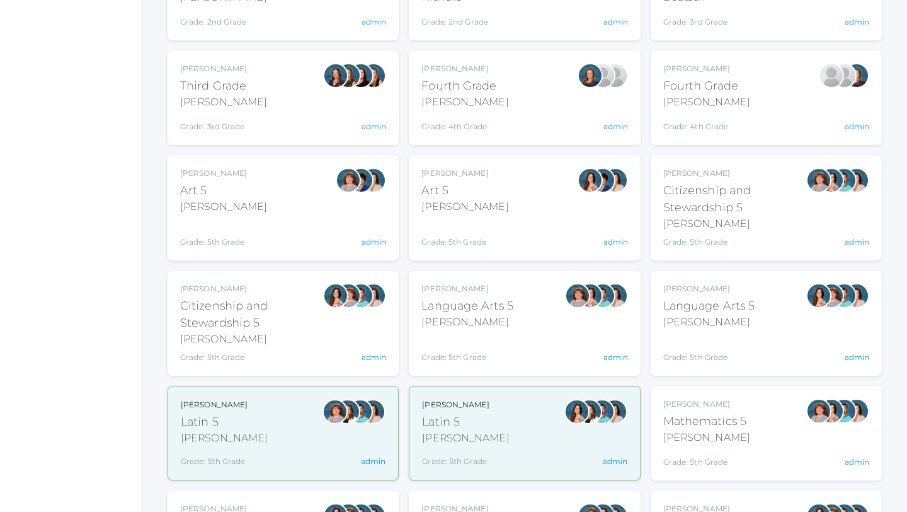
scroll to position [459, 0]
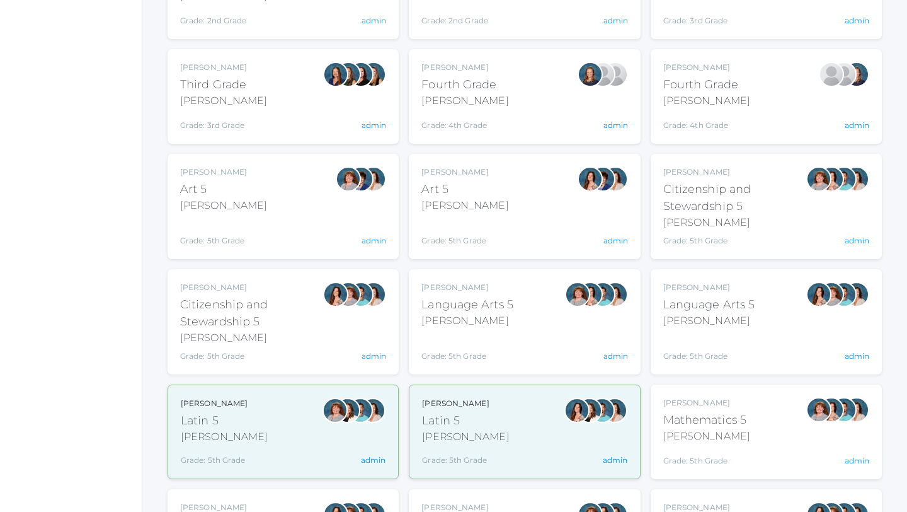
click at [699, 330] on div "Rebecca Salazar Language Arts 5 Salazar Grade: 5th Grade 05LA" at bounding box center [709, 322] width 92 height 80
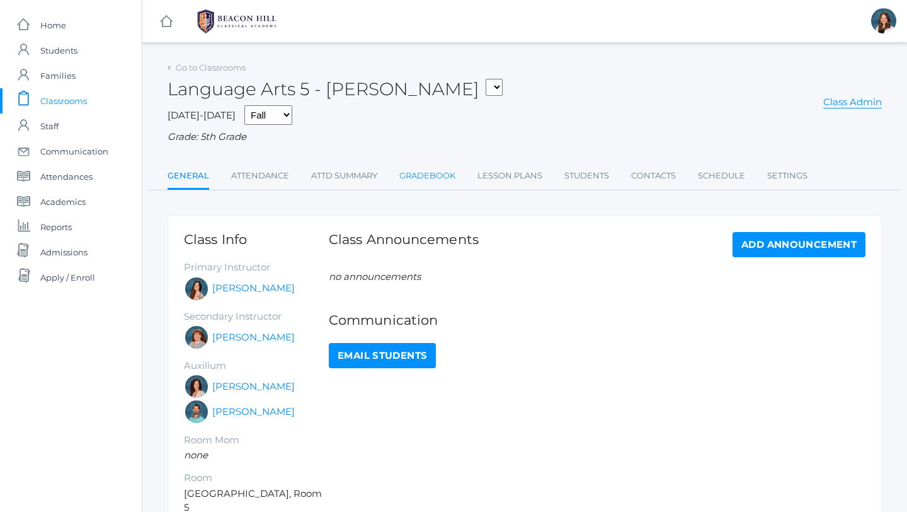
click at [428, 175] on link "Gradebook" at bounding box center [427, 175] width 56 height 25
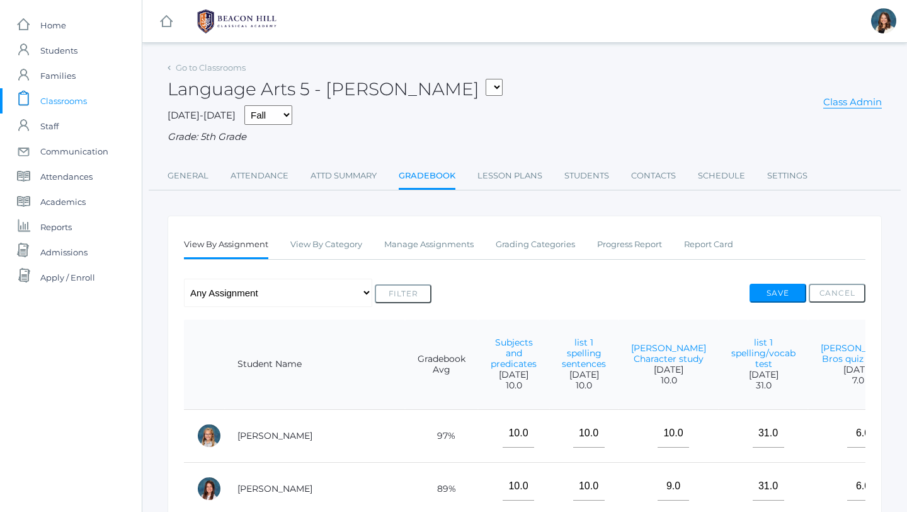
scroll to position [9, 0]
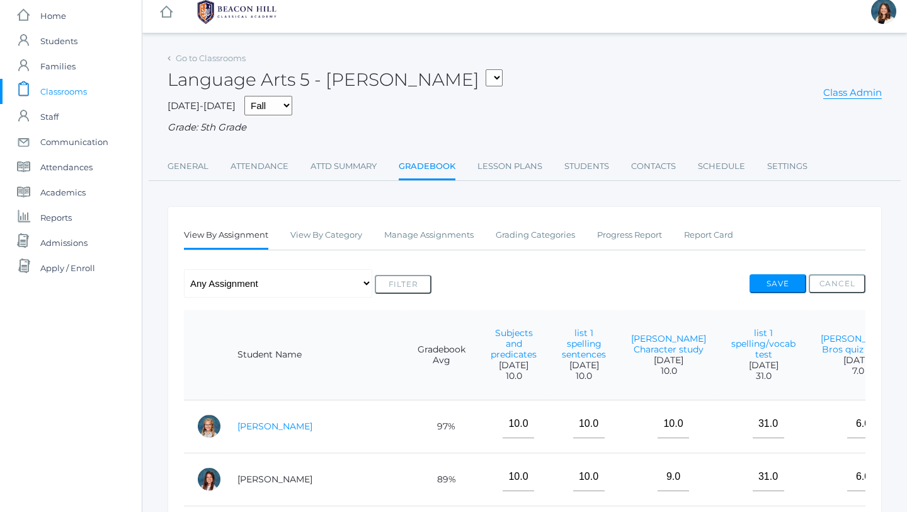
click at [287, 432] on link "Albanese, Paige" at bounding box center [275, 425] width 75 height 11
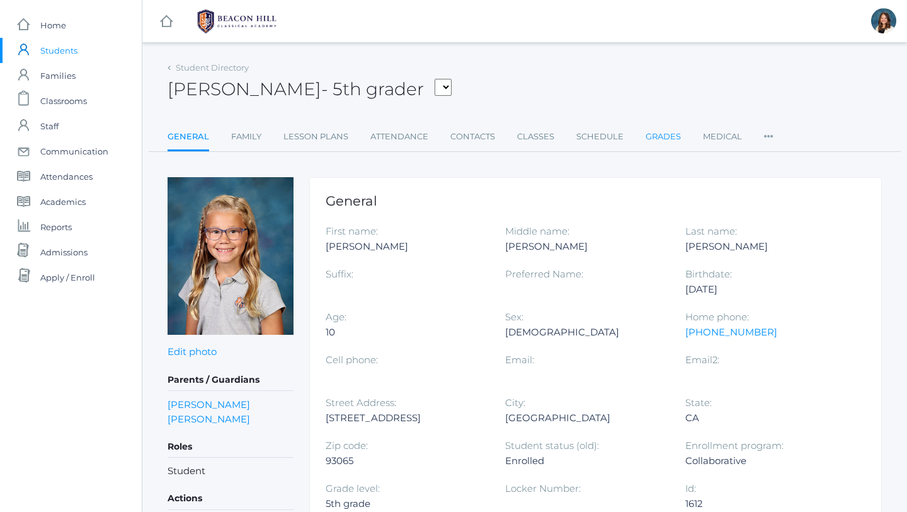
click at [660, 136] on link "Grades" at bounding box center [663, 136] width 35 height 25
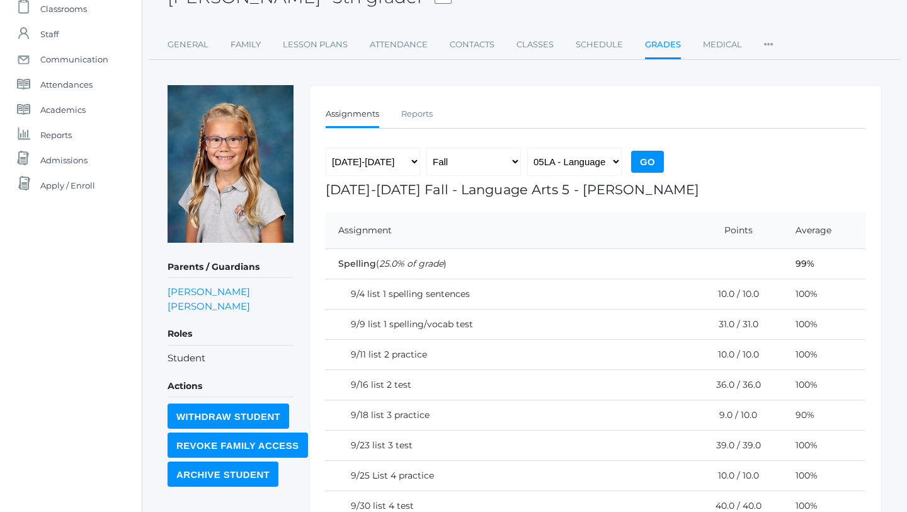
scroll to position [91, 0]
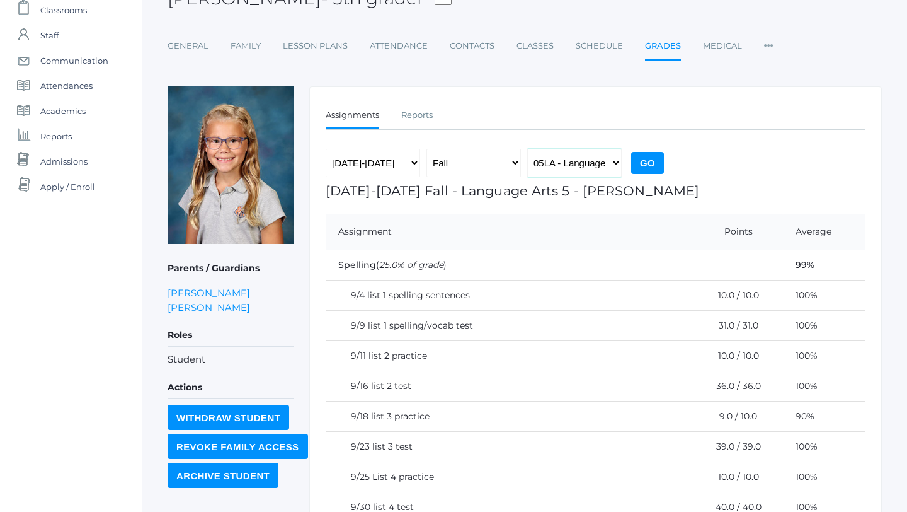
click at [613, 162] on select "05LA - Language Arts 5 Salazar 05LATIN - Latin 5 Salazar 05MATH - Mathematics 5…" at bounding box center [574, 163] width 95 height 28
select select "2226"
click at [527, 149] on select "05LA - Language Arts 5 Salazar 05LATIN - Latin 5 Salazar 05MATH - Mathematics 5…" at bounding box center [574, 163] width 95 height 28
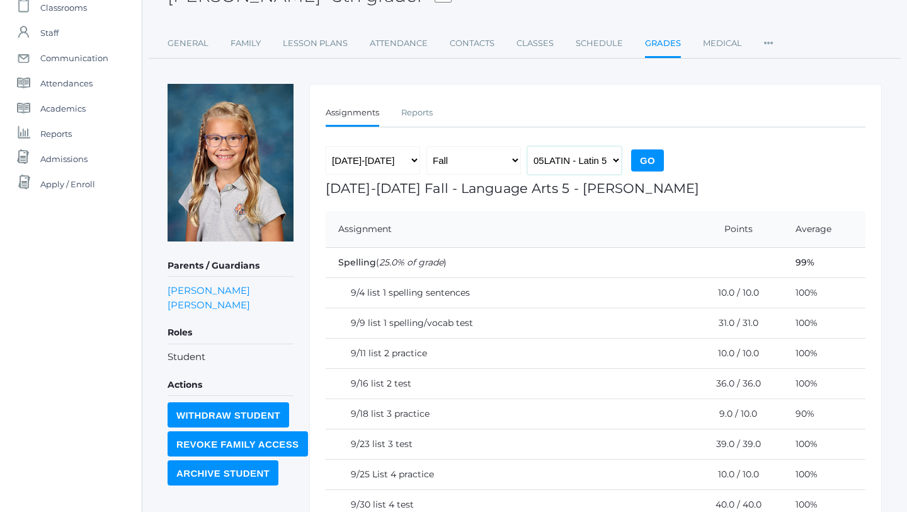
scroll to position [93, 0]
click at [651, 154] on input "Go" at bounding box center [647, 161] width 33 height 22
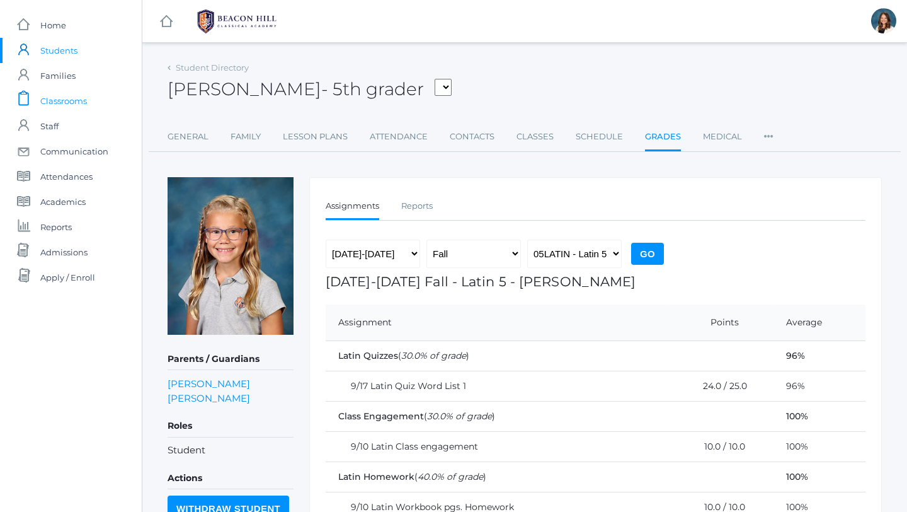
click at [78, 104] on span "Classrooms" at bounding box center [63, 100] width 47 height 25
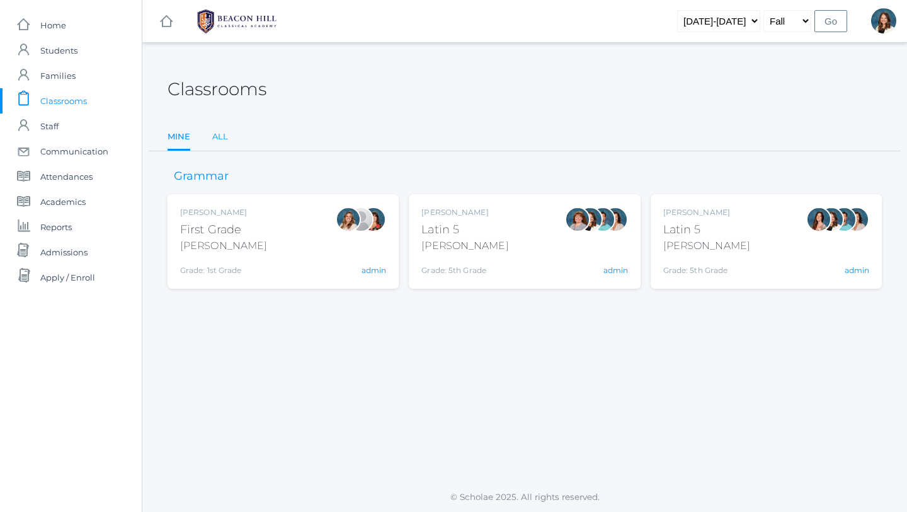
click at [224, 135] on link "All" at bounding box center [220, 136] width 16 height 25
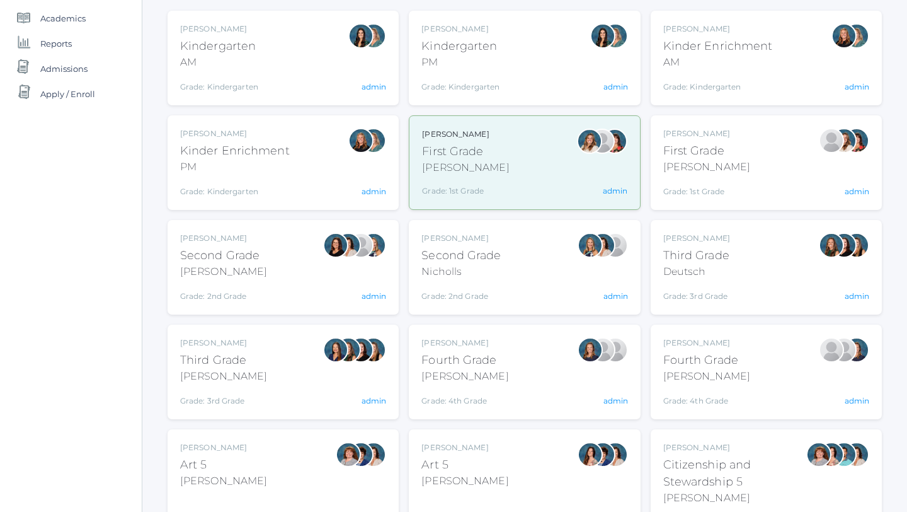
scroll to position [185, 0]
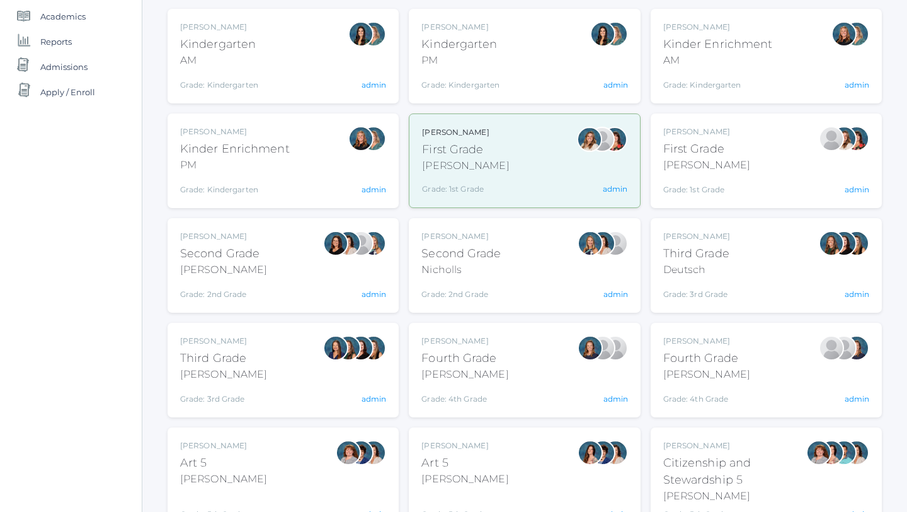
click at [497, 381] on div "Ellie Bradley Fourth Grade Bradley Grade: 4th Grade 04LA admin" at bounding box center [525, 369] width 206 height 69
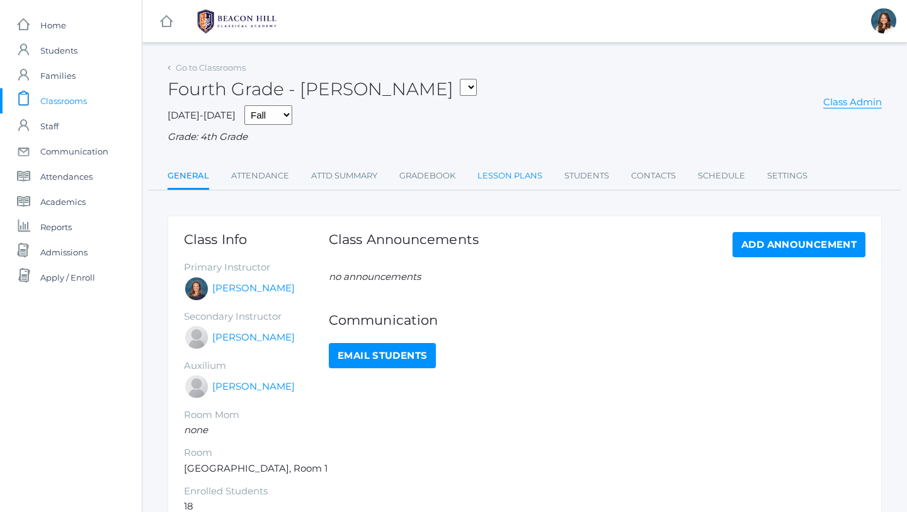
click at [510, 175] on link "Lesson Plans" at bounding box center [510, 175] width 65 height 25
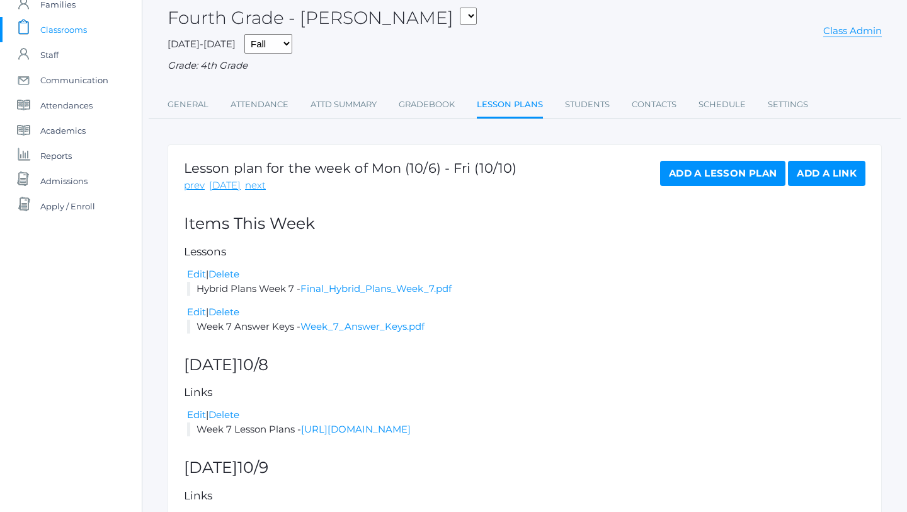
scroll to position [84, 0]
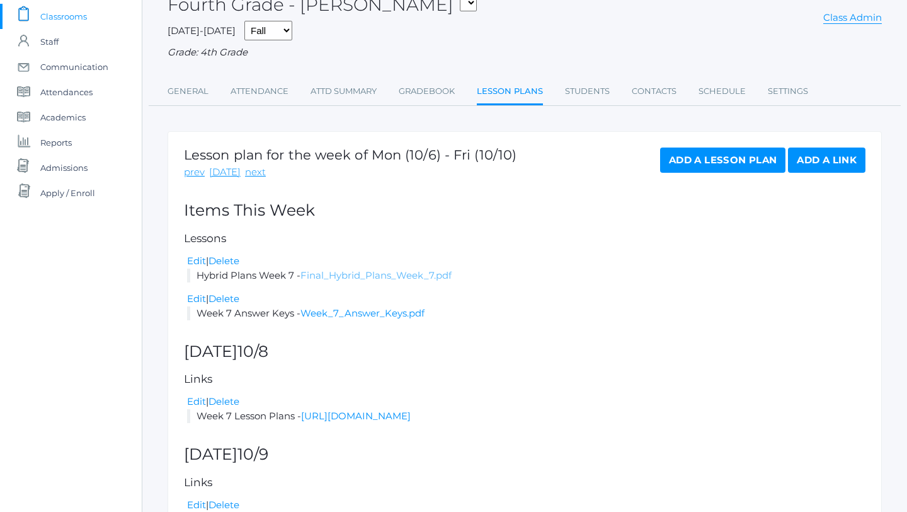
click at [425, 278] on link "Final_Hybrid_Plans_Week_7.pdf" at bounding box center [376, 275] width 151 height 12
click at [377, 275] on link "Final_Hybrid_Plans_Week_7.pdf" at bounding box center [376, 275] width 151 height 12
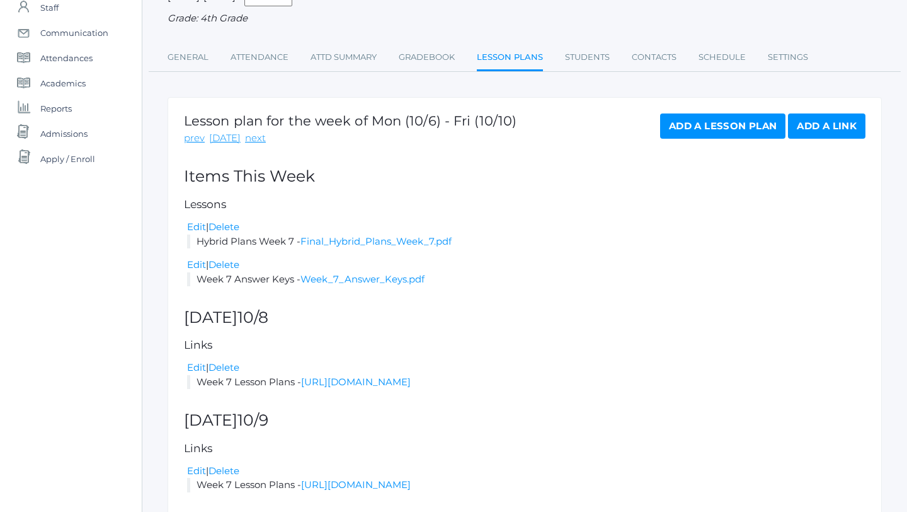
scroll to position [132, 0]
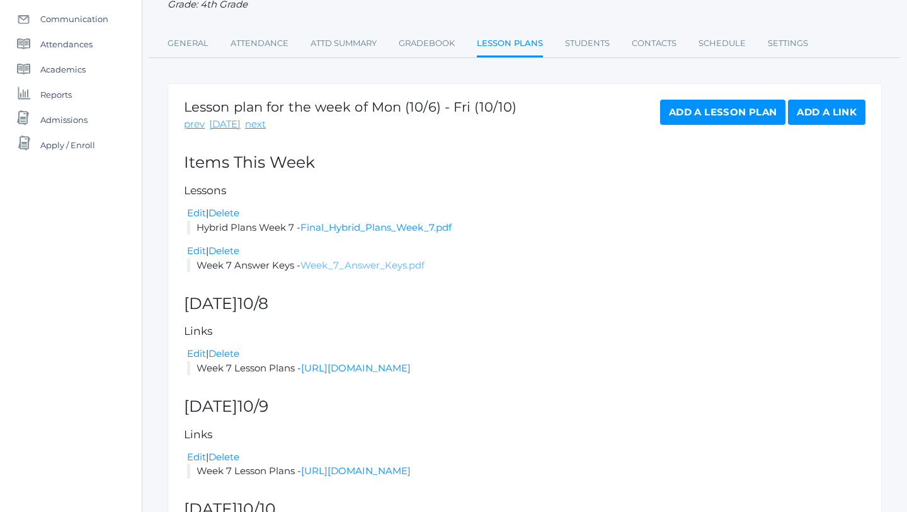
click at [377, 267] on link "Week_7_Answer_Keys.pdf" at bounding box center [363, 265] width 124 height 12
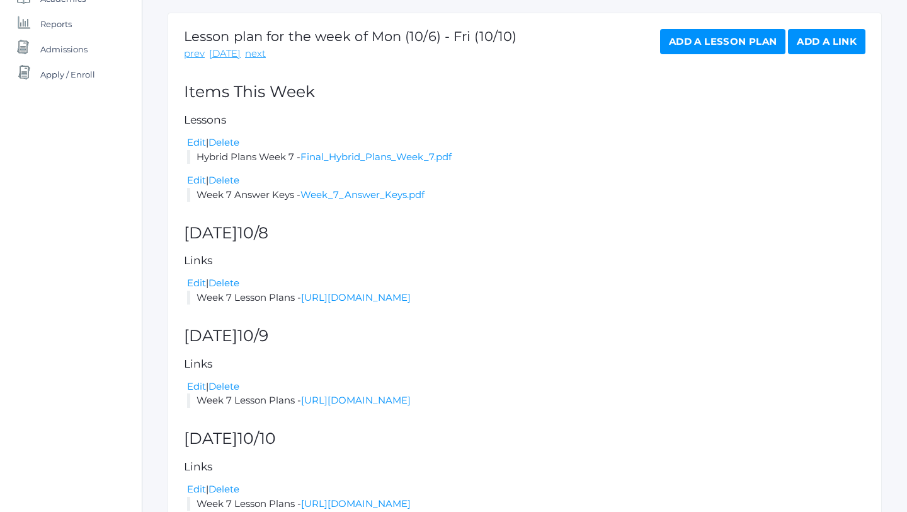
scroll to position [204, 0]
